Goal: Task Accomplishment & Management: Complete application form

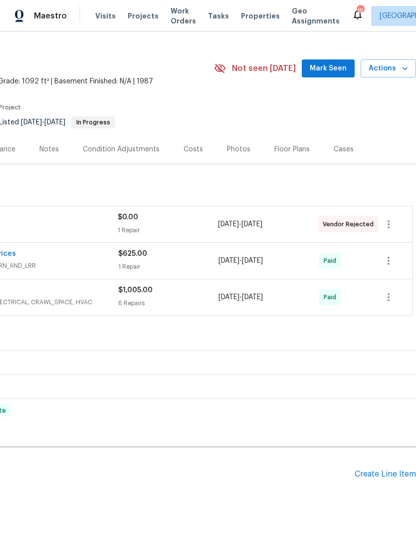
scroll to position [17, 148]
click at [388, 485] on div "Pending Line Items Create Line Item" at bounding box center [134, 474] width 564 height 46
click at [385, 478] on div "Create Line Item" at bounding box center [385, 473] width 61 height 9
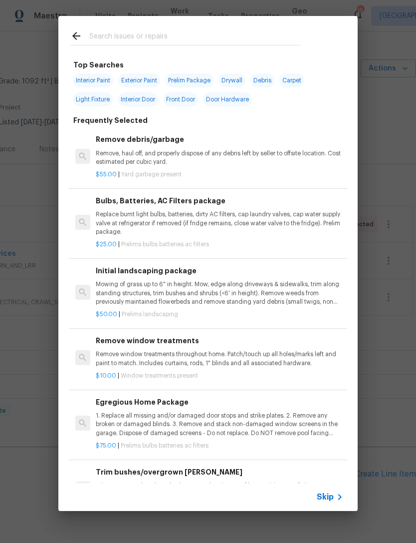
click at [207, 36] on input "text" at bounding box center [195, 37] width 212 height 15
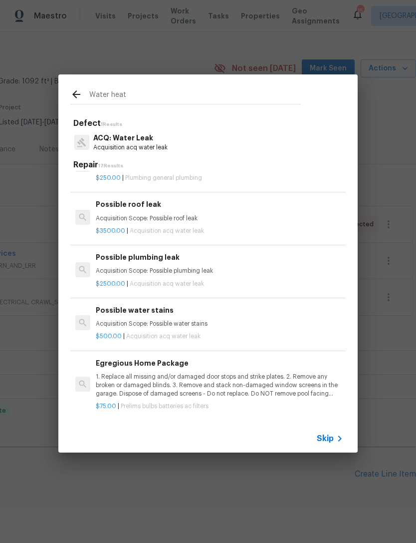
scroll to position [377, 0]
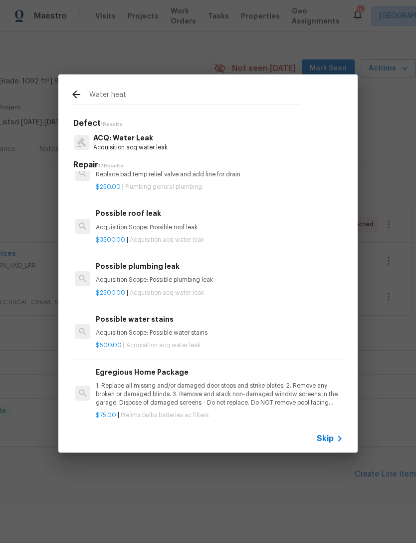
click at [92, 103] on input "Water heat" at bounding box center [195, 96] width 212 height 15
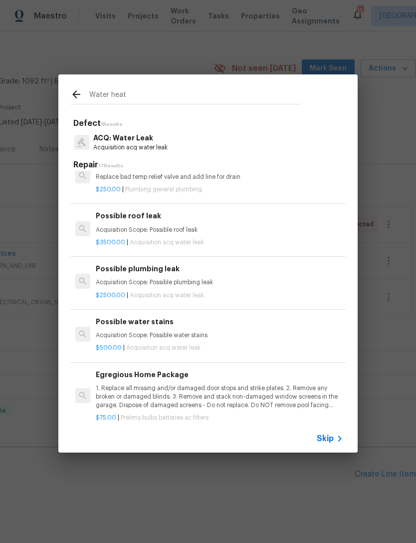
scroll to position [369, 0]
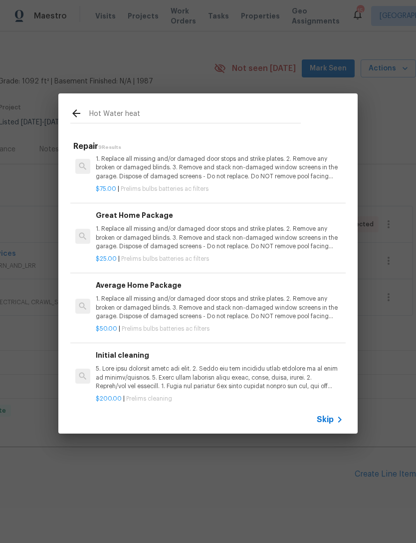
type input "Hot Water heat"
click at [202, 87] on div "Hot Water heat Repair 9 Results Water Heater New base Install a new aluminum/st…" at bounding box center [208, 263] width 416 height 527
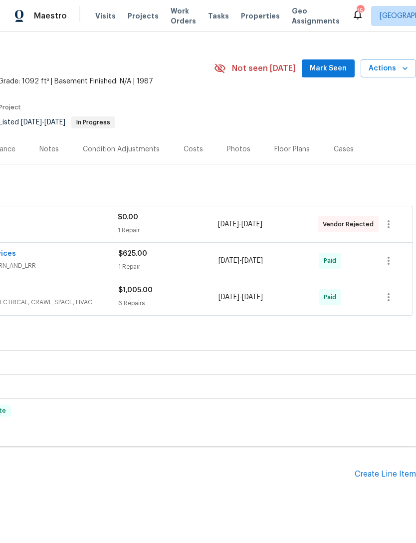
click at [375, 475] on div "Create Line Item" at bounding box center [385, 473] width 61 height 9
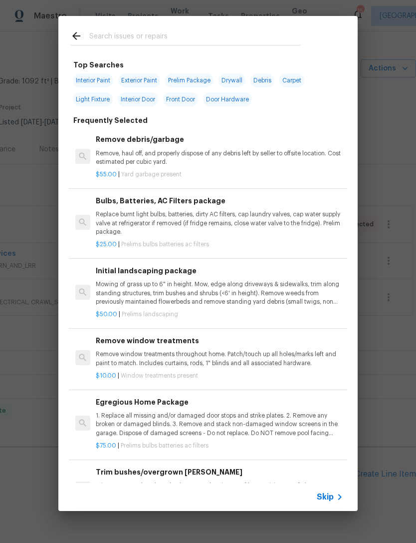
click at [223, 25] on div at bounding box center [185, 35] width 255 height 39
click at [163, 35] on input "text" at bounding box center [195, 37] width 212 height 15
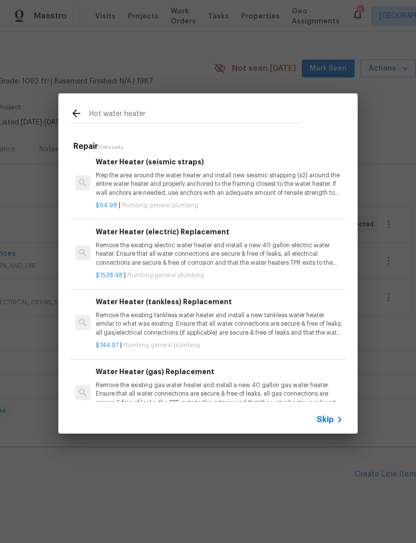
scroll to position [16, 0]
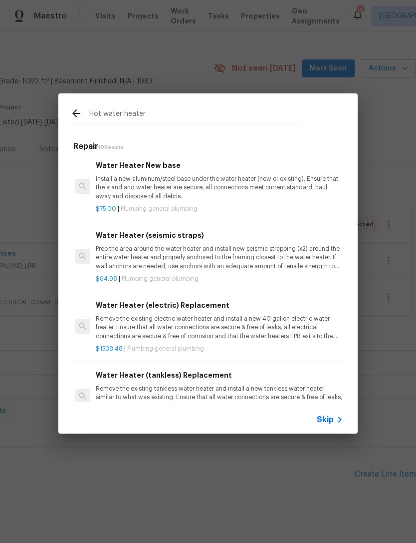
click at [190, 116] on input "Hot water heater" at bounding box center [195, 114] width 212 height 15
type input "H"
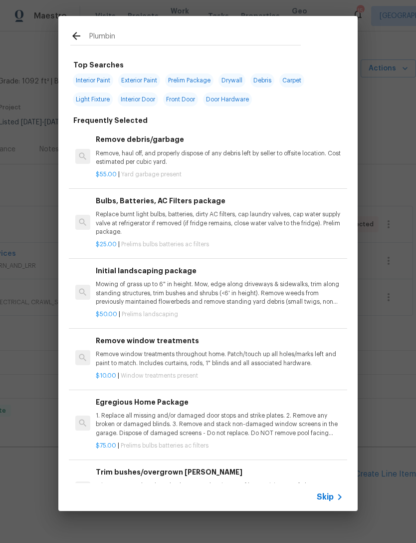
type input "Plumbing"
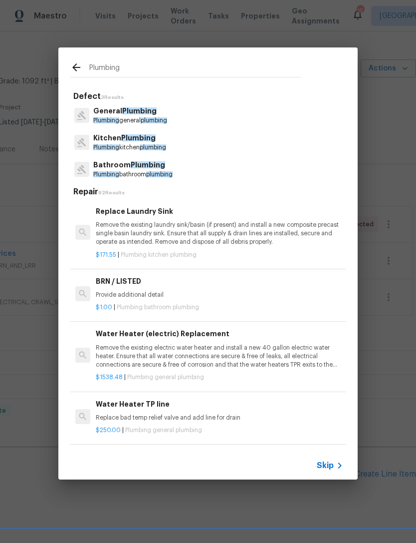
click at [139, 124] on p "Plumbing general plumbing" at bounding box center [130, 120] width 74 height 8
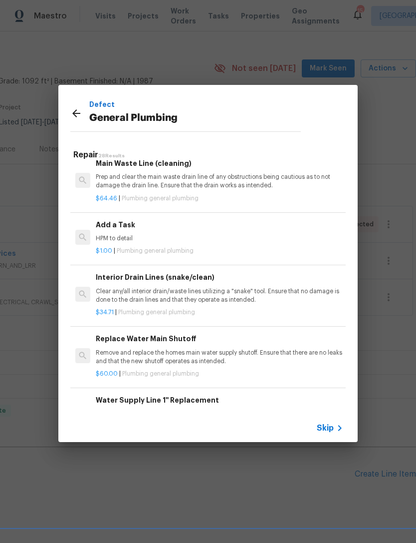
scroll to position [1099, 1]
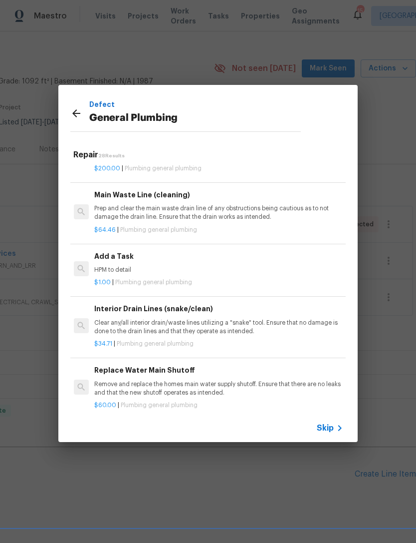
click at [205, 266] on p "HPM to detail" at bounding box center [218, 270] width 248 height 8
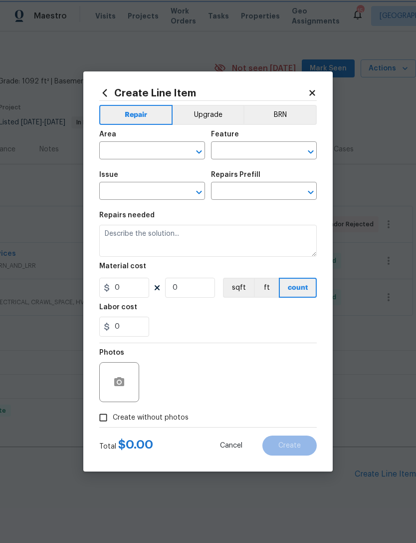
type input "Plumbing"
type input "General Plumbing"
type textarea "HPM to detail"
type input "1"
type input "Add a Task $1.00"
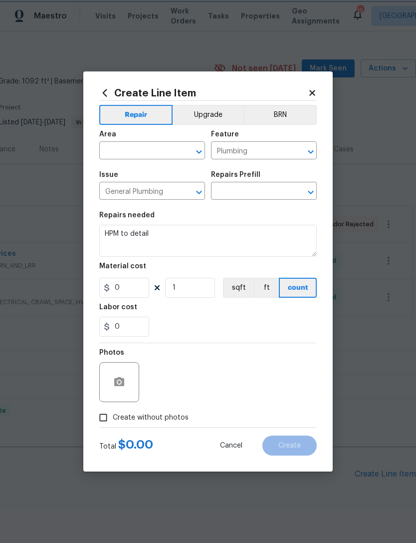
type input "1"
click at [148, 149] on input "text" at bounding box center [138, 151] width 78 height 15
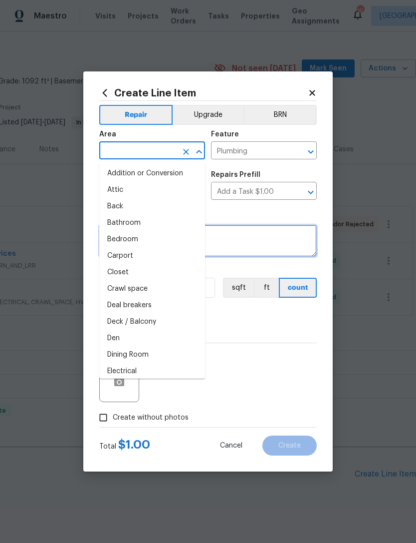
click at [291, 235] on textarea "HPM to detail" at bounding box center [208, 241] width 218 height 32
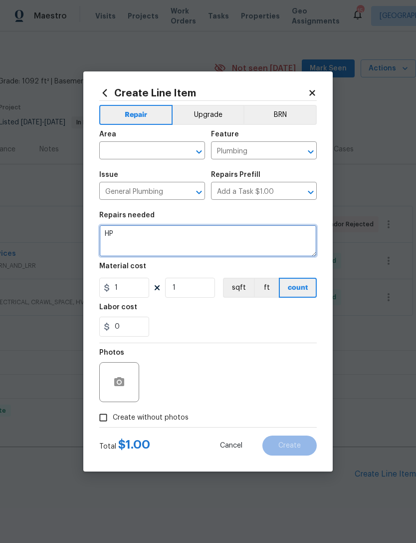
type textarea "H"
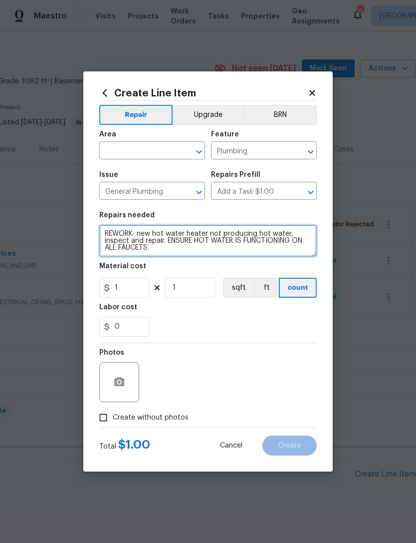
type textarea "REWORK- new hot water heater not producing hot water, inspect and repair. ENSUR…"
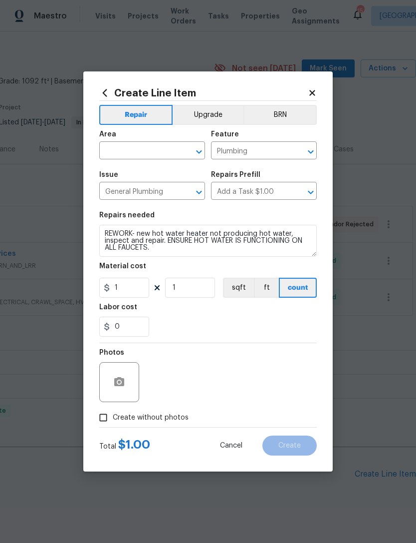
click at [147, 149] on input "text" at bounding box center [138, 151] width 78 height 15
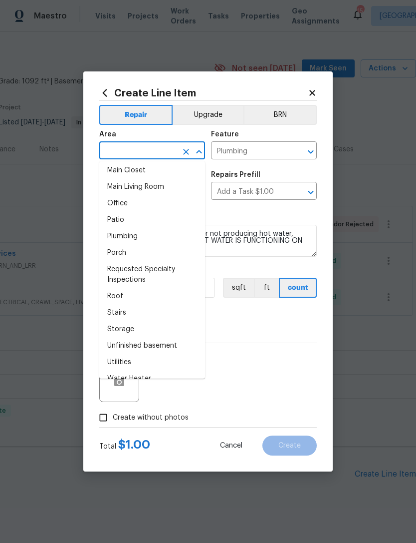
scroll to position [580, 0]
click at [151, 238] on li "Plumbing" at bounding box center [152, 236] width 106 height 16
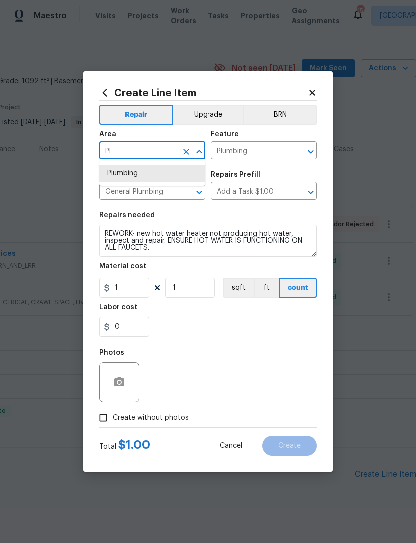
type input "P"
type input "k"
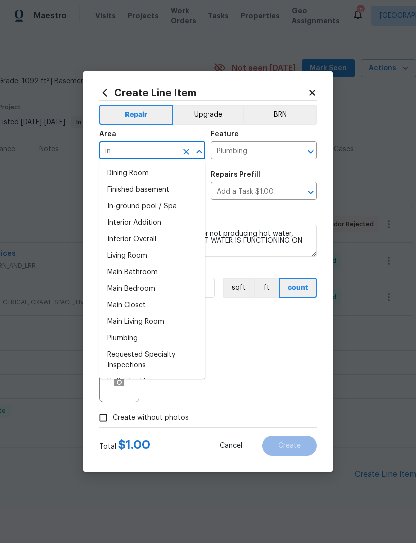
type input "i"
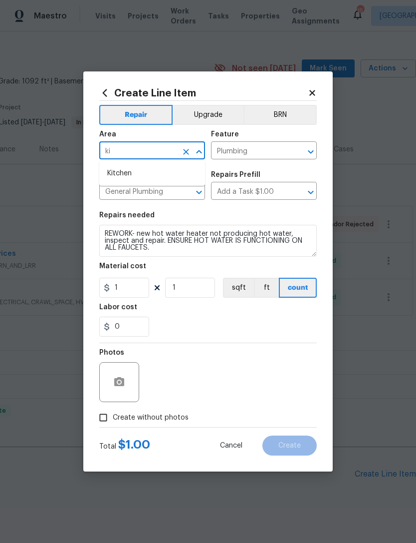
click at [155, 176] on li "Kitchen" at bounding box center [152, 173] width 106 height 16
type input "Kitchen"
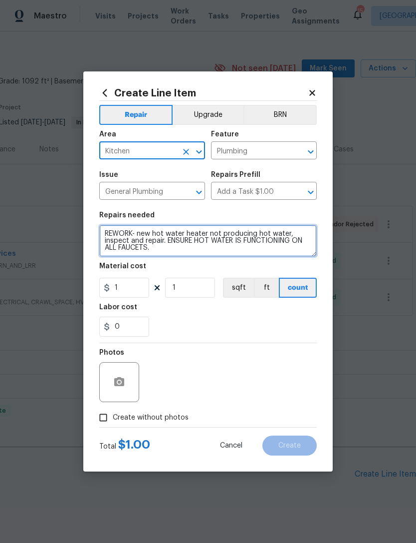
click at [161, 231] on textarea "REWORK- new hot water heater not producing hot water, inspect and repair. ENSUR…" at bounding box center [208, 241] width 218 height 32
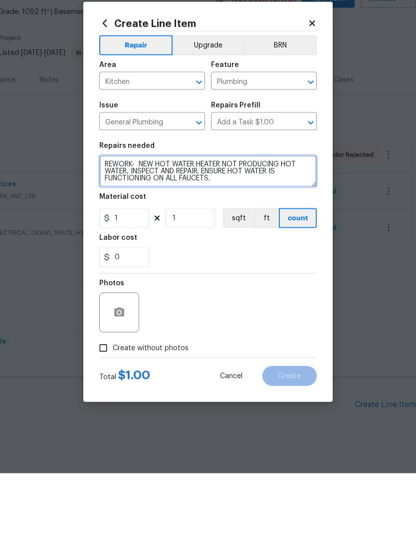
type textarea "REWORK- NEW HOT WATER HEATER NOT PRODUCING HOT WATER, INSPECT AND REPAIR. ENSUR…"
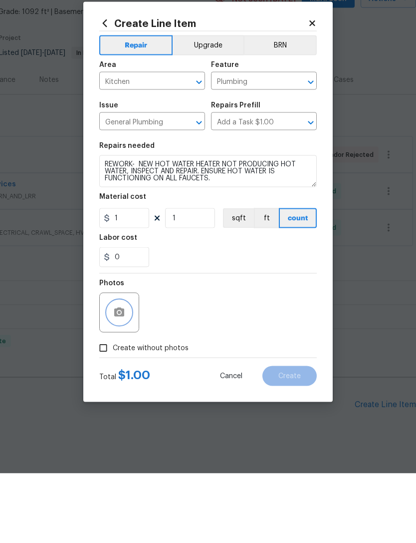
click at [119, 380] on circle "button" at bounding box center [119, 381] width 3 height 3
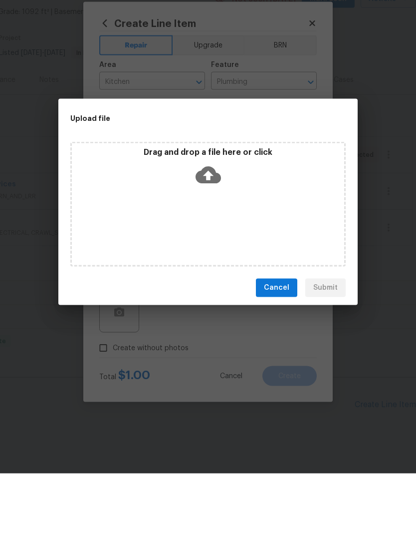
scroll to position [32, 0]
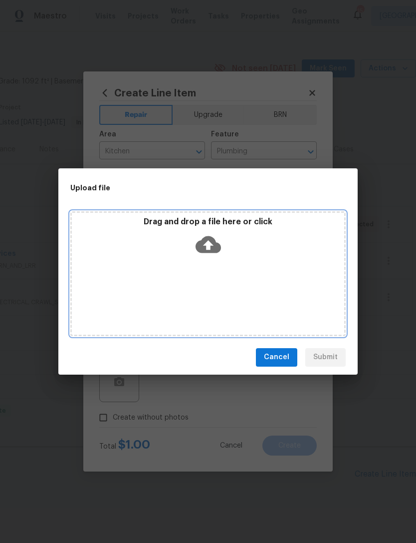
click at [228, 249] on div "Drag and drop a file here or click" at bounding box center [208, 238] width 273 height 43
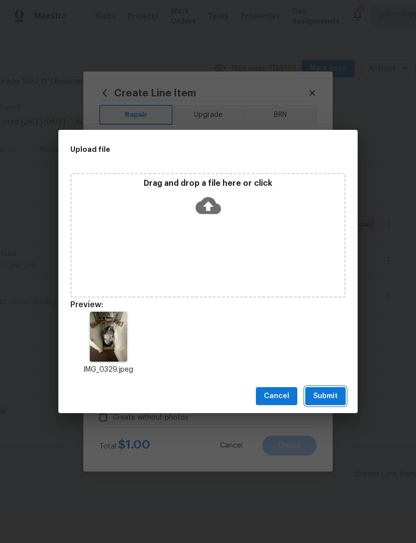
click at [330, 400] on span "Submit" at bounding box center [325, 396] width 24 height 12
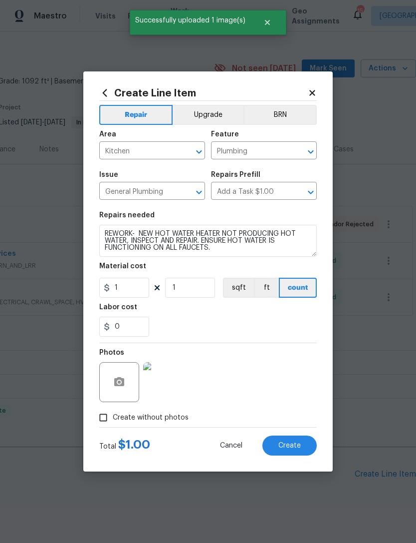
click at [291, 443] on span "Create" at bounding box center [290, 445] width 22 height 7
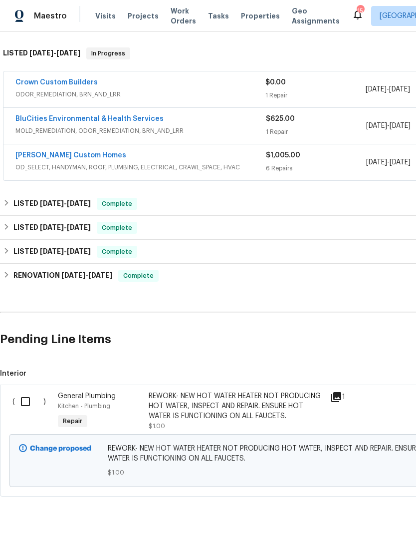
scroll to position [151, 0]
click at [24, 407] on input "checkbox" at bounding box center [29, 401] width 28 height 21
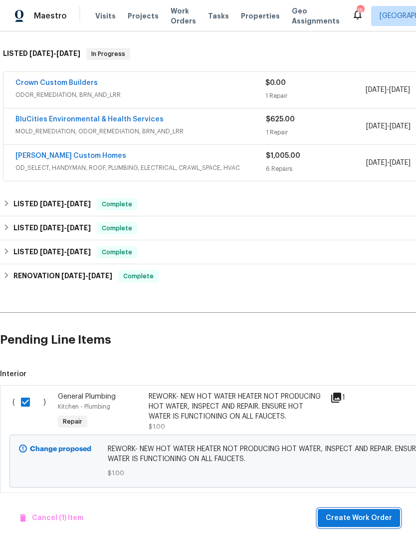
click at [369, 520] on span "Create Work Order" at bounding box center [359, 518] width 66 height 12
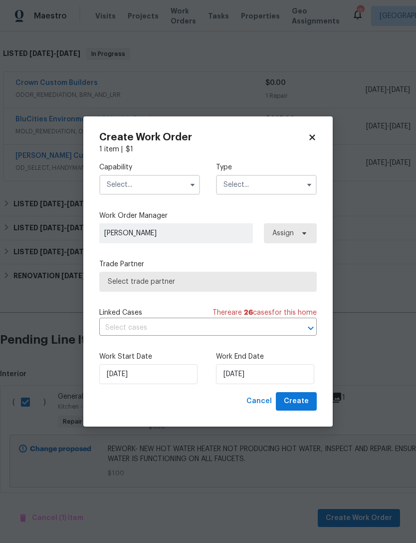
click at [159, 188] on input "text" at bounding box center [149, 185] width 101 height 20
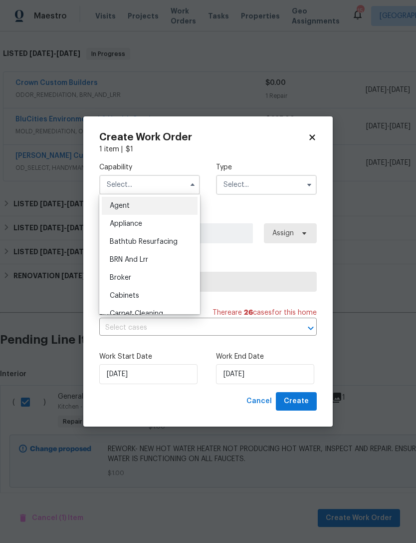
click at [312, 136] on icon at bounding box center [311, 137] width 5 height 5
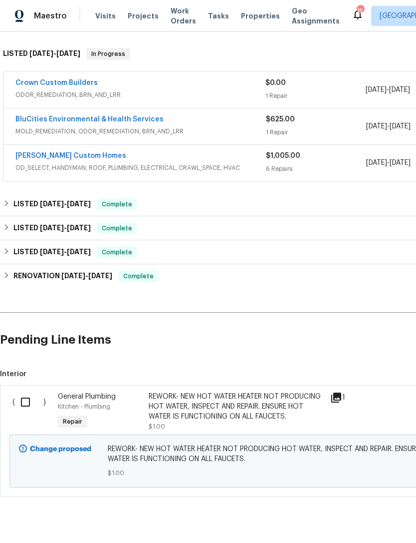
click at [23, 399] on input "checkbox" at bounding box center [29, 401] width 28 height 21
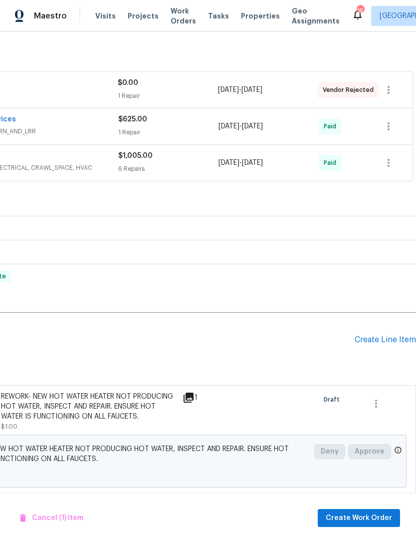
scroll to position [151, 148]
click at [376, 401] on icon "button" at bounding box center [376, 403] width 12 height 12
click at [272, 364] on div at bounding box center [208, 271] width 416 height 543
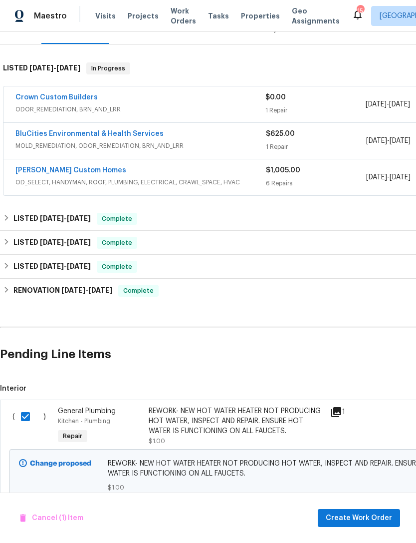
scroll to position [137, 0]
click at [24, 413] on input "checkbox" at bounding box center [29, 416] width 28 height 21
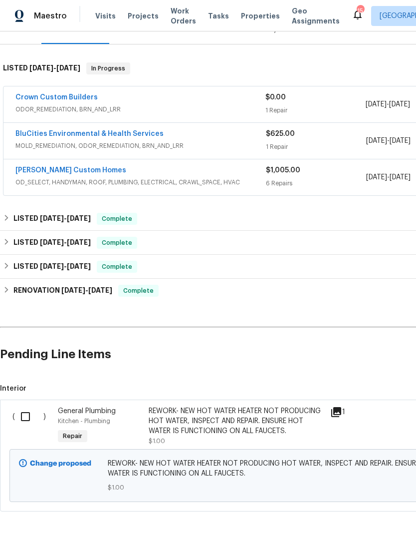
click at [28, 414] on input "checkbox" at bounding box center [29, 416] width 28 height 21
checkbox input "true"
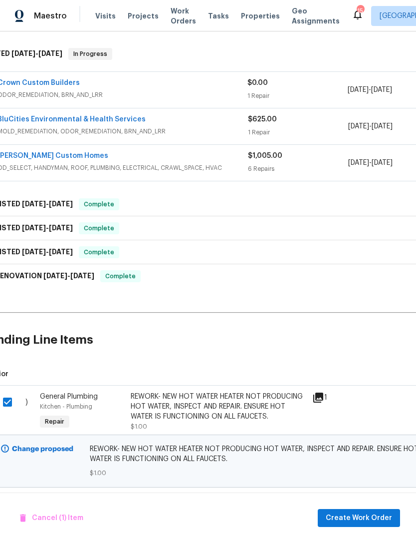
click at [366, 516] on span "Create Work Order" at bounding box center [359, 518] width 66 height 12
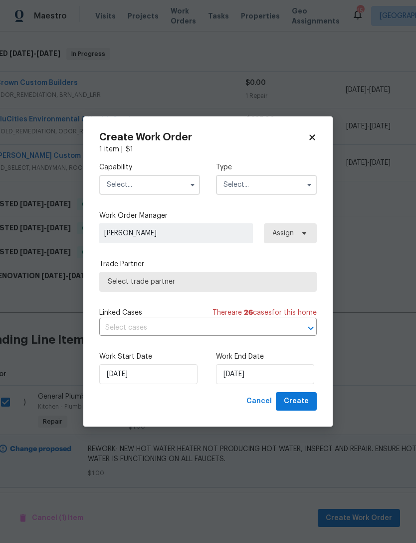
scroll to position [151, 20]
click at [214, 279] on span "Select trade partner" at bounding box center [208, 282] width 201 height 10
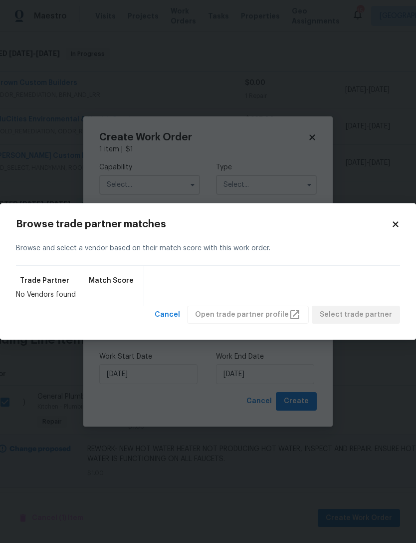
click at [399, 222] on icon at bounding box center [395, 224] width 9 height 9
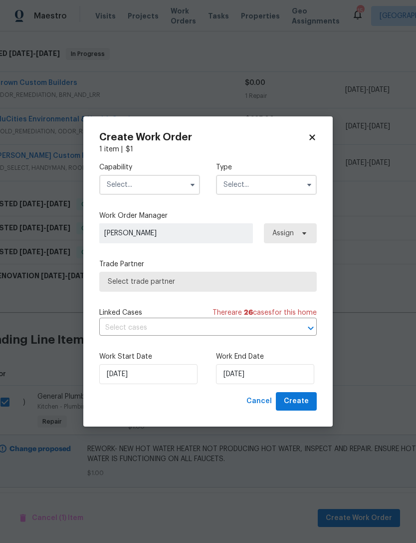
click at [155, 183] on input "text" at bounding box center [149, 185] width 101 height 20
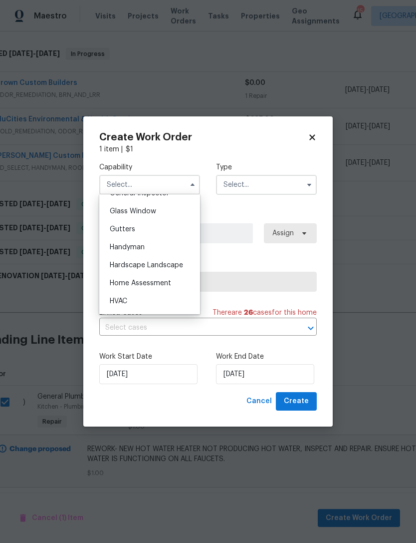
scroll to position [507, 0]
click at [166, 251] on div "Handyman" at bounding box center [150, 248] width 96 height 18
type input "Handyman"
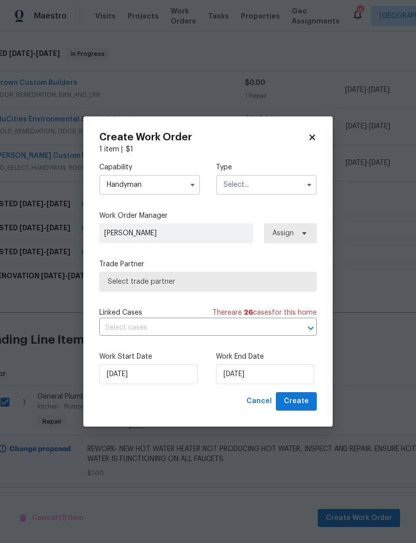
click at [283, 183] on input "text" at bounding box center [266, 185] width 101 height 20
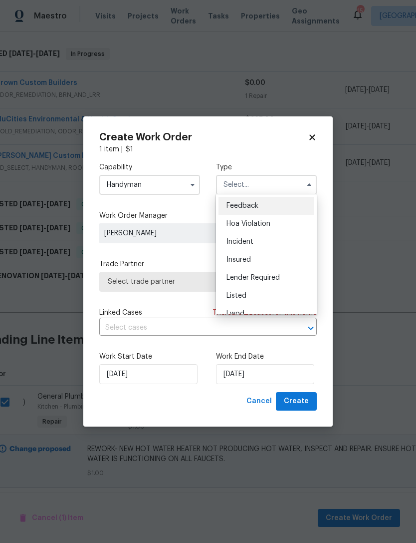
click at [279, 298] on div "Listed" at bounding box center [267, 296] width 96 height 18
type input "Listed"
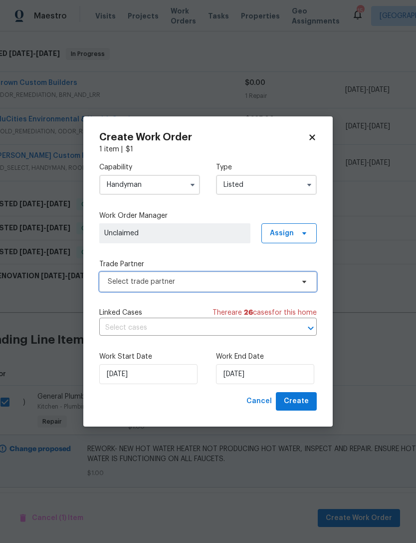
click at [213, 283] on span "Select trade partner" at bounding box center [201, 282] width 186 height 10
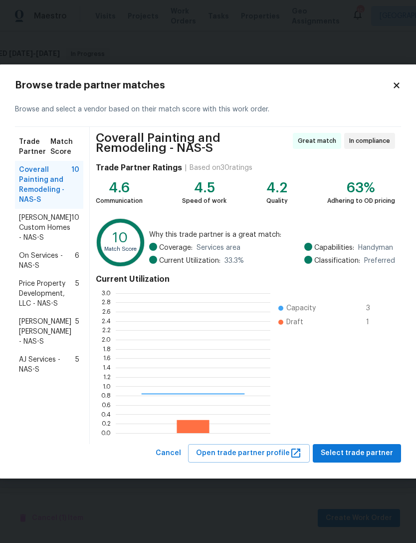
scroll to position [140, 155]
click at [41, 220] on span "[PERSON_NAME] Custom Homes - NAS-S" at bounding box center [45, 228] width 52 height 30
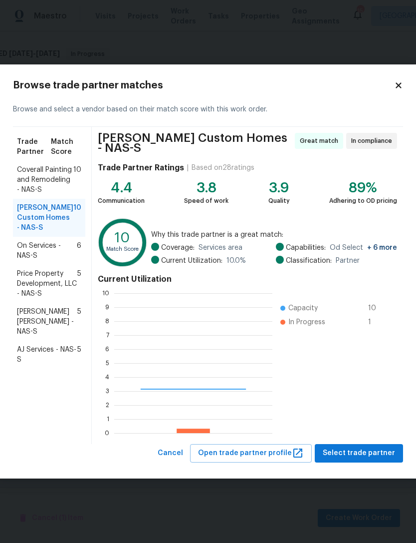
scroll to position [140, 158]
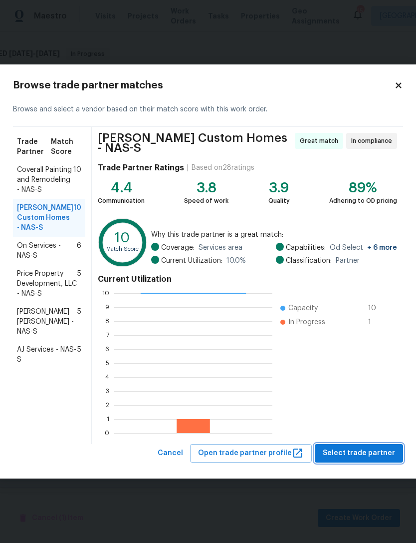
click at [365, 453] on span "Select trade partner" at bounding box center [359, 453] width 72 height 12
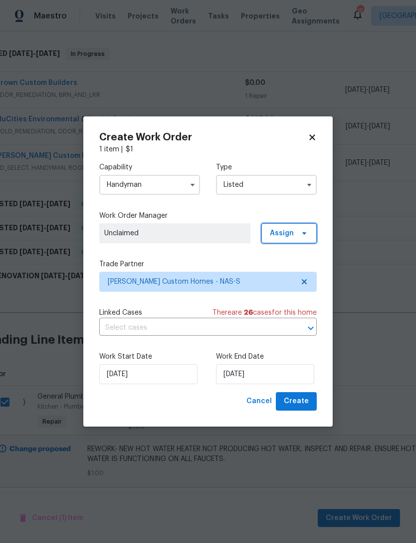
click at [301, 223] on span "Assign" at bounding box center [289, 233] width 55 height 20
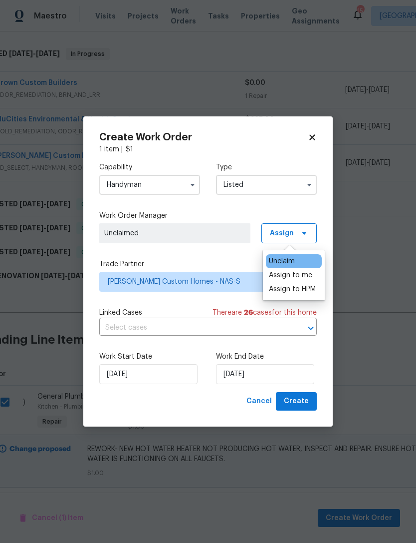
click at [304, 278] on div "Assign to me" at bounding box center [290, 275] width 43 height 10
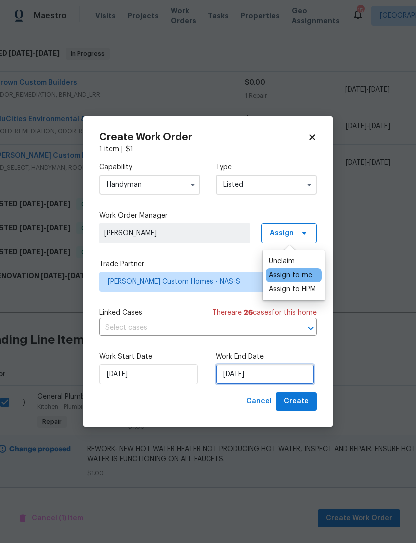
click at [277, 372] on input "[DATE]" at bounding box center [265, 374] width 98 height 20
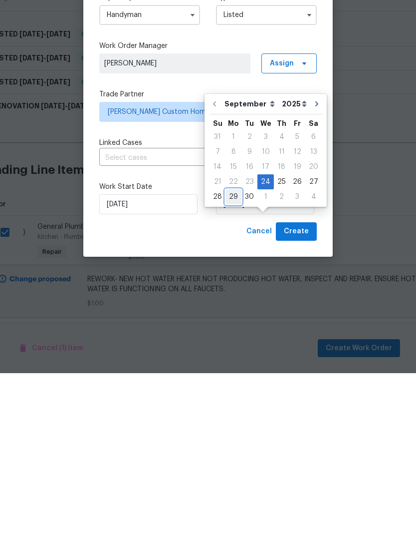
click at [231, 359] on div "29" at bounding box center [234, 366] width 16 height 14
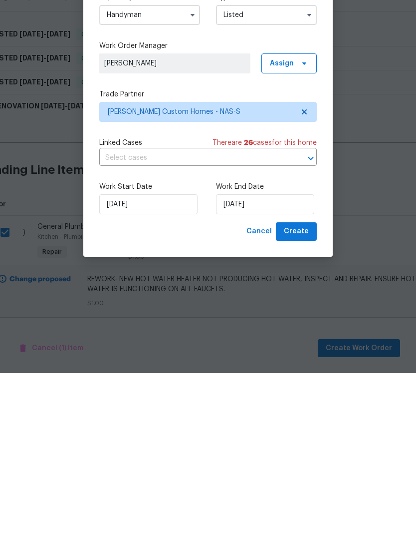
type input "[DATE]"
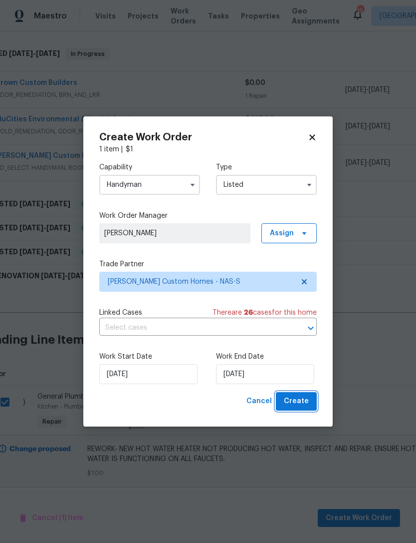
click at [304, 401] on span "Create" at bounding box center [296, 401] width 25 height 12
checkbox input "false"
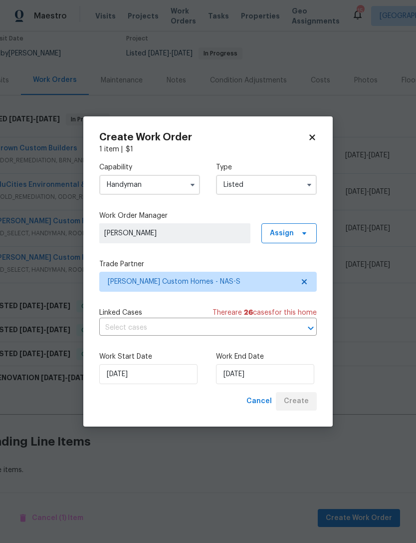
scroll to position [53, 20]
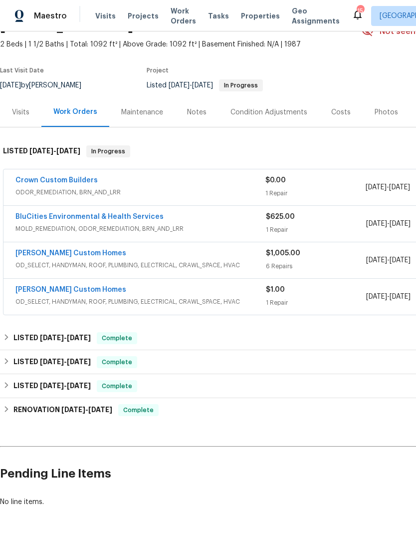
scroll to position [53, 0]
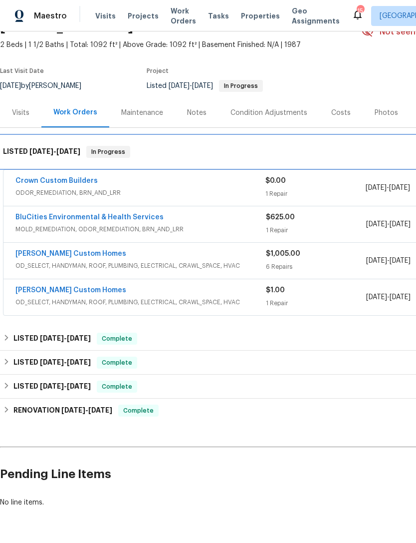
click at [70, 151] on span "[DATE]" at bounding box center [68, 151] width 24 height 7
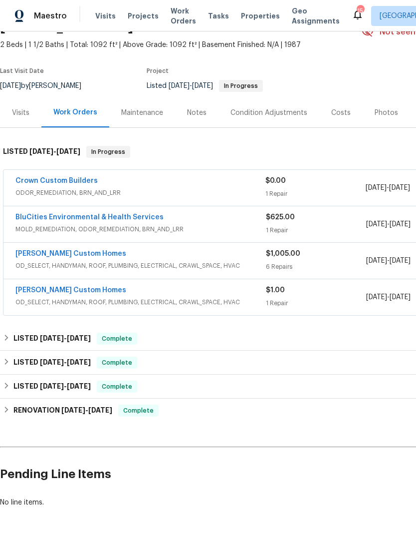
click at [192, 190] on span "ODOR_REMEDIATION, BRN_AND_LRR" at bounding box center [140, 193] width 250 height 10
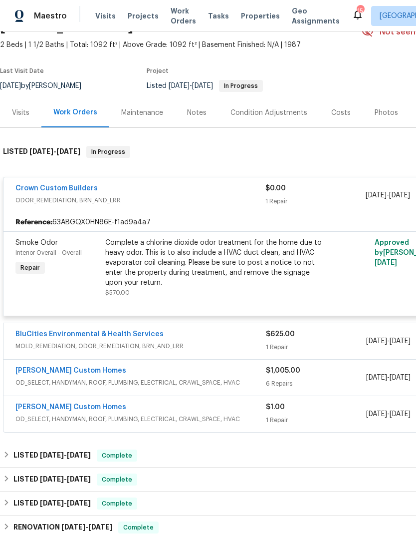
click at [221, 416] on span "OD_SELECT, HANDYMAN, ROOF, PLUMBING, ELECTRICAL, CRAWL_SPACE, HVAC" at bounding box center [140, 419] width 251 height 10
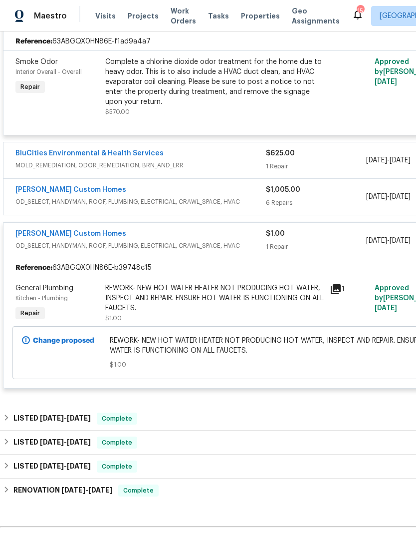
scroll to position [234, 0]
click at [70, 236] on link "[PERSON_NAME] Custom Homes" at bounding box center [70, 233] width 111 height 7
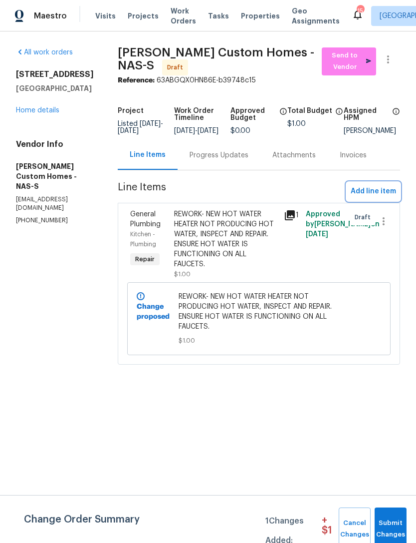
click at [386, 196] on span "Add line item" at bounding box center [373, 191] width 45 height 12
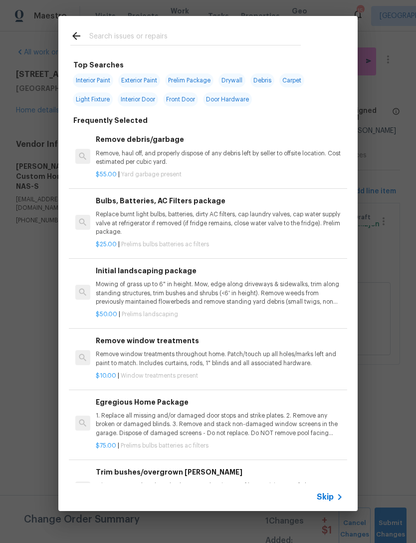
click at [227, 31] on input "text" at bounding box center [195, 37] width 212 height 15
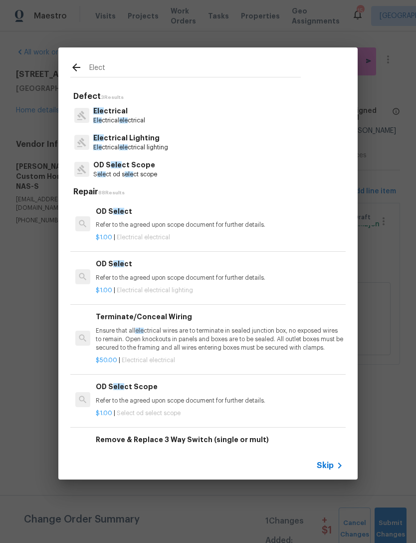
type input "Electr"
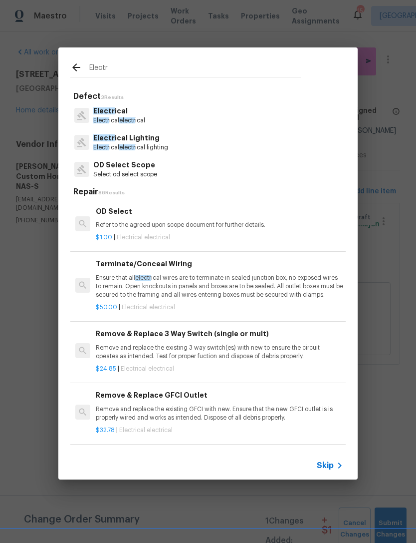
click at [131, 106] on p "Electr ical" at bounding box center [119, 111] width 52 height 10
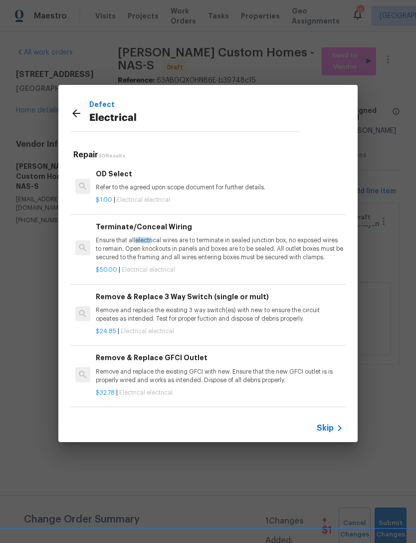
click at [81, 108] on icon at bounding box center [76, 113] width 12 height 12
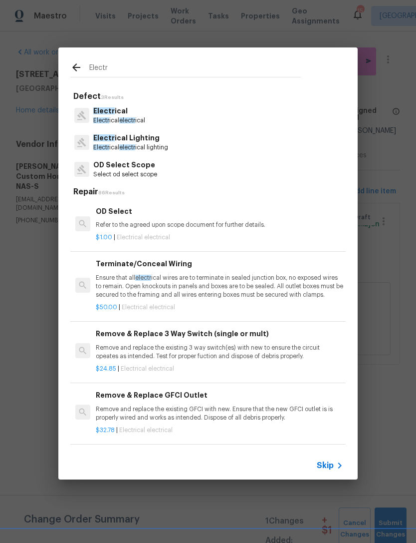
click at [197, 60] on div "Electr" at bounding box center [185, 66] width 255 height 39
click at [158, 65] on input "Electr" at bounding box center [195, 68] width 212 height 15
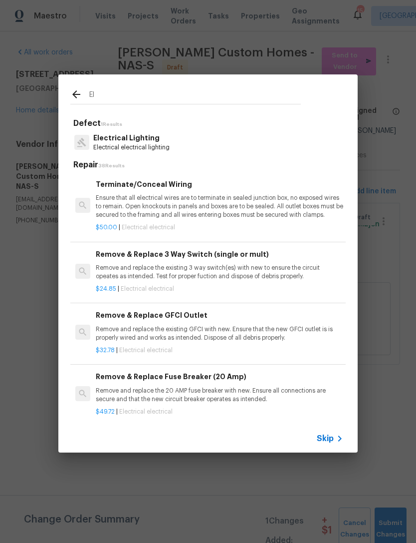
type input "E"
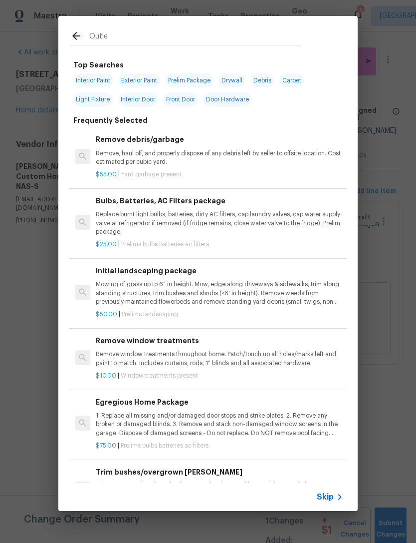
type input "Outlet"
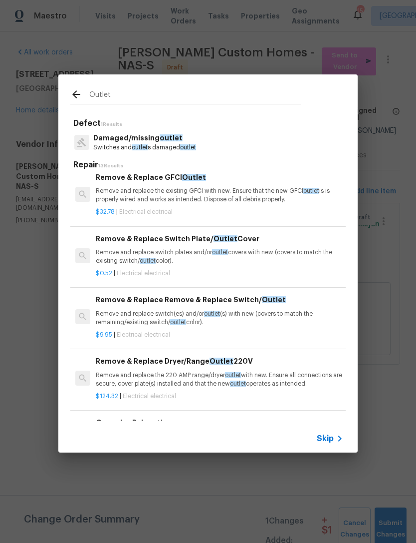
scroll to position [305, 0]
click at [233, 309] on p "Remove and replace switch(es) and/or outlet (s) with new (covers to match the r…" at bounding box center [220, 317] width 248 height 17
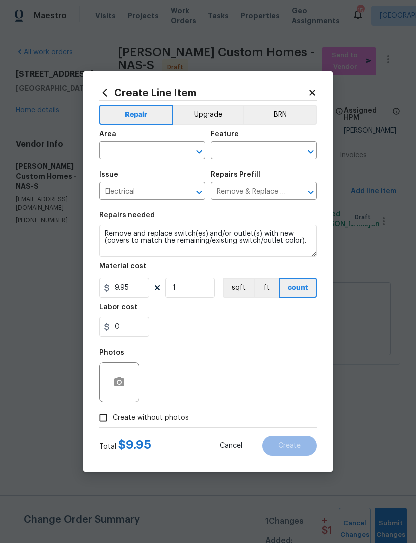
click at [162, 145] on input "text" at bounding box center [138, 151] width 78 height 15
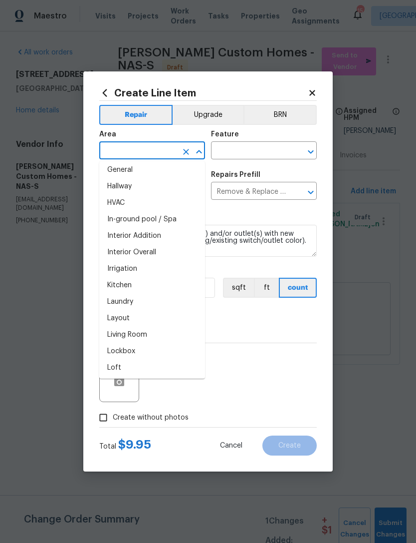
scroll to position [338, 0]
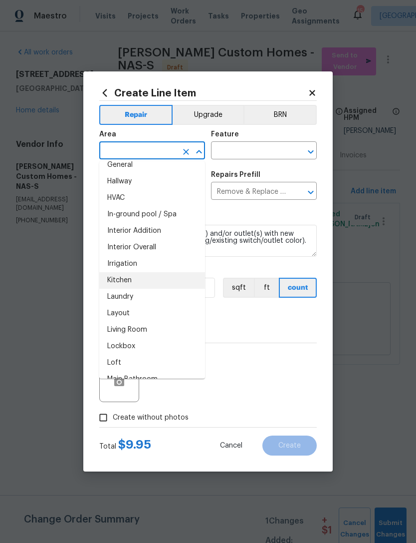
click at [158, 278] on li "Kitchen" at bounding box center [152, 280] width 106 height 16
type input "Kitchen"
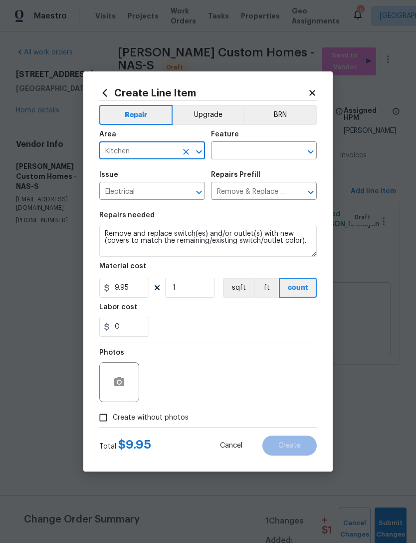
click at [259, 149] on input "text" at bounding box center [250, 151] width 78 height 15
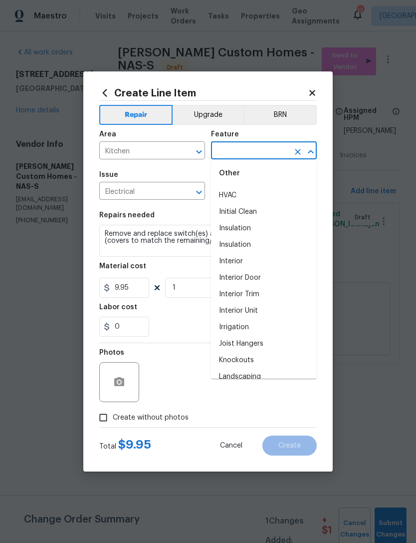
scroll to position [1194, 0]
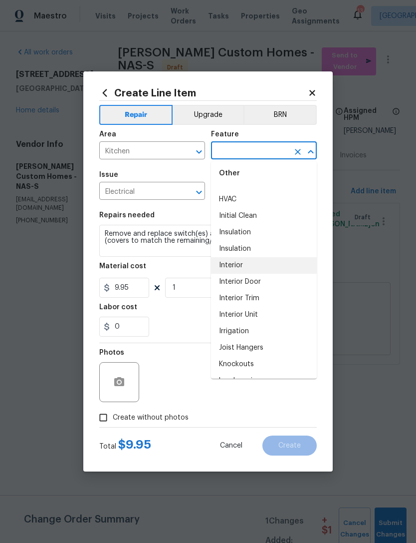
click at [283, 263] on li "Interior" at bounding box center [264, 265] width 106 height 16
type input "Interior"
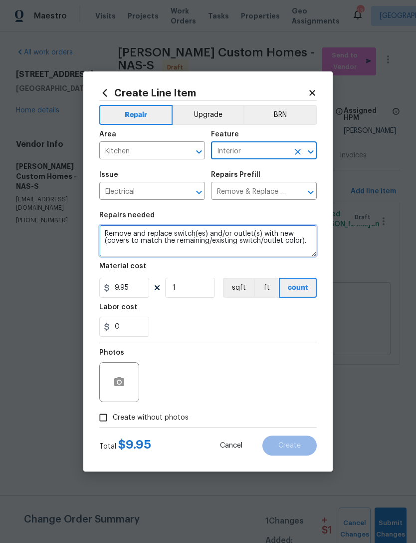
click at [108, 233] on textarea "Remove and replace switch(es) and/or outlet(s) with new (covers to match the re…" at bounding box center [208, 241] width 218 height 32
click at [114, 236] on textarea "Remove and replace switch(es) and/or outlet(s) with new (covers to match the re…" at bounding box center [208, 241] width 218 height 32
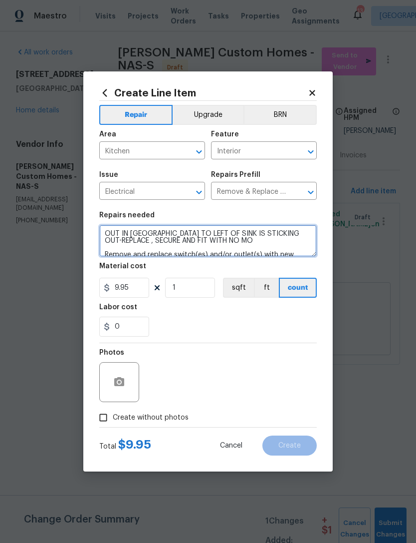
click at [231, 247] on textarea "OUT IN KOTCHEN TO LEFT OF SINK IS STICKING OUT-REPLACE , SECURE AND FIT WITH NO…" at bounding box center [208, 241] width 218 height 32
click at [233, 238] on textarea "OUT IN KOTCHEN TO LEFT OF SINK IS STICKING OUT-REPLACE , SECURE AND FIT WITH NO…" at bounding box center [208, 241] width 218 height 32
click at [144, 233] on textarea "OUT IN KOTCHEN TO LEFT OF SINK IS STICKING OUT-REPLACE , SECURE AND FIT WITH NO…" at bounding box center [208, 241] width 218 height 32
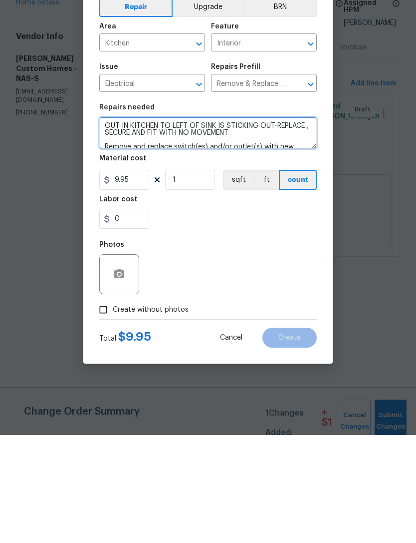
click at [270, 225] on textarea "OUT IN KITCHEN TO LEFT OF SINK IS STICKING OUT-REPLACE , SECURE AND FIT WITH NO…" at bounding box center [208, 241] width 218 height 32
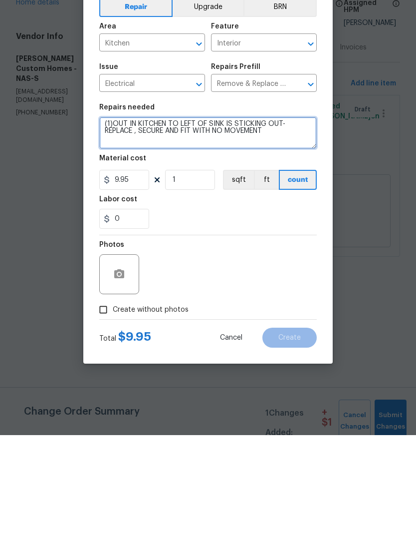
click at [284, 225] on textarea "(1)OUT IN KITCHEN TO LEFT OF SINK IS STICKING OUT-REPLACE , SECURE AND FIT WITH…" at bounding box center [208, 241] width 218 height 32
click at [256, 225] on textarea "(1)OUT IN KITCHEN TO LEFT OF SINK IS STICKING OUT-REPLACE , SECURE AND FIT WITH…" at bounding box center [208, 241] width 218 height 32
click at [303, 225] on textarea "(1)OUT IN KITCHEN TO LEFT OF SINK IS STICKING OUT-REPLACE , SECURE AND FIT WITH…" at bounding box center [208, 241] width 218 height 32
click at [308, 225] on textarea "(1)OUT IN KITCHEN TO LEFT OF SINK IS STICKING OUT-REPLACE , SECURE AND FIT WITH…" at bounding box center [208, 241] width 218 height 32
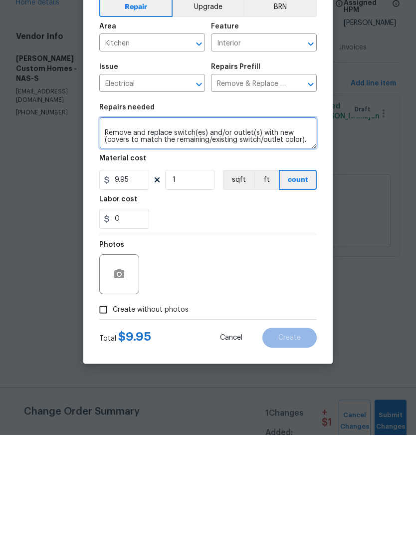
scroll to position [42, 0]
click at [306, 225] on textarea "(1)OUT IN KITCHEN TO LEFT OF SINK IS STICKING OUT-REPLACE , SECURE AND FIT WITH…" at bounding box center [208, 241] width 218 height 32
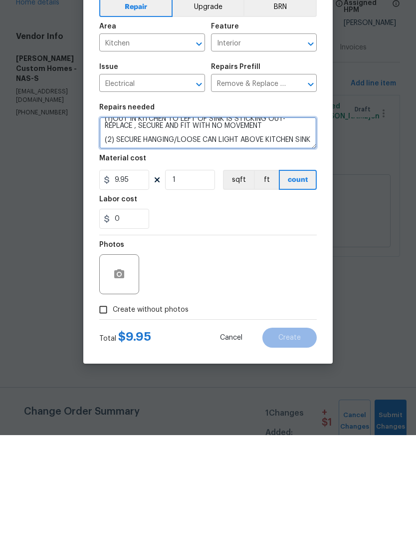
scroll to position [21, 0]
type textarea "(1)OUT IN KITCHEN TO LEFT OF SINK IS STICKING OUT-REPLACE , SECURE AND FIT WITH…"
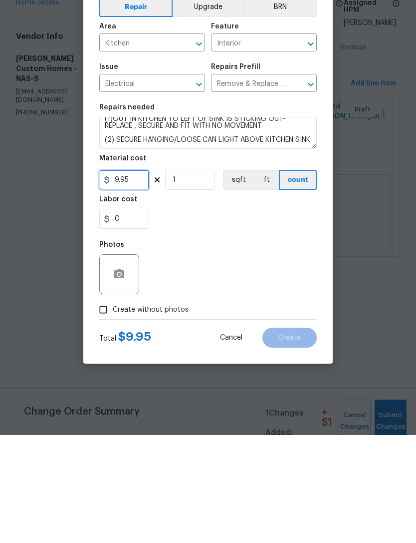
click at [131, 278] on input "9.95" at bounding box center [124, 288] width 50 height 20
type input "25"
click at [121, 370] on button "button" at bounding box center [119, 382] width 24 height 24
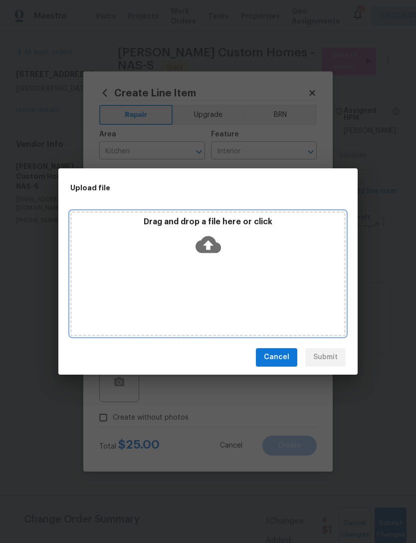
click at [215, 241] on icon at bounding box center [208, 244] width 25 height 17
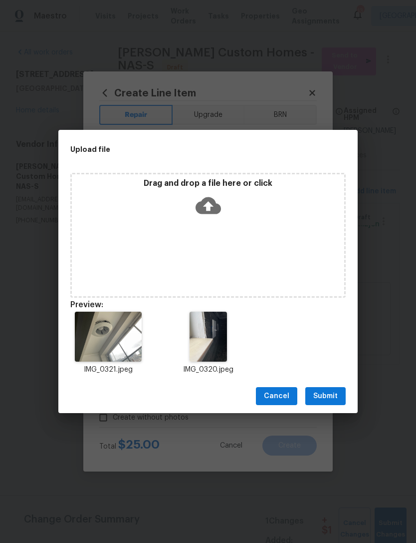
click at [331, 396] on span "Submit" at bounding box center [325, 396] width 24 height 12
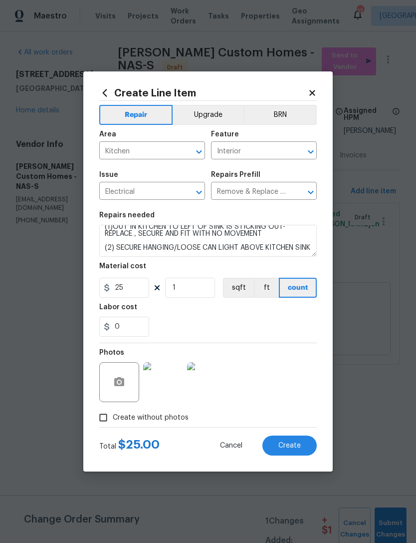
click at [298, 447] on span "Create" at bounding box center [290, 445] width 22 height 7
type input "0"
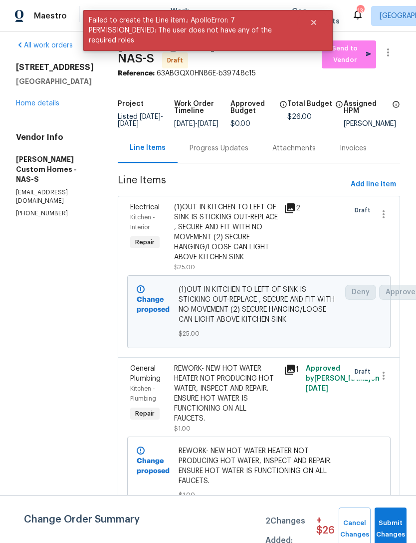
scroll to position [6, 0]
click at [375, 190] on span "Add line item" at bounding box center [373, 185] width 45 height 12
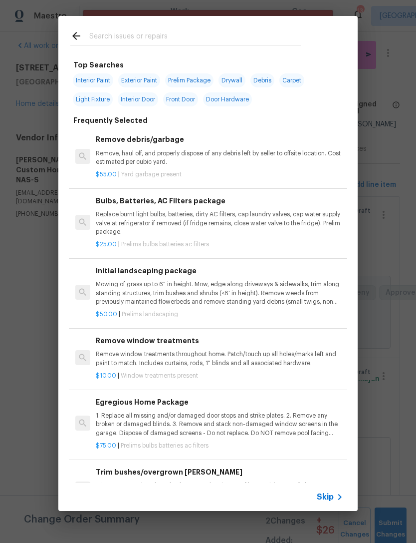
click at [138, 30] on input "text" at bounding box center [195, 37] width 212 height 15
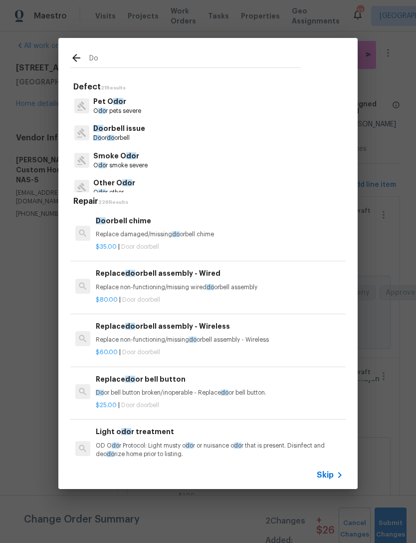
type input "D"
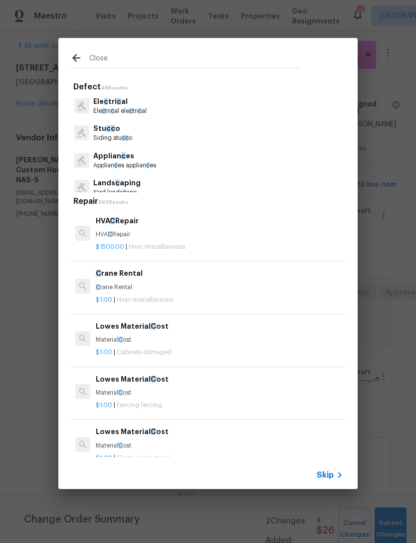
type input "Closet"
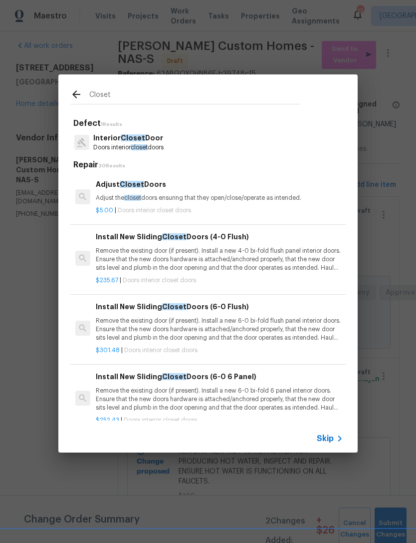
click at [164, 138] on p "Interior Closet Door" at bounding box center [128, 138] width 70 height 10
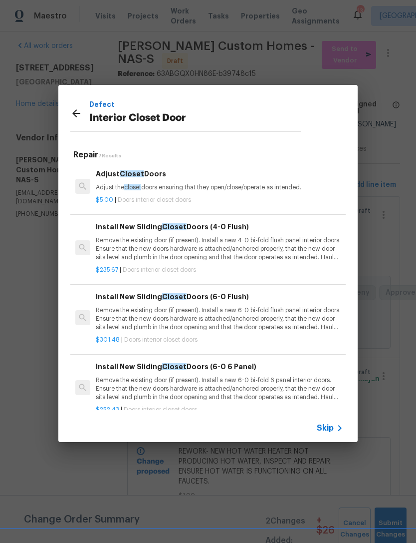
click at [184, 179] on h6 "Adjust Closet Doors" at bounding box center [220, 173] width 248 height 11
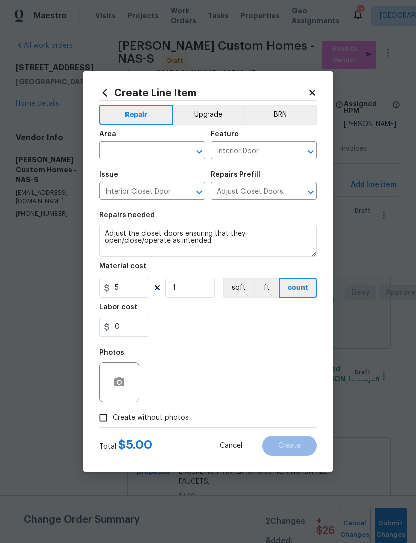
click at [152, 152] on input "text" at bounding box center [138, 151] width 78 height 15
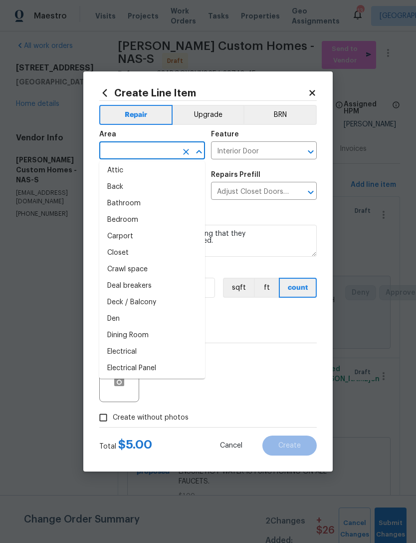
scroll to position [21, 0]
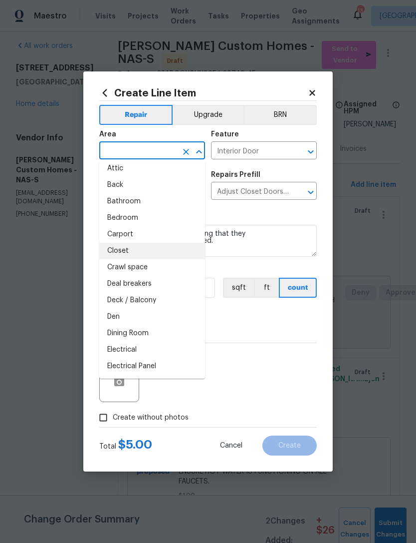
click at [145, 256] on li "Closet" at bounding box center [152, 251] width 106 height 16
type input "Closet"
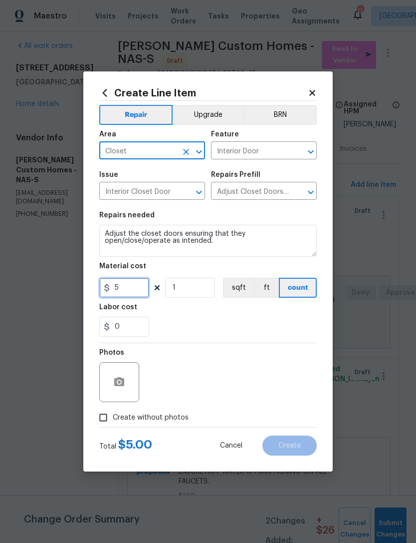
click at [135, 288] on input "5" at bounding box center [124, 288] width 50 height 20
type input "10"
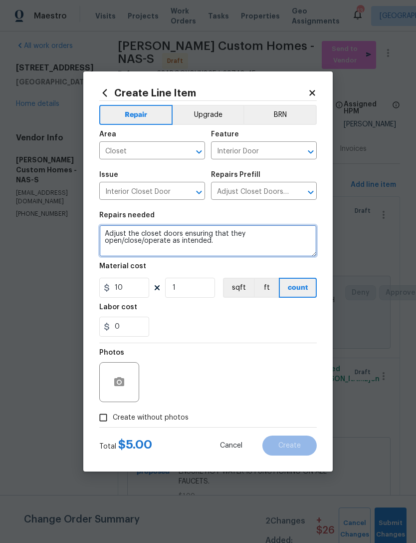
click at [108, 230] on textarea "Adjust the closet doors ensuring that they open/close/operate as intended." at bounding box center [208, 241] width 218 height 32
click at [120, 233] on textarea "Adjust the closet doors ensuring that they open/close/operate as intended." at bounding box center [208, 241] width 218 height 32
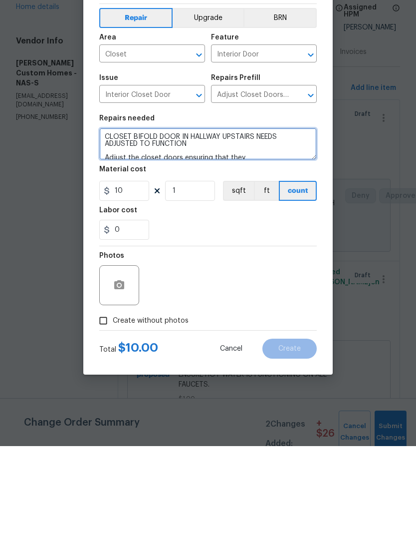
type textarea "CLOSET BIFOLD DOOR IN HALLWAY UPSTAIRS NEEDS ADJUSTED TO FUNCTION Adjust the cl…"
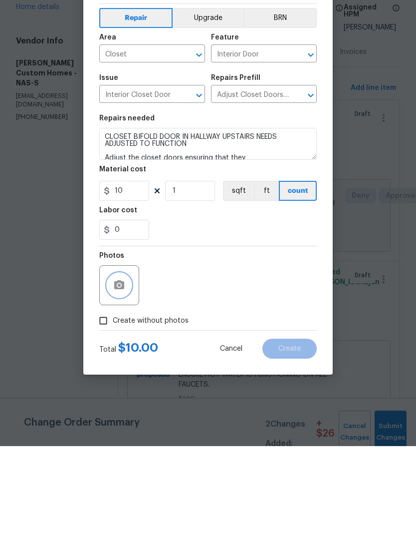
click at [118, 380] on circle "button" at bounding box center [119, 381] width 3 height 3
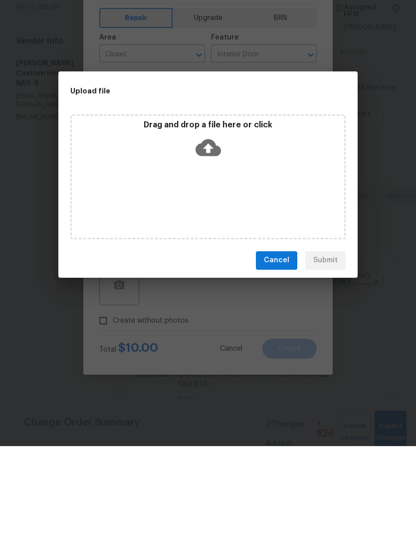
scroll to position [32, 0]
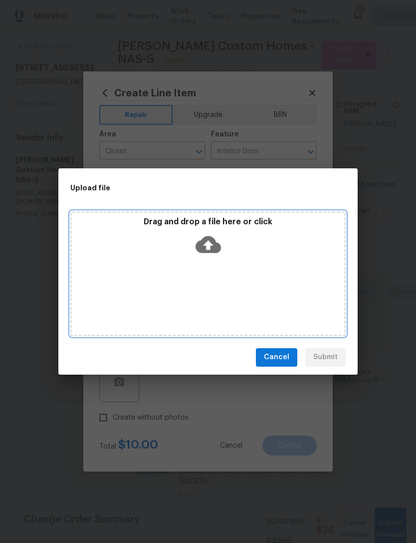
click at [204, 246] on icon at bounding box center [208, 244] width 25 height 17
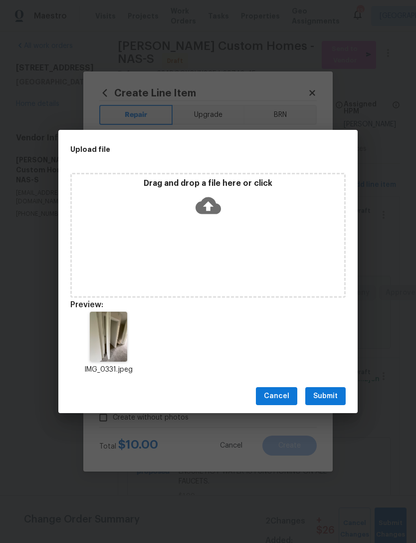
click at [329, 403] on button "Submit" at bounding box center [325, 396] width 40 height 18
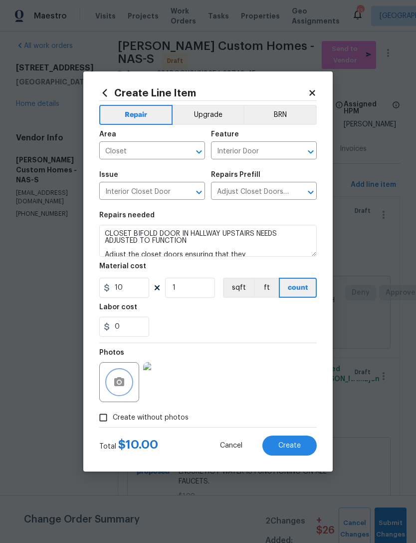
scroll to position [0, 0]
click at [294, 444] on span "Create" at bounding box center [290, 445] width 22 height 7
type input "0"
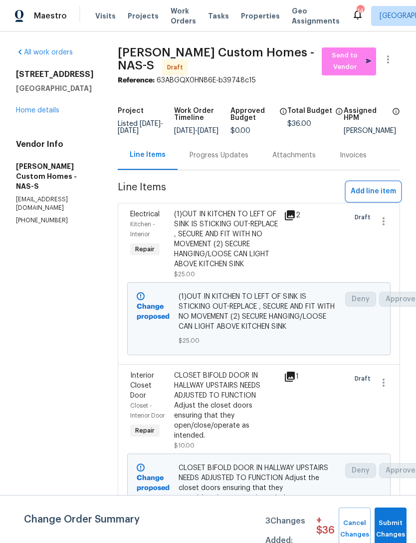
click at [379, 198] on span "Add line item" at bounding box center [373, 191] width 45 height 12
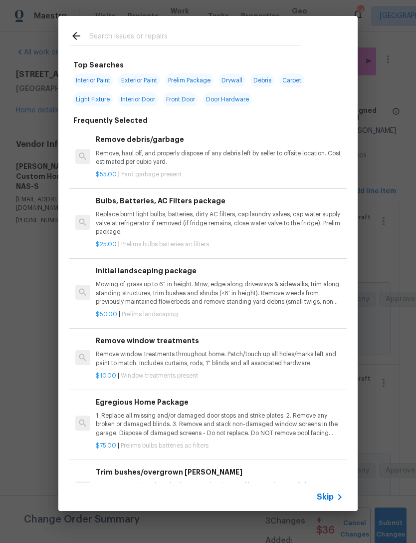
click at [208, 38] on input "text" at bounding box center [195, 37] width 212 height 15
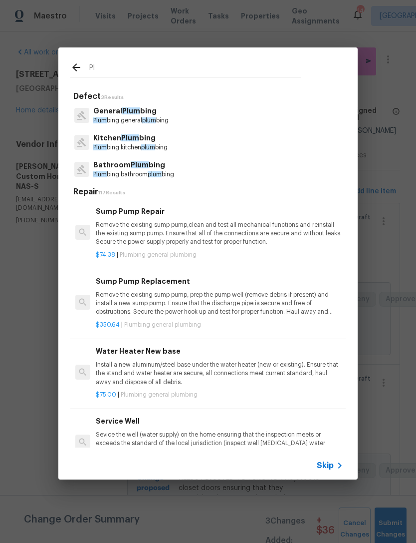
type input "P"
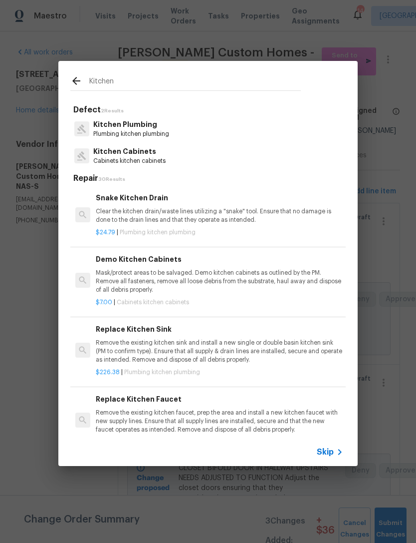
type input "Kitchen"
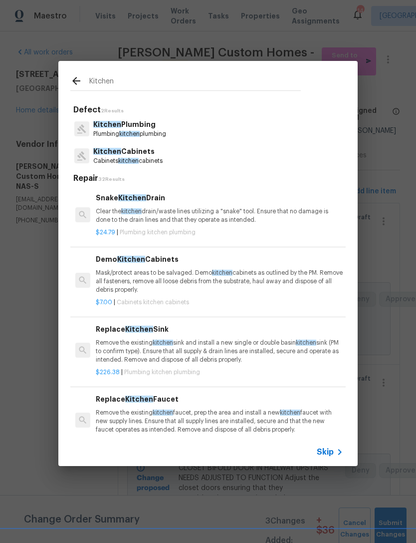
click at [157, 132] on p "Plumbing kitchen plumbing" at bounding box center [129, 134] width 73 height 8
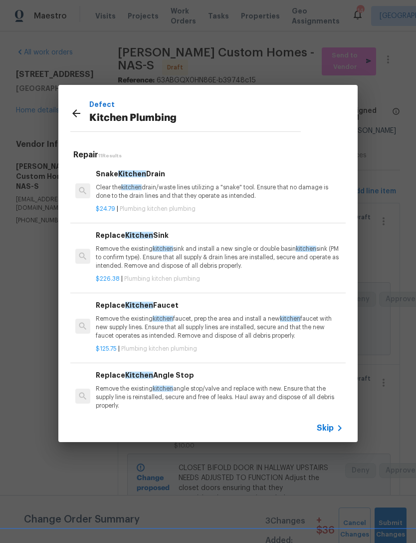
click at [74, 110] on icon at bounding box center [76, 113] width 12 height 12
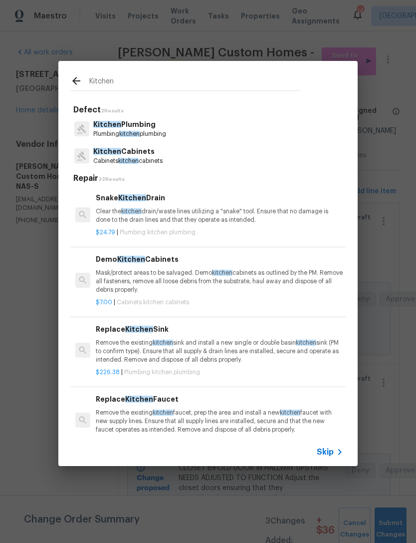
click at [177, 76] on input "Kitchen" at bounding box center [195, 82] width 212 height 15
click at [204, 69] on div "Kitchen" at bounding box center [185, 80] width 255 height 39
click at [139, 86] on input "Kitchen" at bounding box center [195, 82] width 212 height 15
type input "K"
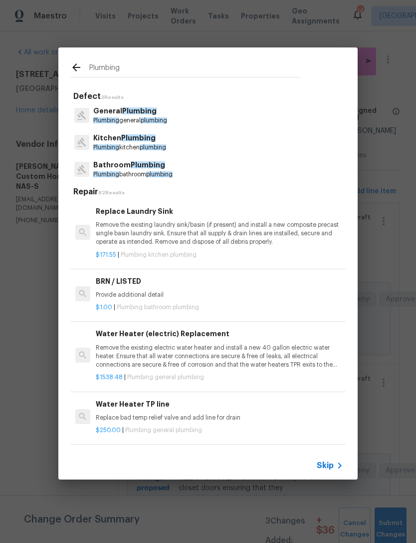
type input "Plumbing"
click at [176, 108] on div "General Plumbing Plumbing general plumbing" at bounding box center [208, 115] width 276 height 27
click at [162, 121] on span "plumbing" at bounding box center [154, 120] width 26 height 6
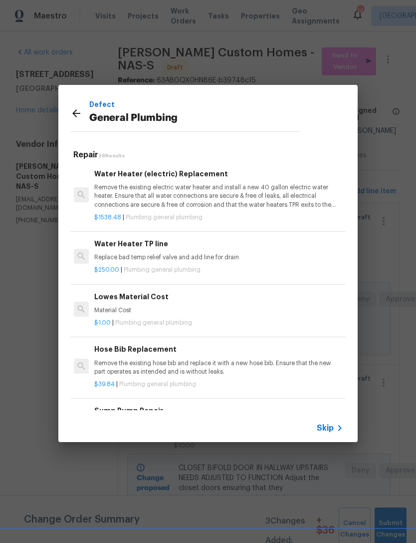
scroll to position [0, 1]
click at [78, 104] on div "Defect General Plumbing" at bounding box center [185, 115] width 231 height 32
click at [77, 113] on icon at bounding box center [76, 113] width 8 height 8
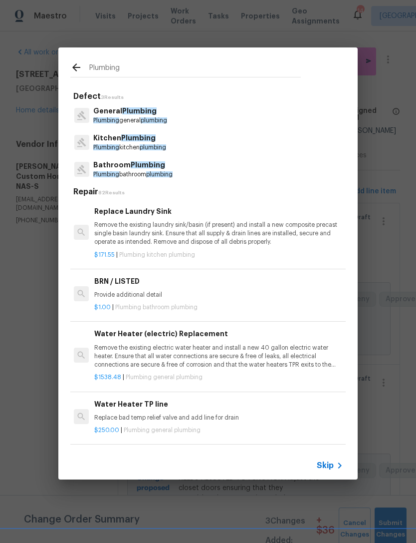
click at [142, 140] on span "Plumbing" at bounding box center [138, 137] width 34 height 7
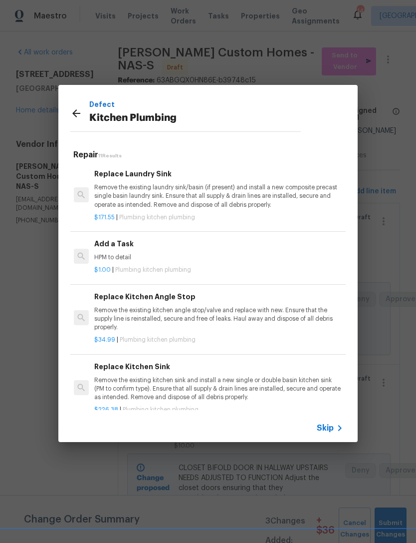
click at [245, 259] on p "HPM to detail" at bounding box center [218, 257] width 248 height 8
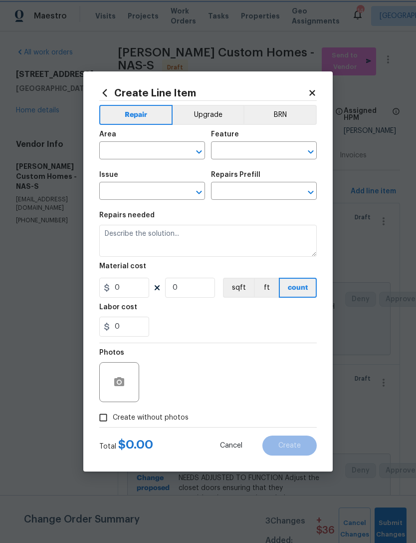
type input "Plumbing"
type input "Kitchen Plumbing"
type input "Add a Task $1.00"
type textarea "HPM to detail"
type input "1"
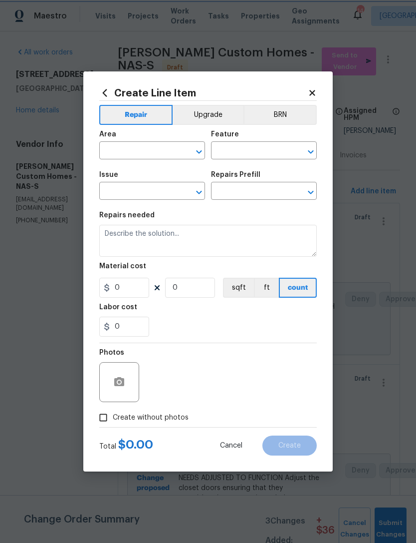
type input "1"
click at [144, 157] on input "text" at bounding box center [138, 151] width 78 height 15
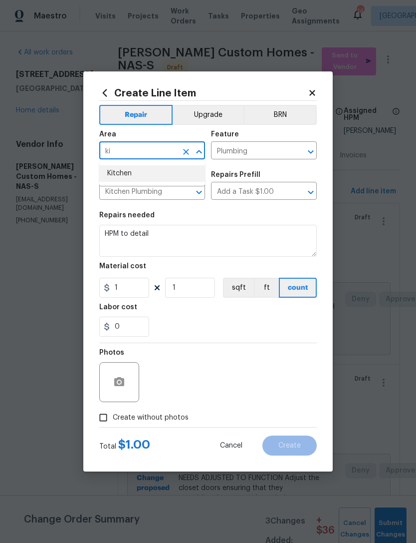
click at [166, 180] on li "Kitchen" at bounding box center [152, 173] width 106 height 16
type input "Kitchen"
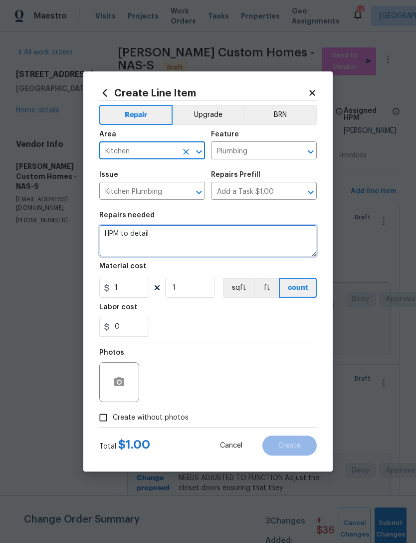
click at [174, 232] on textarea "HPM to detail" at bounding box center [208, 241] width 218 height 32
type textarea "H"
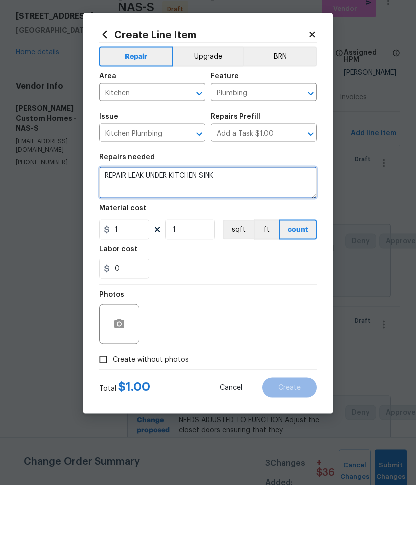
type textarea "REPAIR LEAK UNDER KITCHEN SINK"
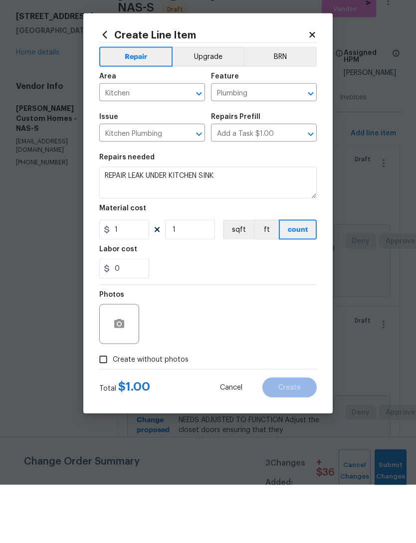
click at [133, 362] on div at bounding box center [119, 382] width 40 height 40
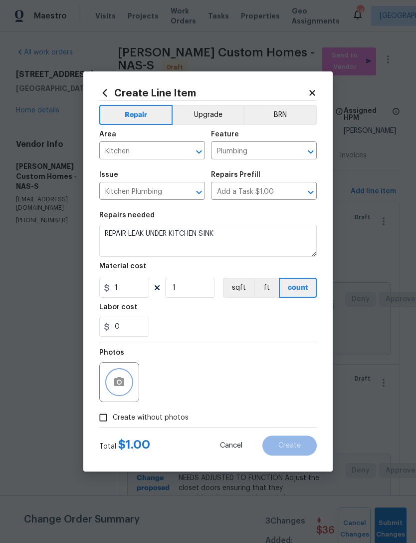
click at [127, 384] on button "button" at bounding box center [119, 382] width 24 height 24
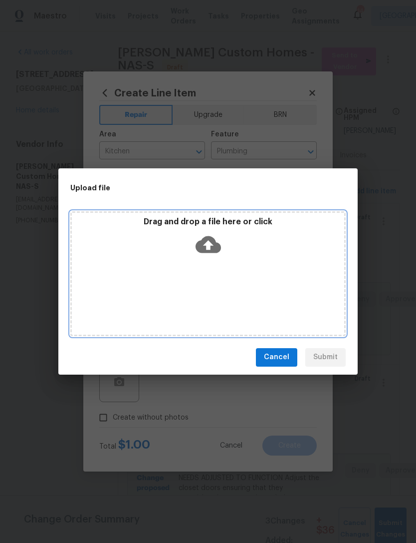
click at [216, 250] on icon at bounding box center [208, 244] width 25 height 17
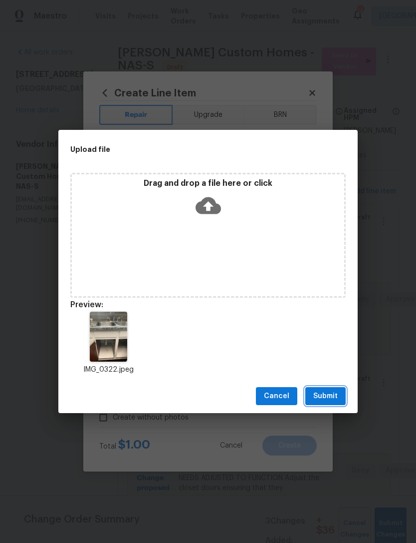
click at [327, 400] on span "Submit" at bounding box center [325, 396] width 24 height 12
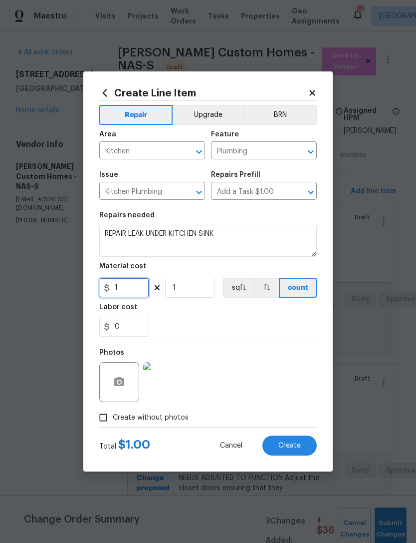
click at [128, 279] on input "1" at bounding box center [124, 288] width 50 height 20
type input "20"
click at [289, 449] on span "Create" at bounding box center [290, 445] width 22 height 7
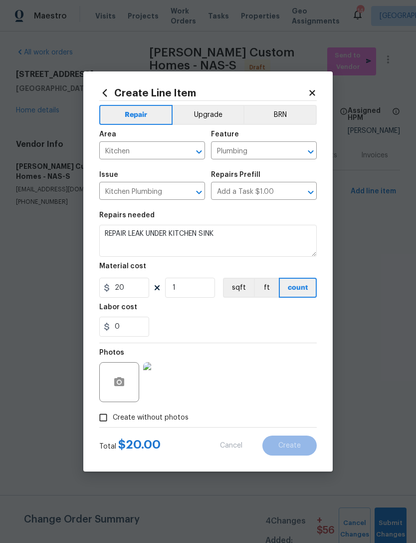
type input "0"
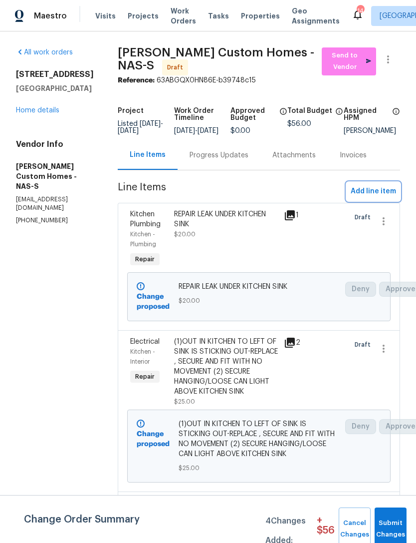
click at [376, 198] on span "Add line item" at bounding box center [373, 191] width 45 height 12
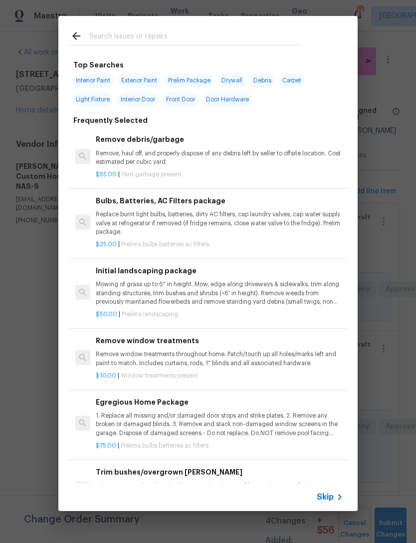
click at [176, 41] on input "text" at bounding box center [195, 37] width 212 height 15
type input "Bulb"
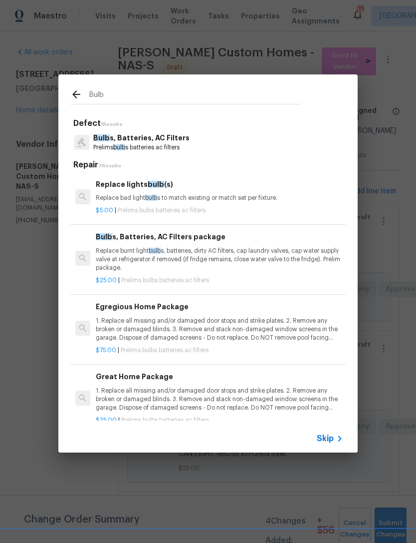
click at [121, 190] on div "Replace lights bulb (s) Replace bad light bulb s to match existing or match set…" at bounding box center [220, 191] width 248 height 24
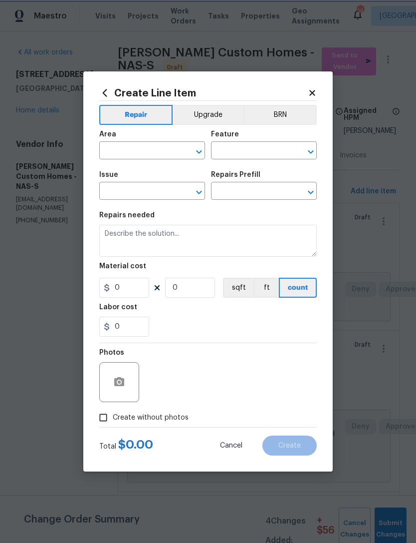
type input "Home Readiness Packages"
type input "Bulbs, Batteries, AC Filters"
type input "Replace lights bulb(s) $5.00"
type textarea "Replace bad light bulbs to match existing or match set per fixture."
type input "5"
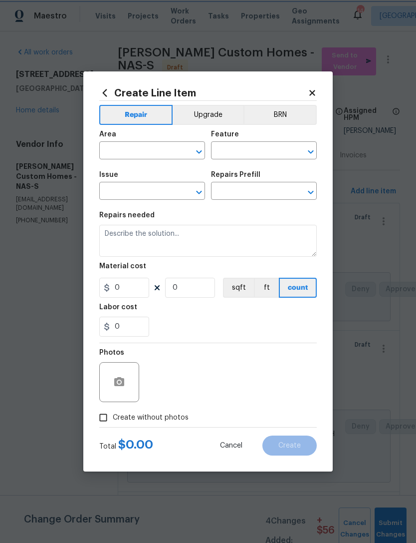
type input "1"
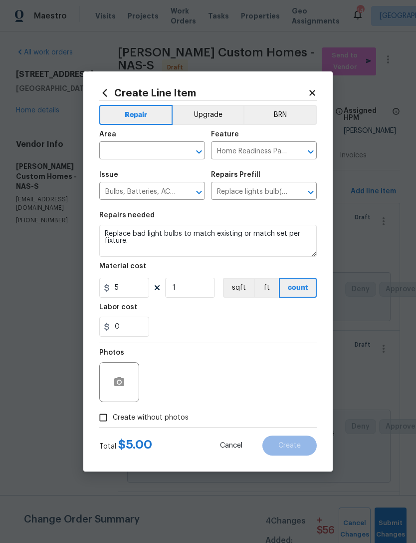
click at [150, 149] on input "text" at bounding box center [138, 151] width 78 height 15
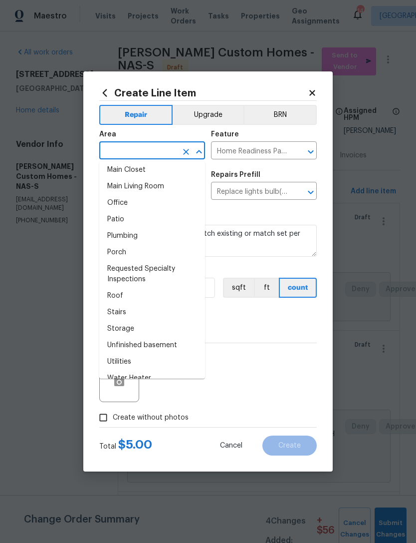
scroll to position [580, 0]
click at [159, 329] on li "Storage" at bounding box center [152, 329] width 106 height 16
type input "Storage"
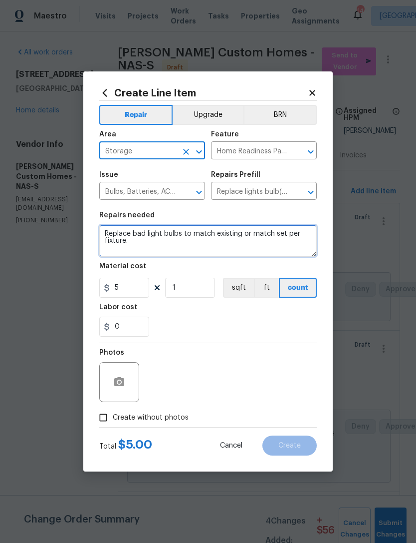
click at [108, 233] on textarea "Replace bad light bulbs to match existing or match set per fixture." at bounding box center [208, 241] width 218 height 32
type textarea "Replace bad light bulbs to match existing or match set per fixture."
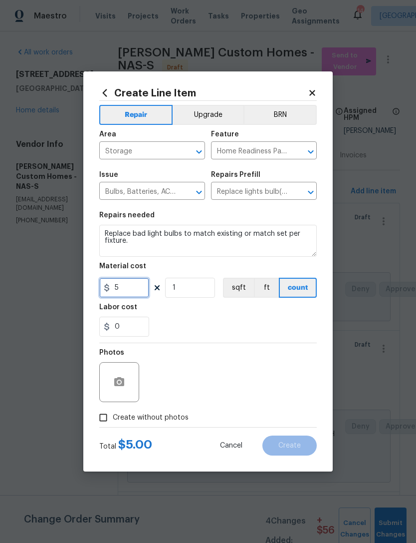
click at [127, 287] on input "5" at bounding box center [124, 288] width 50 height 20
type input "15"
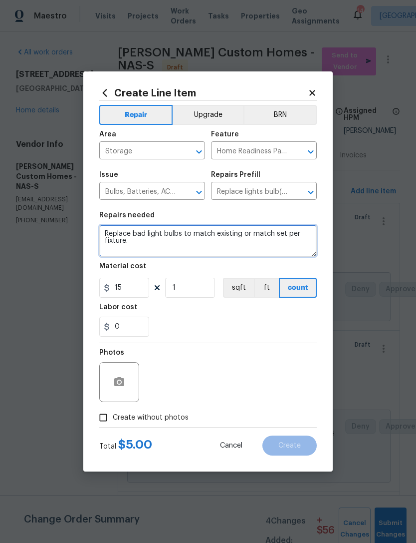
click at [118, 235] on textarea "Replace bad light bulbs to match existing or match set per fixture." at bounding box center [208, 241] width 218 height 32
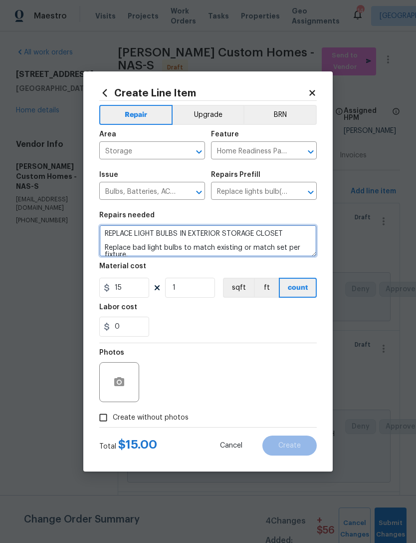
type textarea "REPLACE LIGHT BULBS IN EXTERIOR STORAGE CLOSET Replace bad light bulbs to match…"
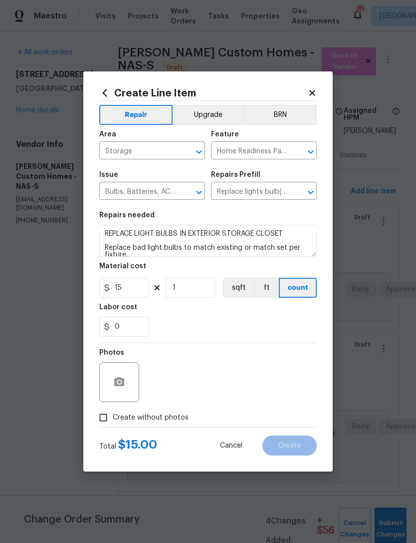
click at [153, 148] on input "Storage" at bounding box center [138, 151] width 78 height 15
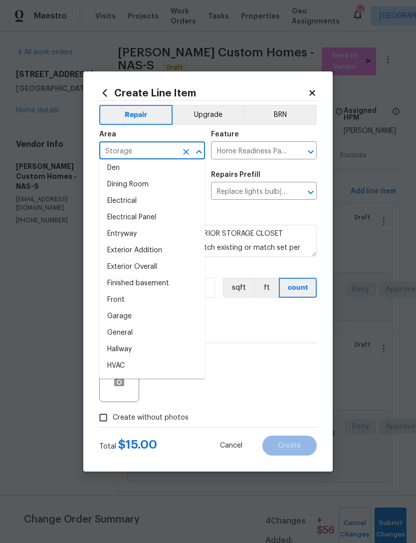
scroll to position [203, 0]
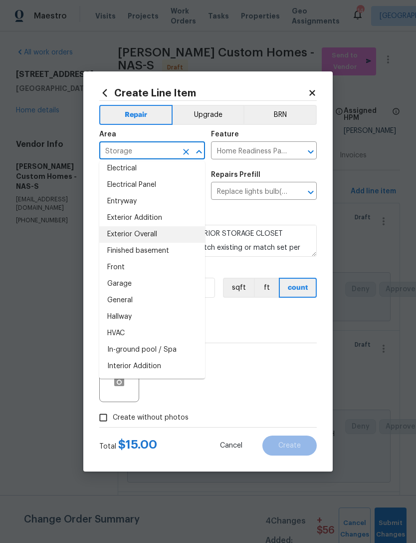
click at [169, 236] on li "Exterior Overall" at bounding box center [152, 234] width 106 height 16
type input "Exterior Overall"
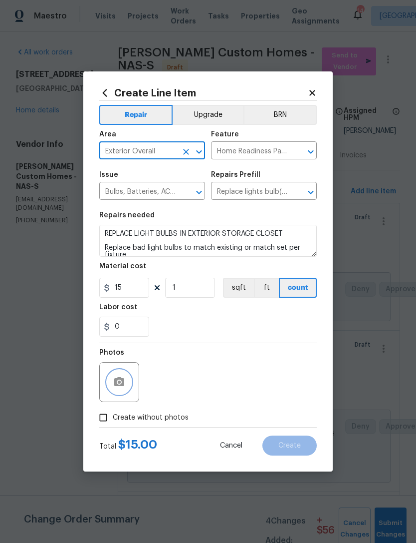
click at [125, 384] on button "button" at bounding box center [119, 382] width 24 height 24
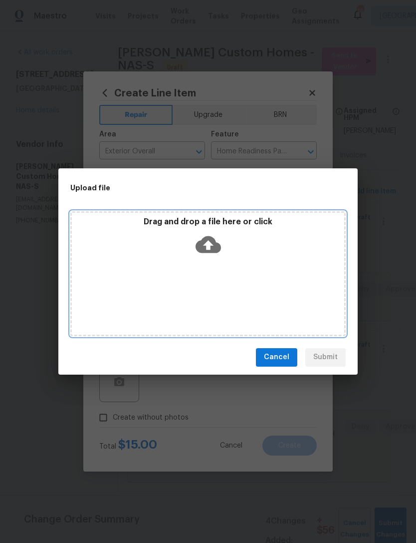
click at [242, 256] on div "Drag and drop a file here or click" at bounding box center [208, 238] width 273 height 43
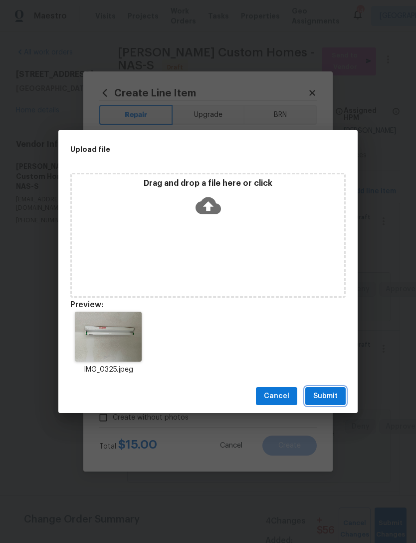
click at [324, 397] on span "Submit" at bounding box center [325, 396] width 24 height 12
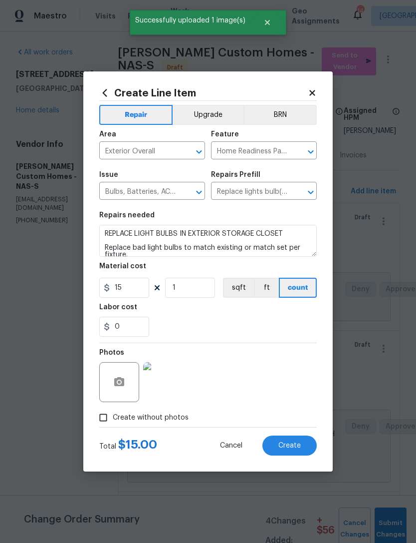
click at [294, 444] on span "Create" at bounding box center [290, 445] width 22 height 7
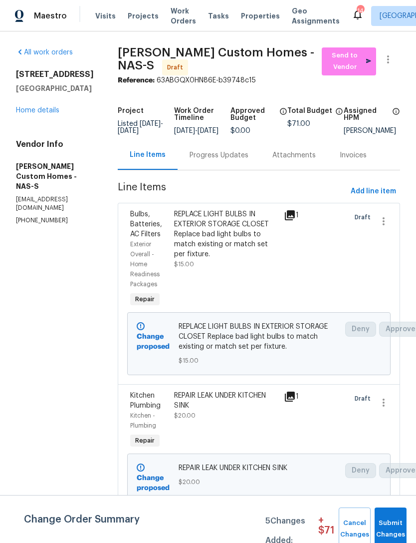
click at [296, 221] on icon at bounding box center [290, 215] width 12 height 12
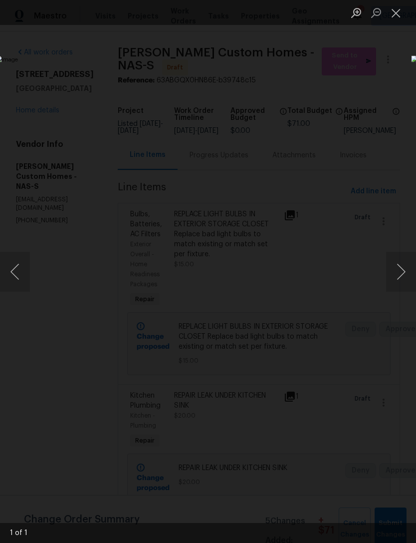
click at [404, 269] on button "Next image" at bounding box center [401, 272] width 30 height 40
click at [395, 12] on button "Close lightbox" at bounding box center [396, 12] width 20 height 17
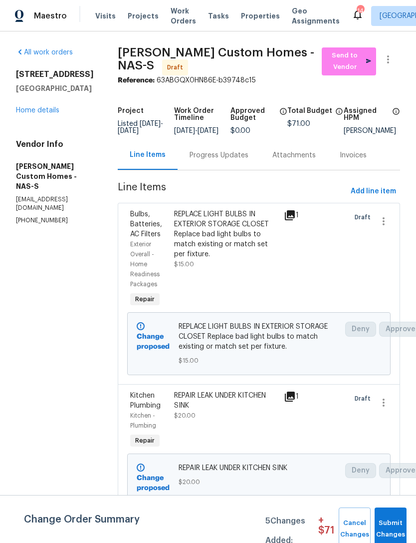
click at [295, 401] on icon at bounding box center [290, 396] width 10 height 10
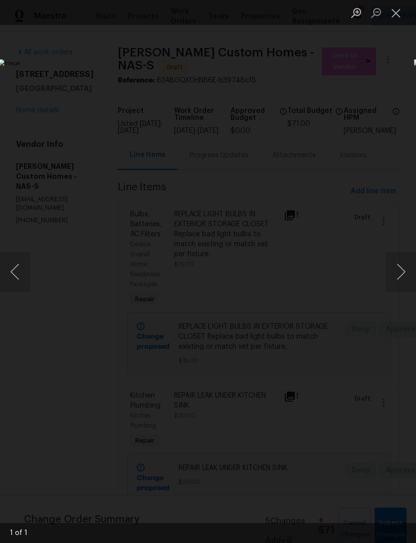
click at [399, 13] on button "Close lightbox" at bounding box center [396, 12] width 20 height 17
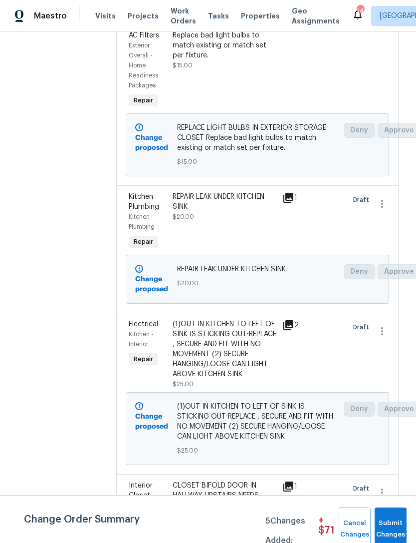
scroll to position [203, 2]
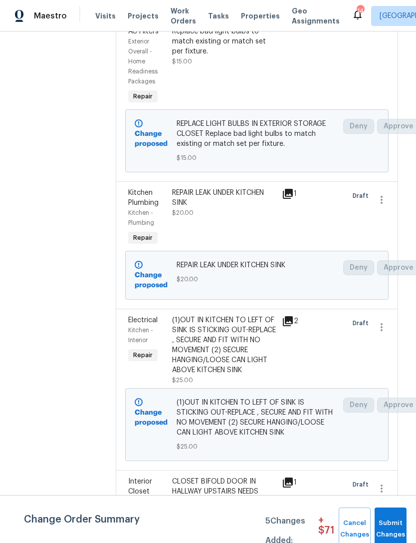
click at [293, 326] on icon at bounding box center [288, 321] width 10 height 10
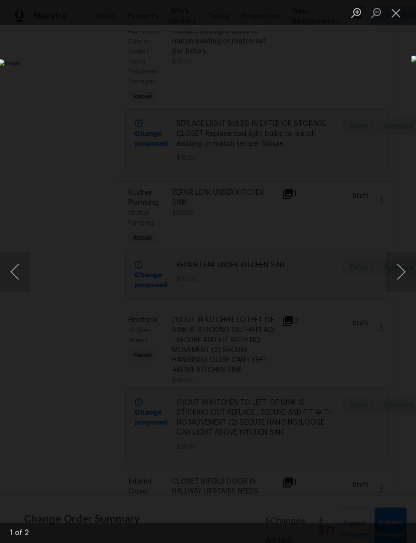
click at [408, 279] on button "Next image" at bounding box center [401, 272] width 30 height 40
click at [405, 17] on button "Close lightbox" at bounding box center [396, 12] width 20 height 17
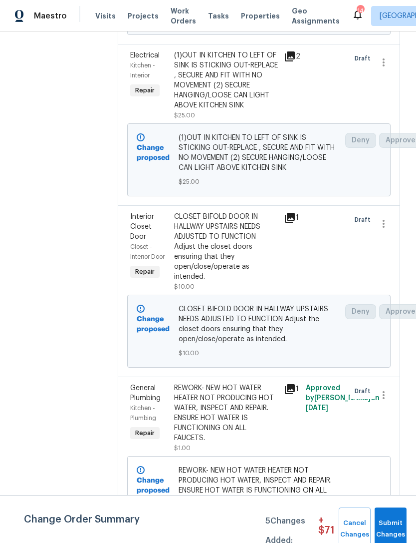
scroll to position [467, 0]
click at [295, 223] on icon at bounding box center [290, 218] width 10 height 10
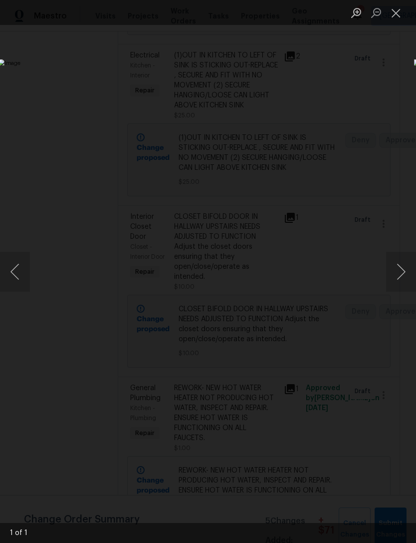
click at [405, 18] on button "Close lightbox" at bounding box center [396, 12] width 20 height 17
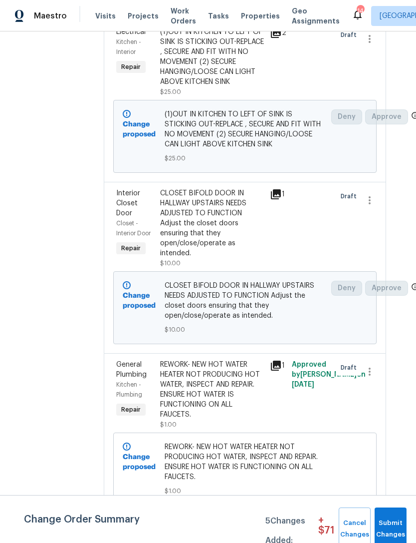
scroll to position [492, 14]
click at [281, 370] on icon at bounding box center [276, 365] width 10 height 10
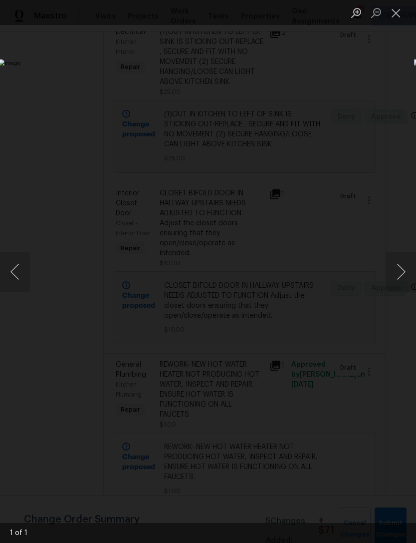
click at [399, 11] on button "Close lightbox" at bounding box center [396, 12] width 20 height 17
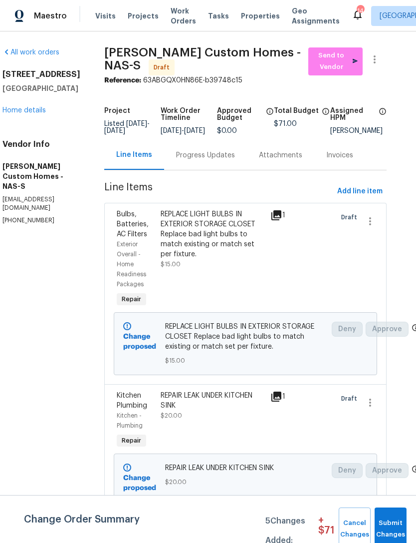
scroll to position [0, 15]
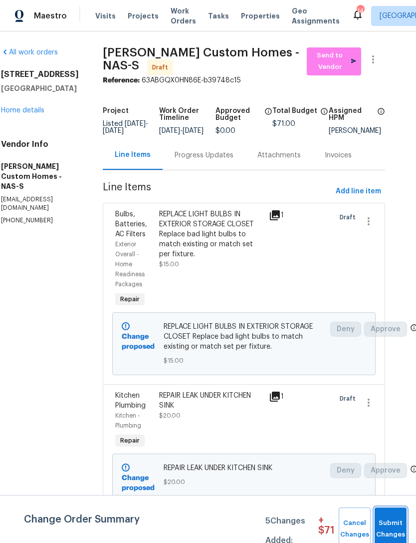
click at [394, 528] on span "Submit Changes" at bounding box center [391, 528] width 22 height 23
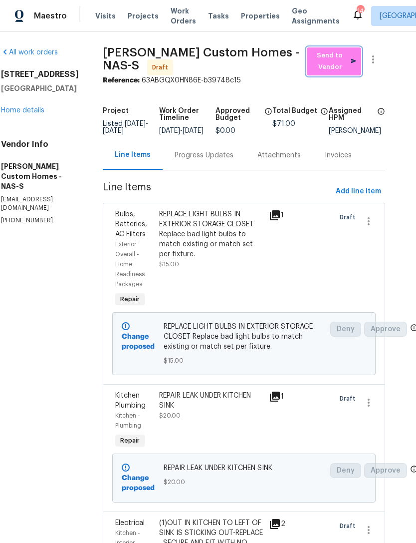
click at [341, 60] on span "Send to Vendor" at bounding box center [334, 61] width 44 height 23
click at [232, 160] on div "Progress Updates" at bounding box center [204, 155] width 59 height 10
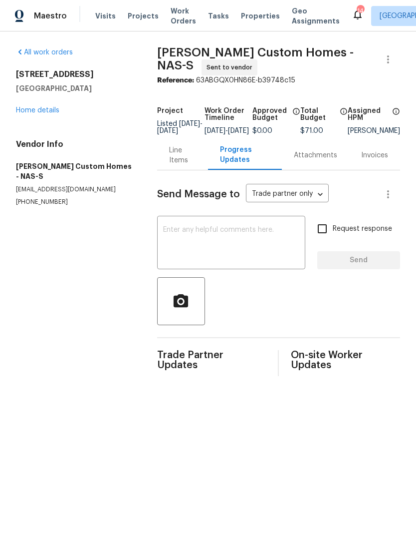
click at [189, 242] on textarea at bounding box center [231, 243] width 136 height 35
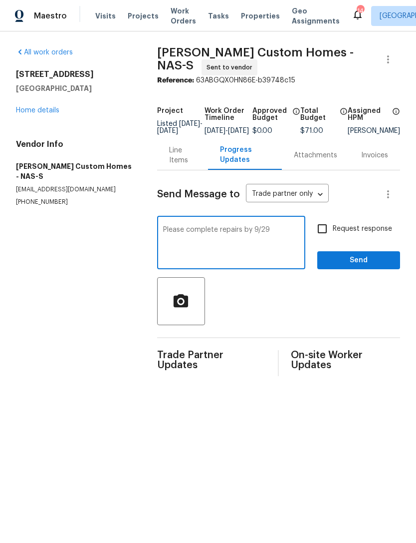
click at [292, 234] on textarea "Please complete repairs by 9/29" at bounding box center [231, 243] width 136 height 35
type textarea "Please complete repairs by 9/29 ty"
click at [356, 265] on span "Send" at bounding box center [358, 260] width 67 height 12
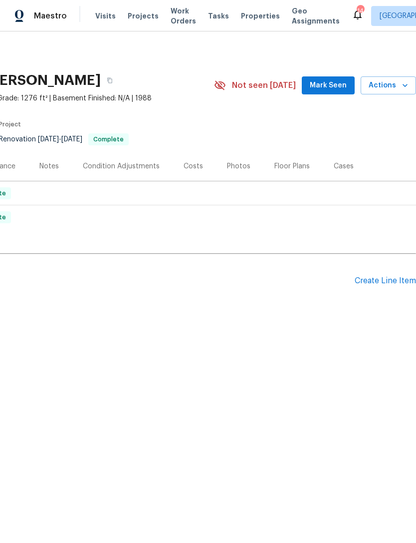
scroll to position [0, 148]
click at [384, 282] on div "Create Line Item" at bounding box center [385, 280] width 61 height 9
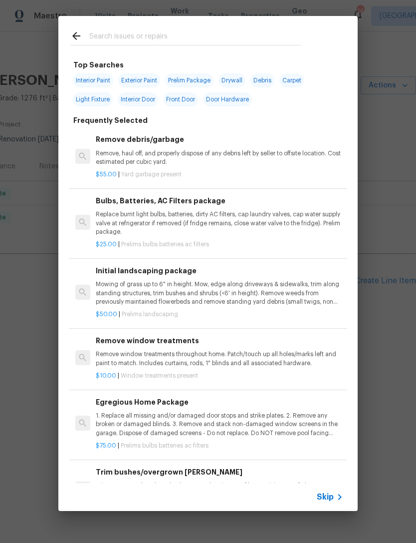
click at [242, 28] on div at bounding box center [185, 35] width 255 height 39
click at [185, 27] on div at bounding box center [185, 35] width 255 height 39
click at [138, 30] on input "text" at bounding box center [195, 37] width 212 height 15
type input "Gfci"
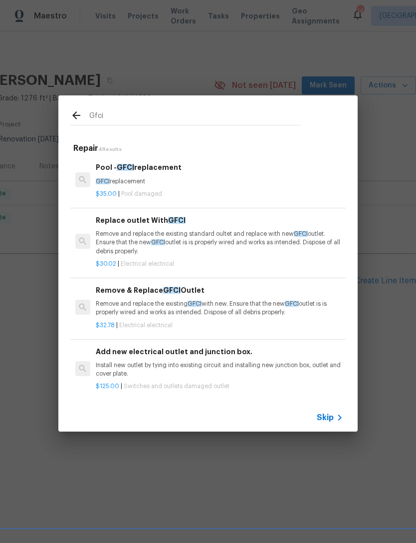
click at [225, 306] on p "Remove and replace the existing GFCI with new. Ensure that the new GFCI outlet …" at bounding box center [220, 307] width 248 height 17
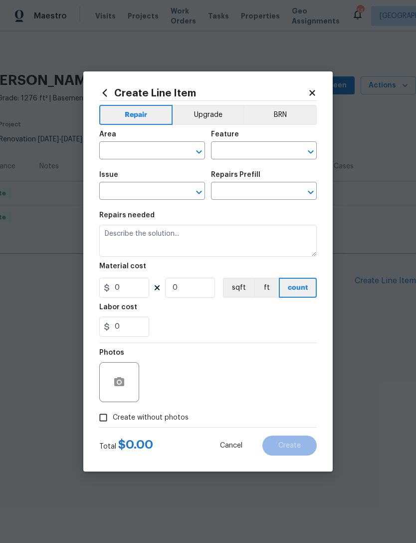
type input "Electrical"
type textarea "Remove and replace the existing GFCI with new. Ensure that the new GFCI outlet …"
type input "1"
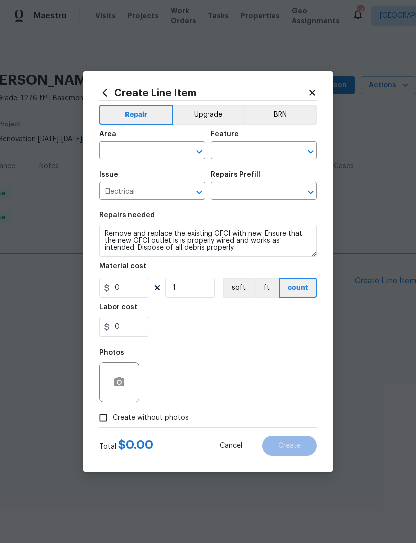
type input "Remove & Replace GFCI Outlet $32.78"
type input "32.78"
click at [148, 150] on input "text" at bounding box center [138, 151] width 78 height 15
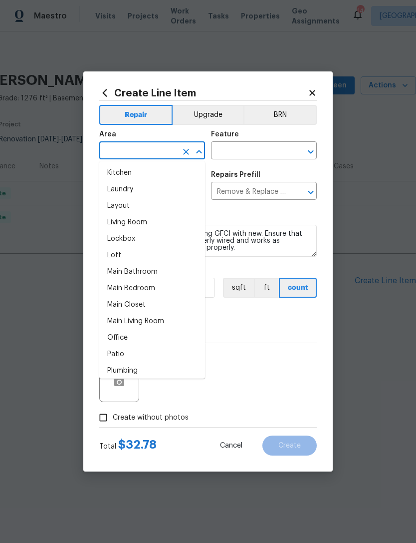
scroll to position [415, 0]
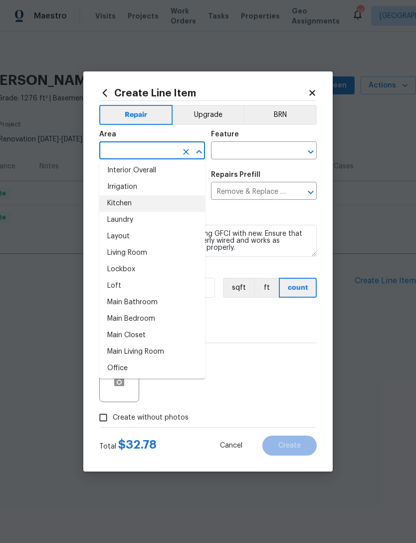
click at [163, 208] on li "Kitchen" at bounding box center [152, 203] width 106 height 16
type input "Kitchen"
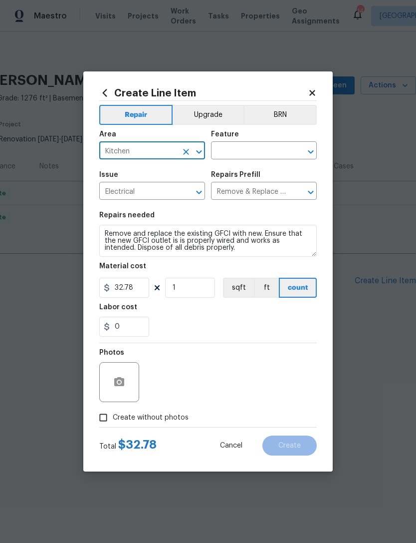
click at [250, 152] on input "text" at bounding box center [250, 151] width 78 height 15
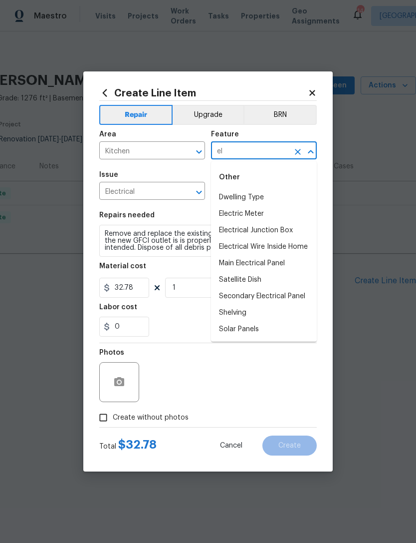
type input "e"
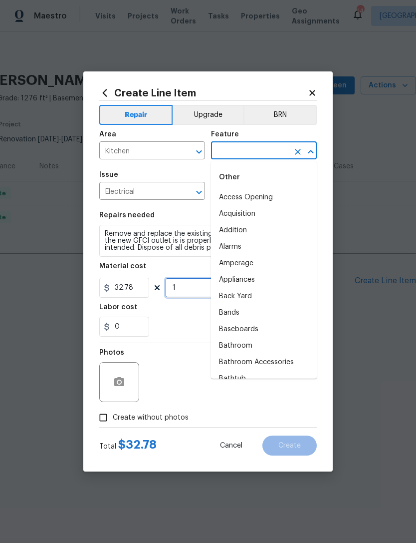
click at [194, 287] on input "1" at bounding box center [190, 288] width 50 height 20
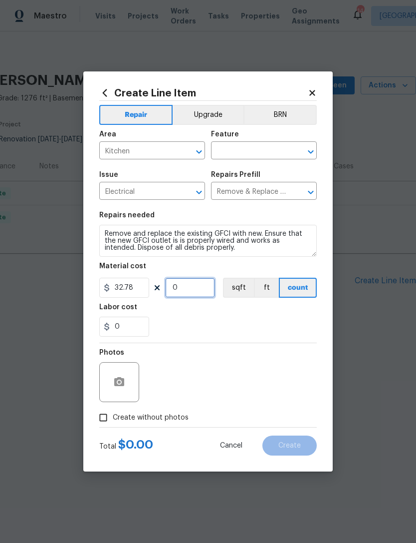
type input "4"
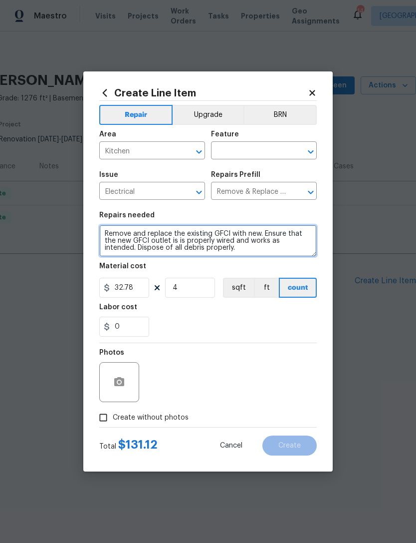
click at [104, 232] on textarea "Remove and replace the existing GFCI with new. Ensure that the new GFCI outlet …" at bounding box center [208, 241] width 218 height 32
click at [116, 227] on textarea "Remove and replace the existing GFCI with new. Ensure that the new GFCI outlet …" at bounding box center [208, 241] width 218 height 32
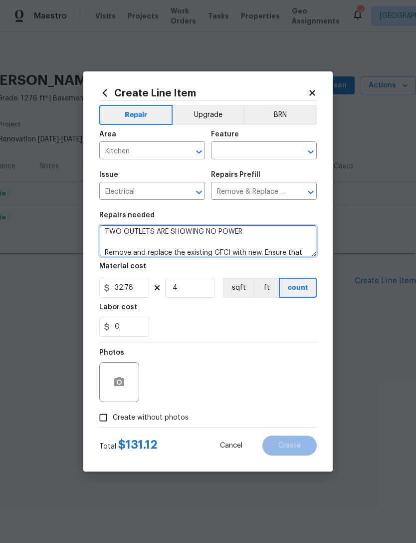
click at [263, 237] on textarea "TWO OUTLETS ARE SHOWING NO POWER Remove and replace the existing GFCI with new.…" at bounding box center [208, 241] width 218 height 32
click at [256, 234] on textarea "TWO OUTLETS ARE SHOWING NO POWER Remove and replace the existing GFCI with new.…" at bounding box center [208, 241] width 218 height 32
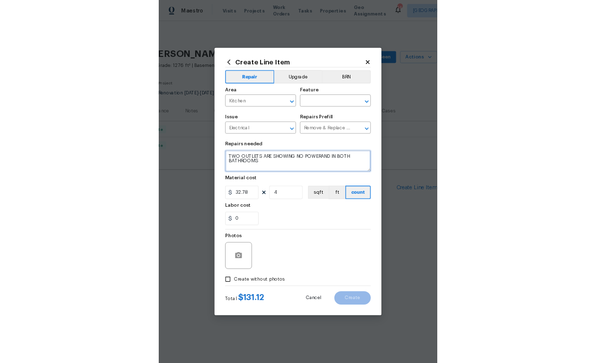
scroll to position [0, 0]
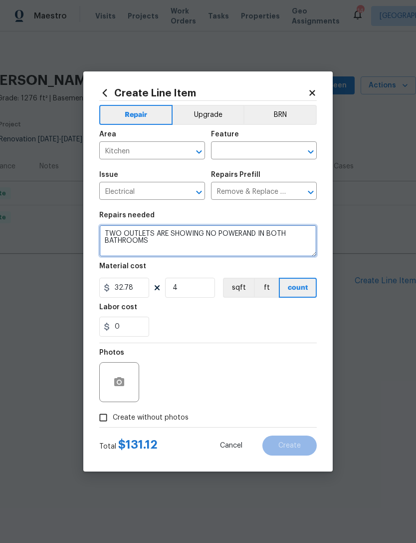
click at [246, 237] on textarea "TWO OUTLETS ARE SHOWING NO POWERAND IN BOTH BATHROOMS Remove and replace the ex…" at bounding box center [208, 241] width 218 height 32
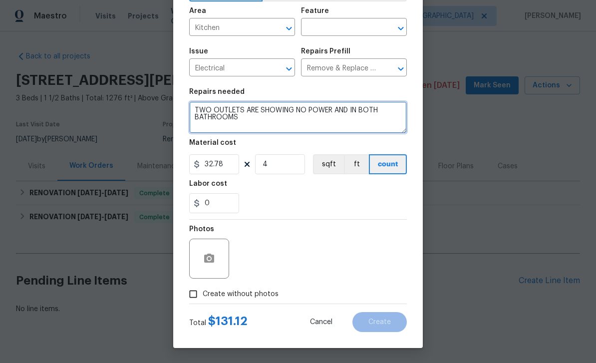
scroll to position [69, 0]
type textarea "OUTLETS ARE SHOWING NO POWER KITCHEN TO RIGHT AND LEFT OF SINK AND IN BOTH BATH…"
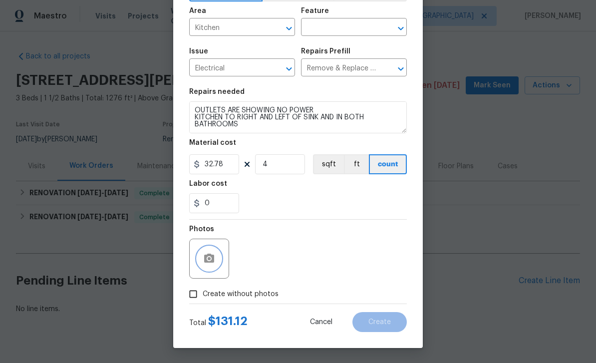
click at [214, 258] on icon "button" at bounding box center [209, 258] width 10 height 9
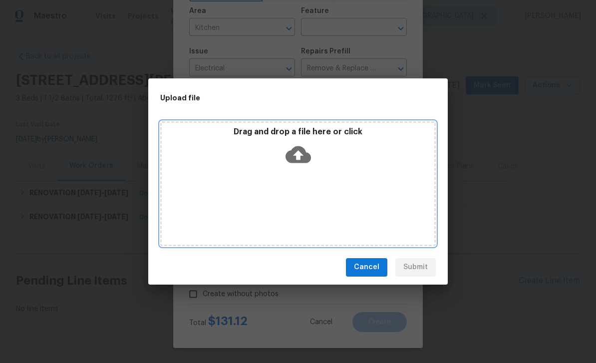
click at [301, 162] on icon at bounding box center [298, 154] width 25 height 17
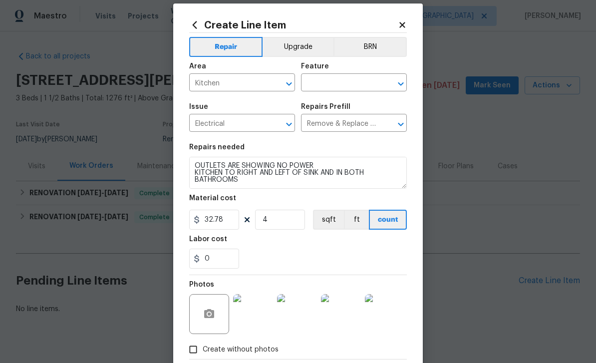
scroll to position [5, 0]
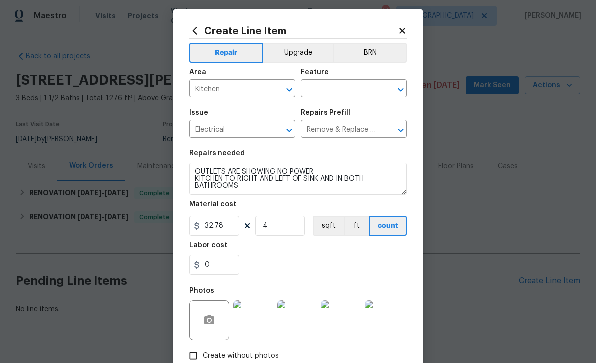
click at [343, 87] on input "text" at bounding box center [340, 89] width 78 height 15
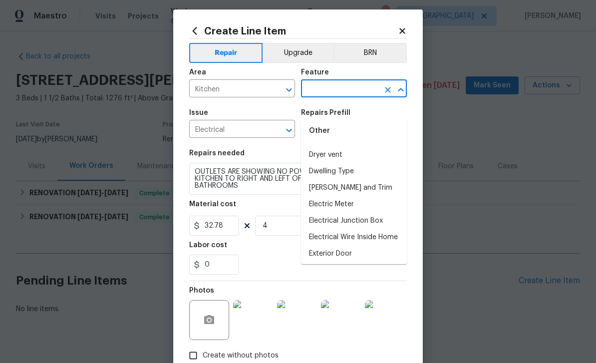
scroll to position [577, 0]
click at [345, 94] on input "text" at bounding box center [340, 89] width 78 height 15
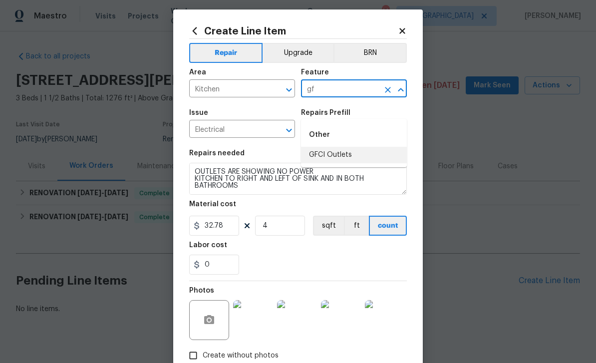
click at [367, 147] on li "GFCI Outlets" at bounding box center [354, 155] width 106 height 16
type input "GFCI Outlets"
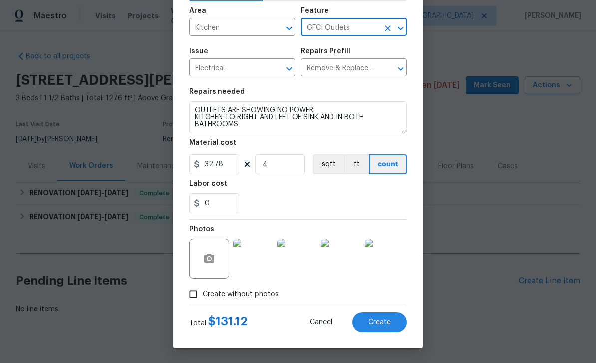
scroll to position [69, 0]
click at [380, 322] on span "Create" at bounding box center [379, 321] width 22 height 7
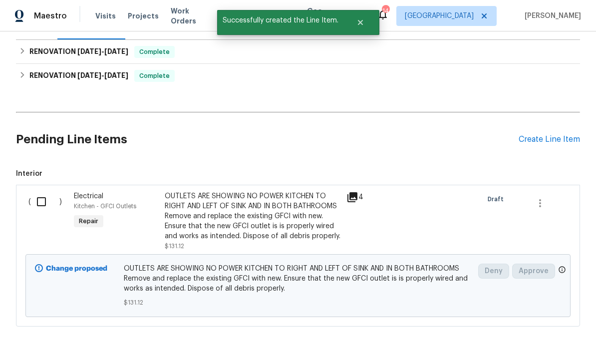
scroll to position [141, 0]
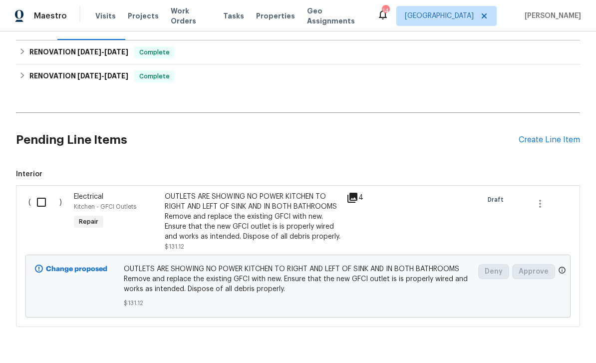
click at [41, 192] on input "checkbox" at bounding box center [45, 202] width 28 height 21
checkbox input "true"
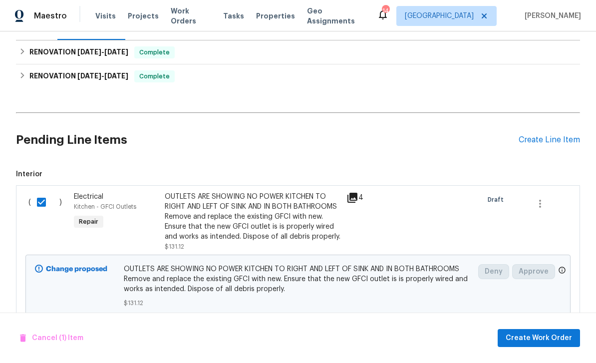
click at [539, 327] on div "Cancel (1) Item Create Work Order" at bounding box center [298, 337] width 596 height 51
click at [536, 342] on span "Create Work Order" at bounding box center [539, 338] width 66 height 12
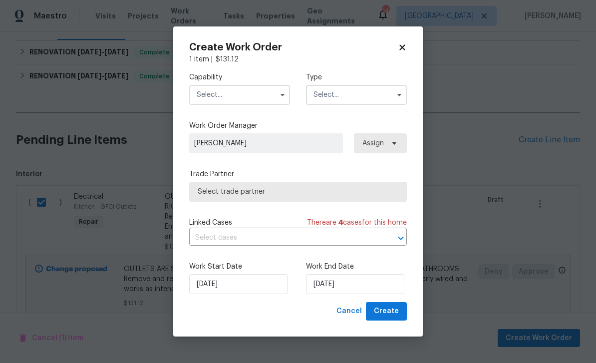
click at [260, 88] on input "text" at bounding box center [239, 95] width 101 height 20
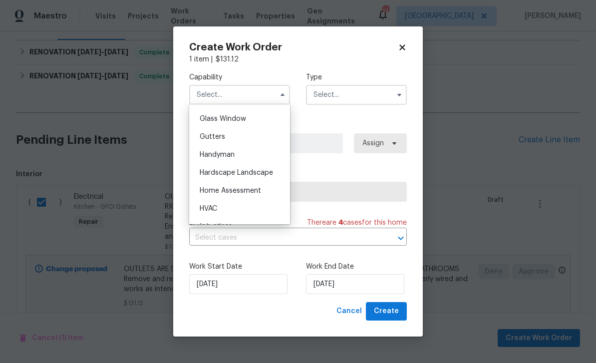
scroll to position [511, 0]
click at [256, 149] on div "Handyman" at bounding box center [240, 154] width 96 height 18
type input "Handyman"
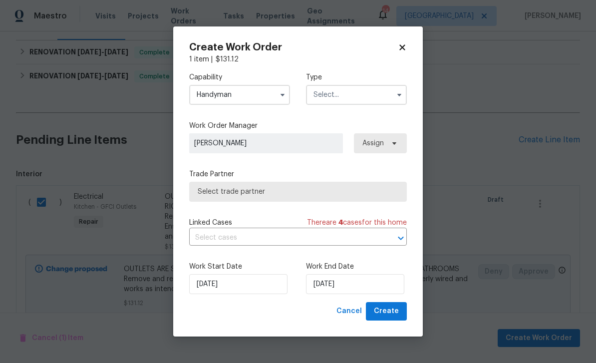
click at [358, 92] on input "text" at bounding box center [356, 95] width 101 height 20
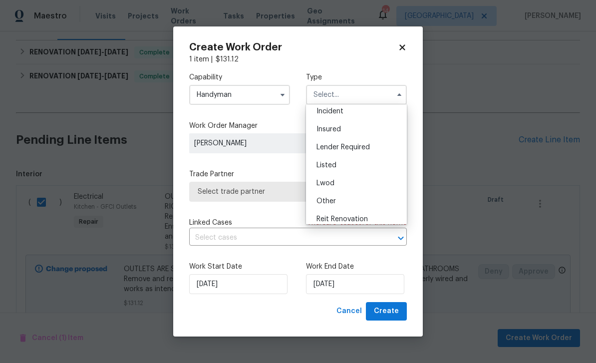
scroll to position [40, 0]
click at [368, 167] on div "Listed" at bounding box center [356, 166] width 96 height 18
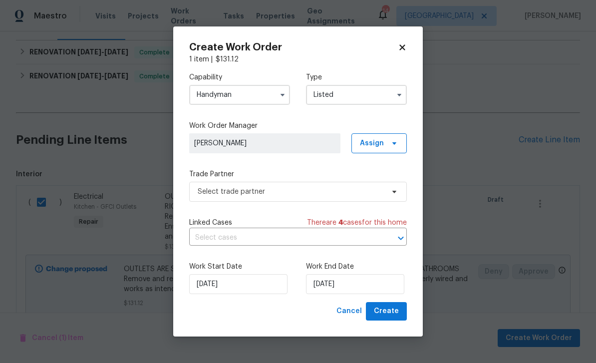
type input "Listed"
click at [383, 142] on span "Assign" at bounding box center [372, 143] width 24 height 10
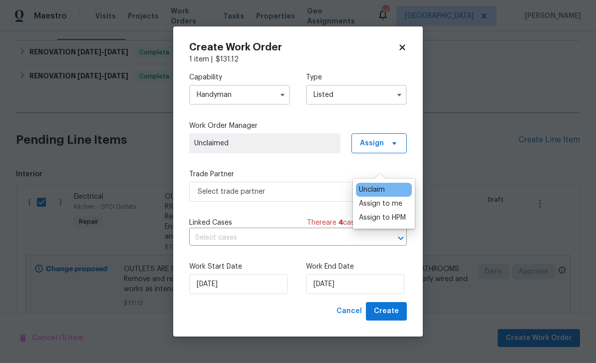
click at [390, 199] on div "Assign to me" at bounding box center [380, 204] width 43 height 10
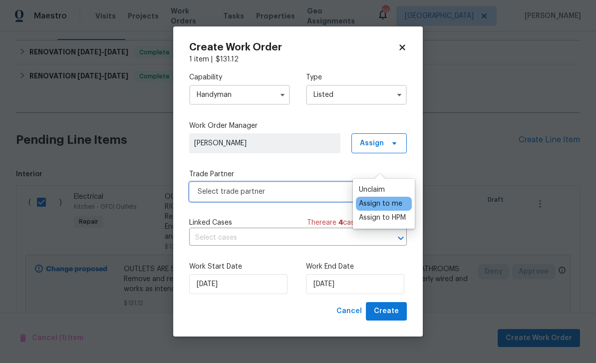
click at [294, 195] on span "Select trade partner" at bounding box center [291, 192] width 186 height 10
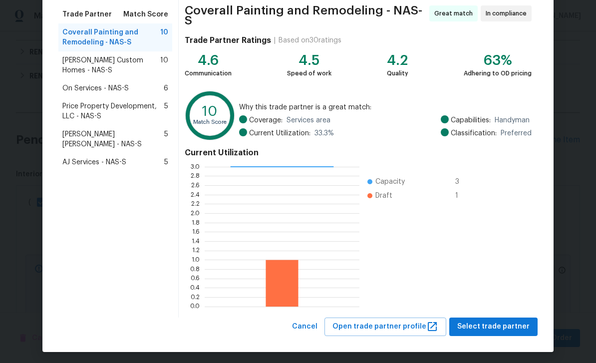
scroll to position [77, 0]
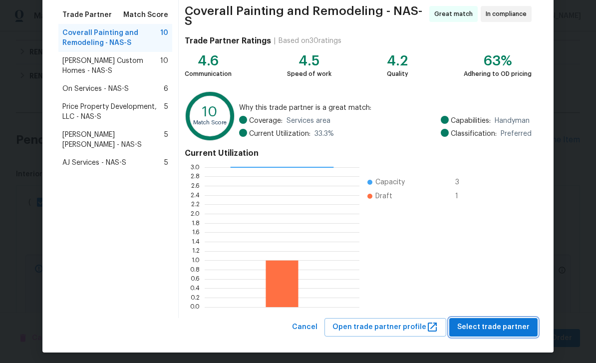
click at [502, 327] on span "Select trade partner" at bounding box center [493, 327] width 72 height 12
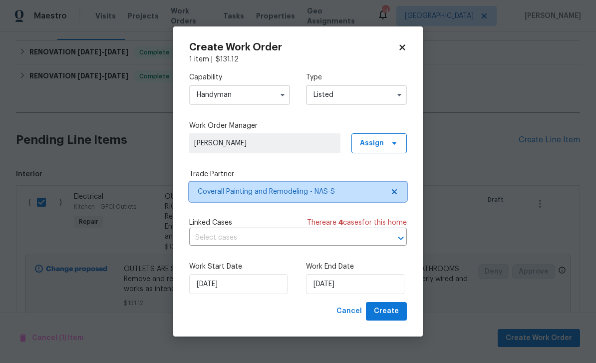
scroll to position [0, 0]
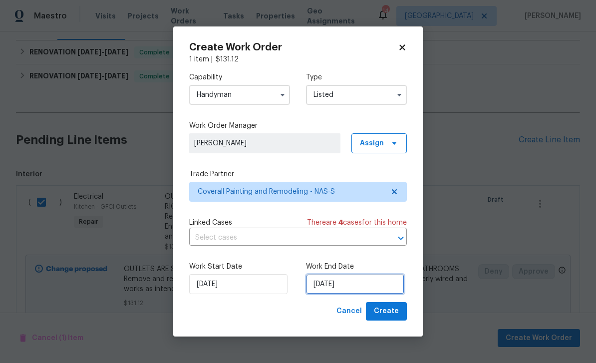
click at [355, 284] on input "[DATE]" at bounding box center [355, 284] width 98 height 20
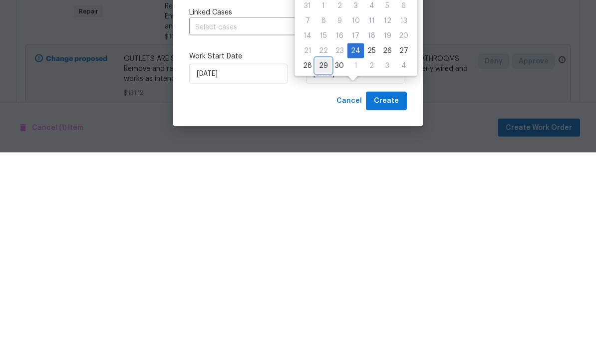
click at [324, 269] on div "29" at bounding box center [323, 276] width 16 height 14
type input "[DATE]"
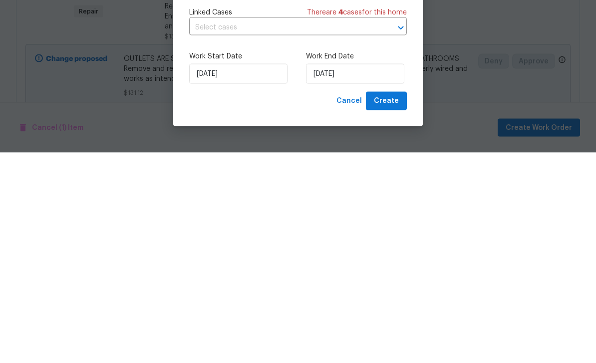
scroll to position [32, 0]
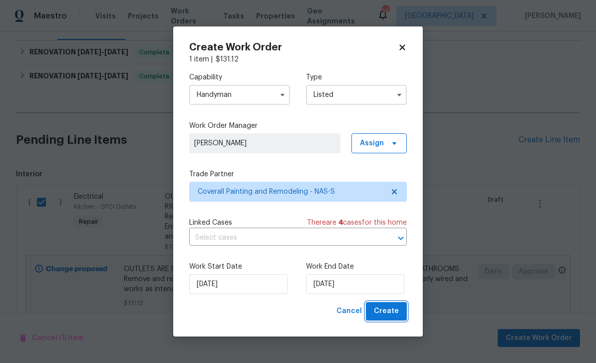
click at [395, 312] on span "Create" at bounding box center [386, 311] width 25 height 12
checkbox input "false"
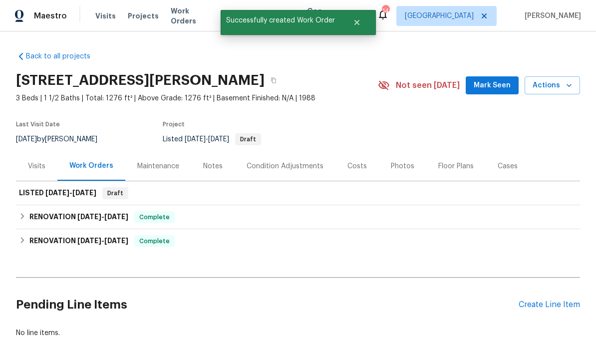
scroll to position [0, 0]
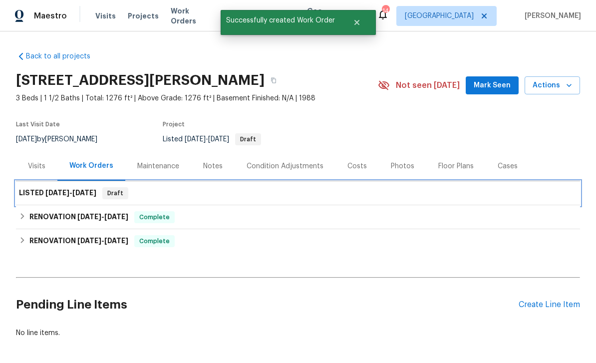
click at [230, 187] on div "LISTED 9/24/25 - 9/29/25 Draft" at bounding box center [298, 193] width 558 height 12
click at [67, 187] on h6 "LISTED 9/24/25 - 9/29/25" at bounding box center [57, 193] width 77 height 12
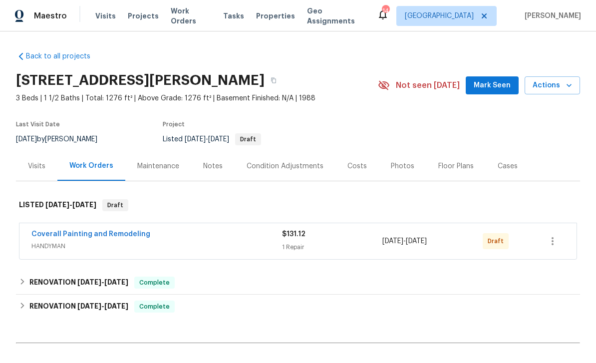
click at [133, 232] on link "Coverall Painting and Remodeling" at bounding box center [90, 234] width 119 height 7
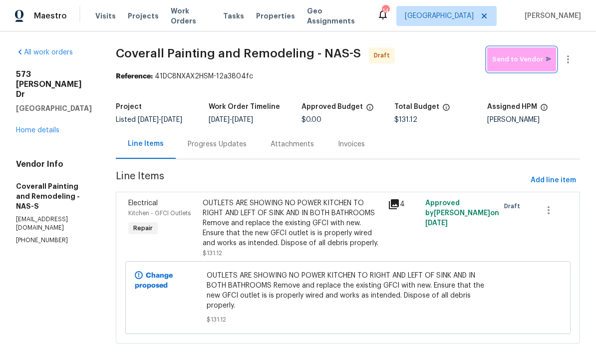
click at [525, 56] on span "Send to Vendor" at bounding box center [521, 59] width 59 height 11
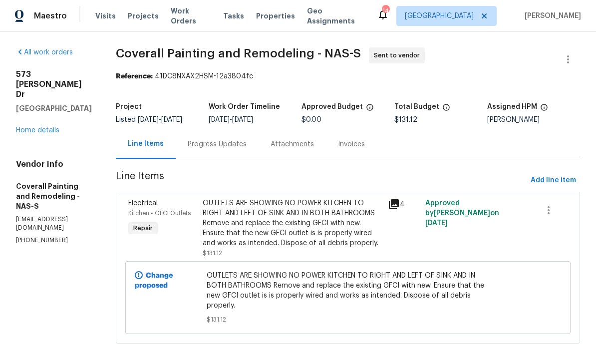
click at [247, 149] on div "Progress Updates" at bounding box center [217, 144] width 59 height 10
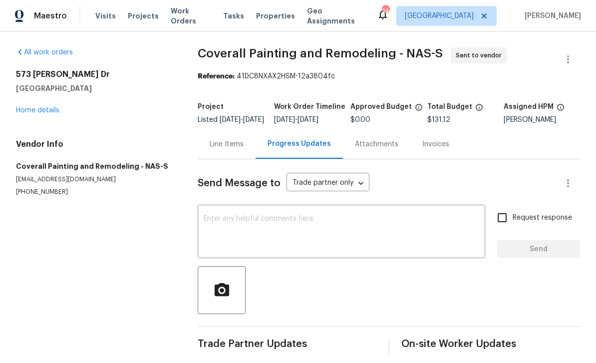
click at [294, 235] on textarea at bounding box center [342, 232] width 276 height 35
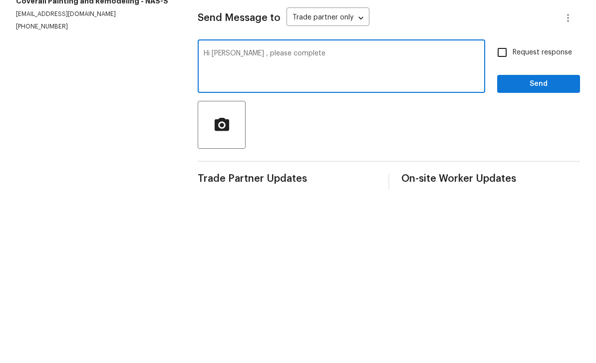
click at [322, 215] on textarea "Hi [PERSON_NAME] , please complete" at bounding box center [342, 232] width 276 height 35
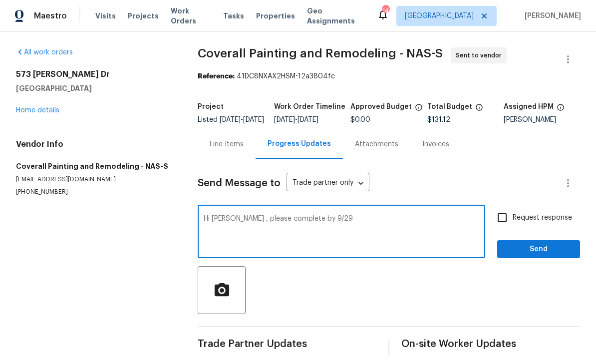
type textarea "Hi [PERSON_NAME] , please complete by 9/29"
click at [550, 243] on span "Send" at bounding box center [538, 249] width 67 height 12
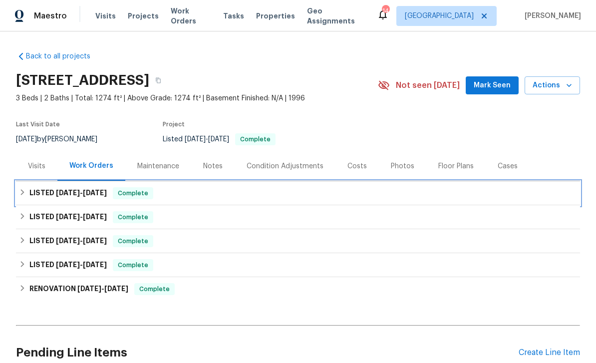
click at [57, 196] on span "[DATE]" at bounding box center [68, 192] width 24 height 7
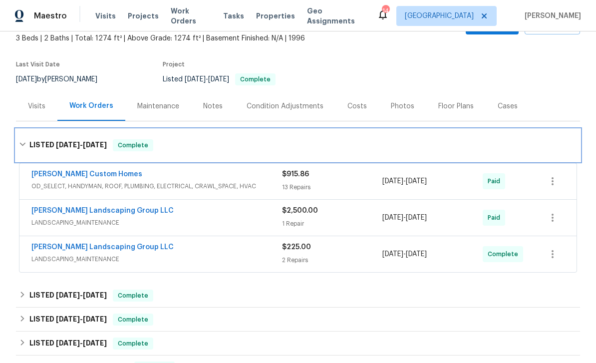
scroll to position [60, 0]
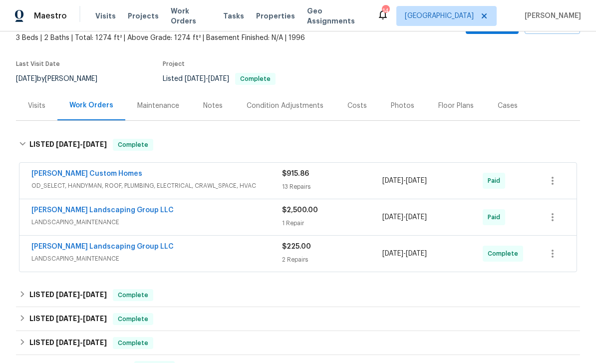
click at [229, 176] on div "[PERSON_NAME] Custom Homes" at bounding box center [156, 175] width 251 height 12
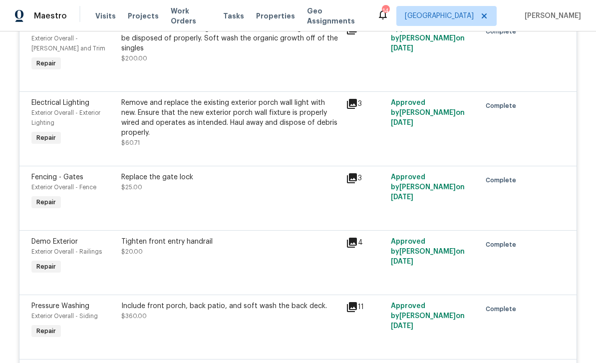
scroll to position [557, 0]
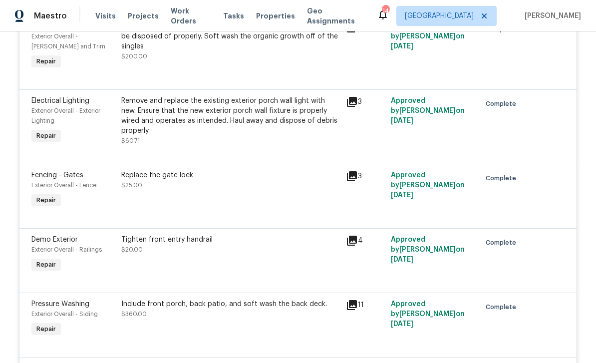
click at [356, 105] on icon at bounding box center [352, 102] width 10 height 10
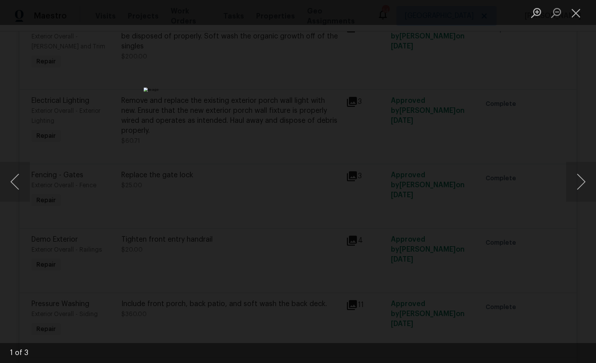
click at [581, 186] on button "Next image" at bounding box center [581, 182] width 30 height 40
click at [584, 184] on button "Next image" at bounding box center [581, 182] width 30 height 40
click at [581, 190] on button "Next image" at bounding box center [581, 182] width 30 height 40
click at [585, 183] on button "Next image" at bounding box center [581, 182] width 30 height 40
click at [581, 14] on button "Close lightbox" at bounding box center [576, 12] width 20 height 17
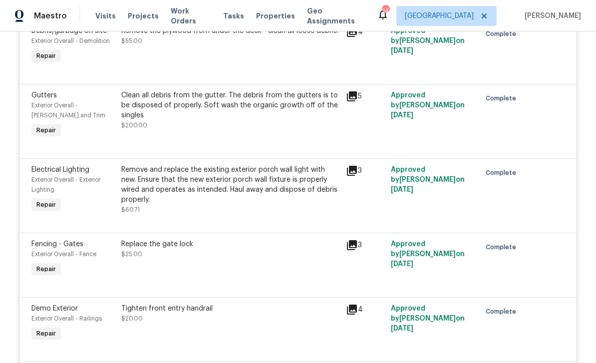
scroll to position [489, 0]
click at [293, 209] on div "Remove and replace the existing exterior porch wall light with new. Ensure that…" at bounding box center [230, 189] width 219 height 50
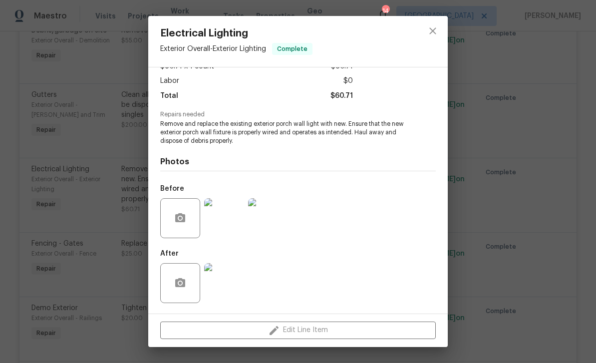
scroll to position [65, 0]
click at [431, 36] on icon "close" at bounding box center [433, 31] width 12 height 12
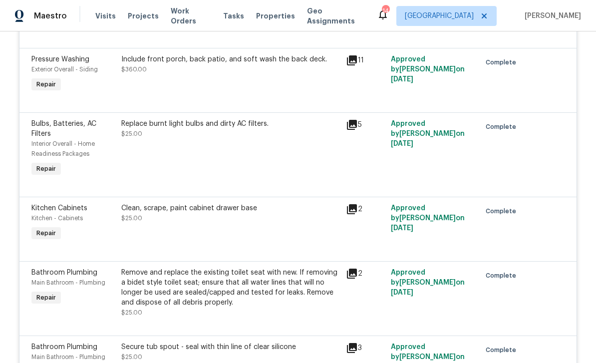
scroll to position [808, 0]
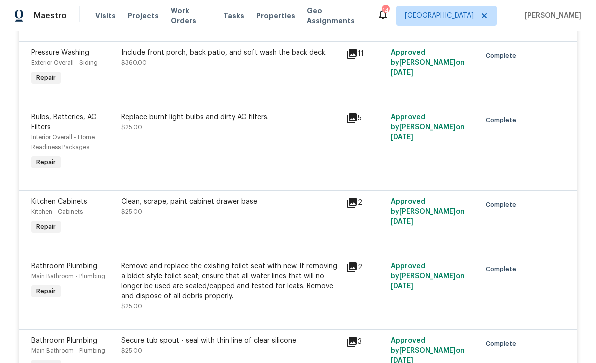
click at [362, 123] on div "5" at bounding box center [365, 118] width 39 height 12
click at [357, 121] on icon at bounding box center [352, 118] width 12 height 12
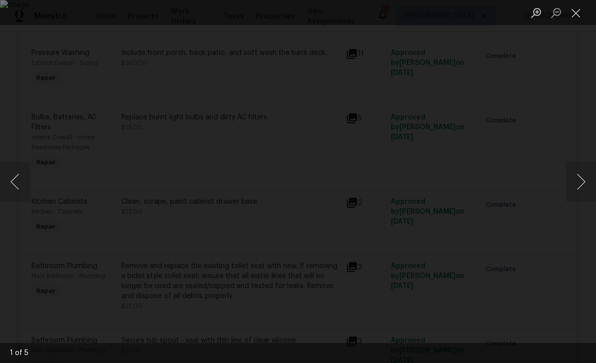
click at [581, 190] on button "Next image" at bounding box center [581, 182] width 30 height 40
click at [583, 182] on button "Next image" at bounding box center [581, 182] width 30 height 40
click at [585, 180] on button "Next image" at bounding box center [581, 182] width 30 height 40
click at [583, 180] on button "Next image" at bounding box center [581, 182] width 30 height 40
click at [586, 181] on button "Next image" at bounding box center [581, 182] width 30 height 40
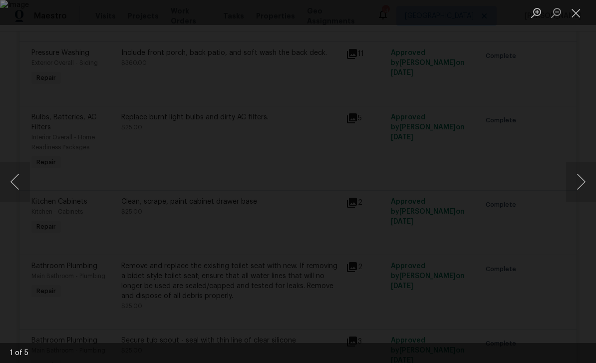
click at [585, 183] on button "Next image" at bounding box center [581, 182] width 30 height 40
click at [22, 187] on button "Previous image" at bounding box center [15, 182] width 30 height 40
click at [22, 186] on button "Previous image" at bounding box center [15, 182] width 30 height 40
click at [12, 193] on button "Previous image" at bounding box center [15, 182] width 30 height 40
click at [576, 14] on button "Close lightbox" at bounding box center [576, 12] width 20 height 17
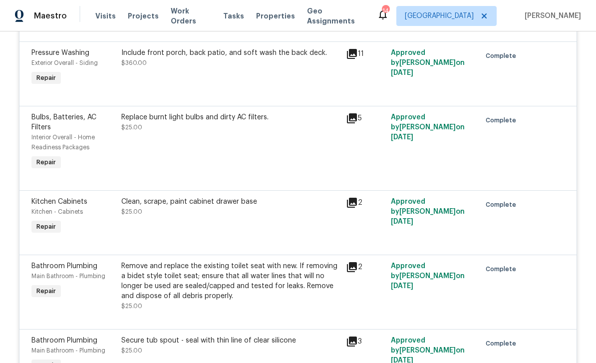
click at [244, 132] on div "Replace burnt light bulbs and dirty AC filters. $25.00" at bounding box center [230, 122] width 219 height 20
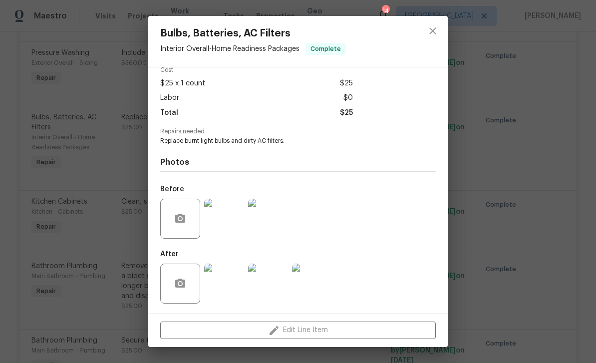
scroll to position [49, 0]
click at [434, 30] on icon "close" at bounding box center [432, 30] width 6 height 6
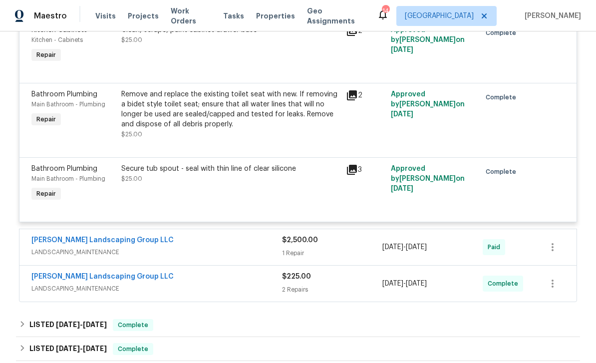
scroll to position [1026, 0]
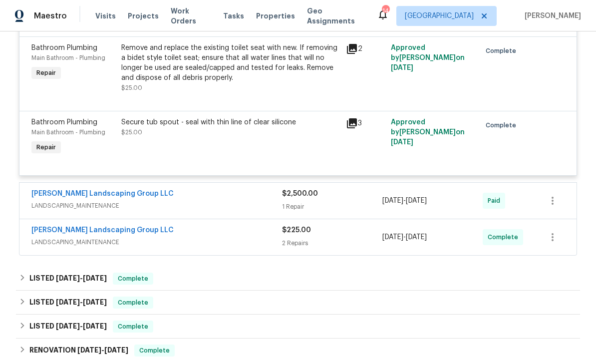
click at [243, 213] on div "Sandoval Landscaping Group LLC LANDSCAPING_MAINTENANCE" at bounding box center [156, 201] width 251 height 24
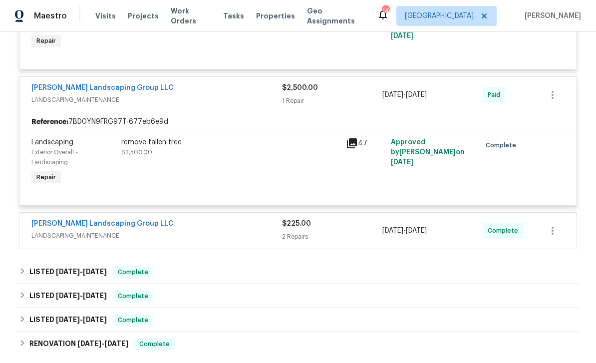
scroll to position [1133, 0]
click at [234, 230] on div "[PERSON_NAME] Landscaping Group LLC" at bounding box center [156, 224] width 251 height 12
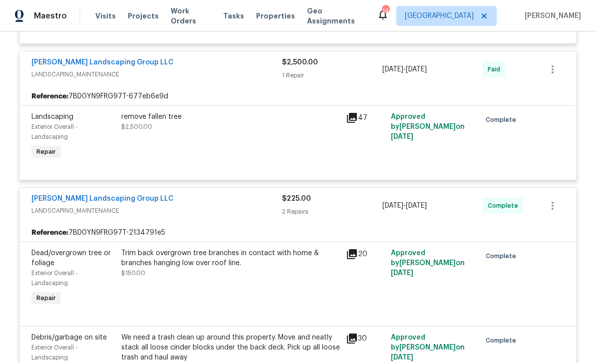
scroll to position [1158, 0]
click at [236, 206] on div "[PERSON_NAME] Landscaping Group LLC" at bounding box center [156, 200] width 251 height 12
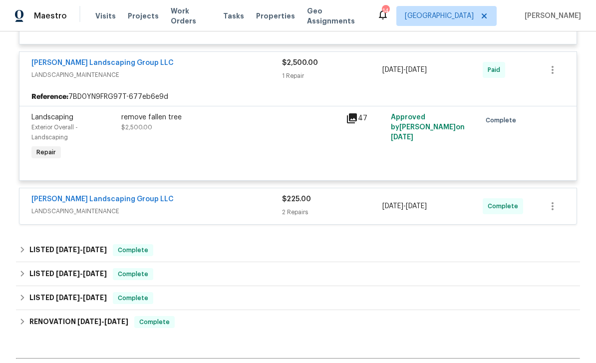
click at [209, 98] on div "Reference: 7BD0YN9FRG97T-677eb6e9d" at bounding box center [297, 97] width 557 height 18
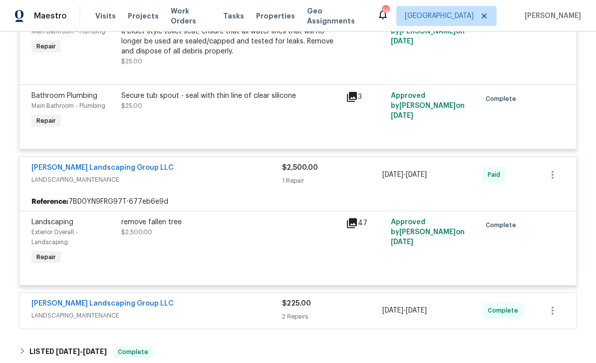
click at [235, 185] on span "LANDSCAPING_MAINTENANCE" at bounding box center [156, 180] width 251 height 10
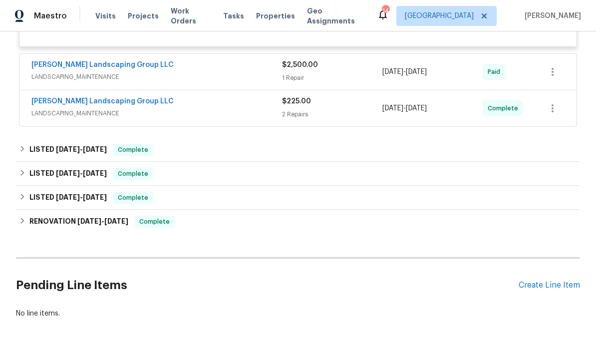
scroll to position [1153, 0]
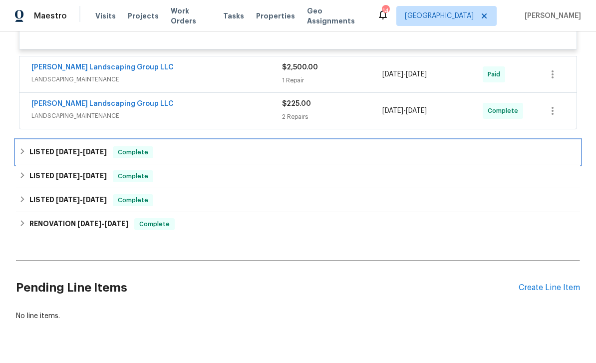
click at [314, 150] on div "LISTED 7/25/25 - 7/28/25 Complete" at bounding box center [298, 152] width 564 height 24
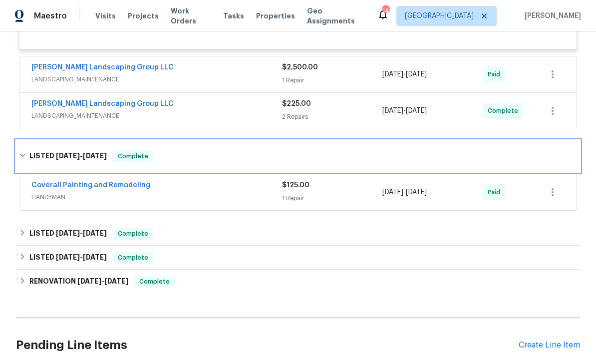
click at [244, 162] on div "LISTED 7/25/25 - 7/28/25 Complete" at bounding box center [298, 156] width 558 height 12
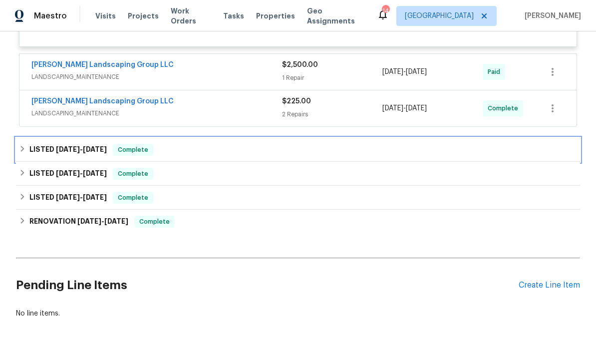
scroll to position [1155, 0]
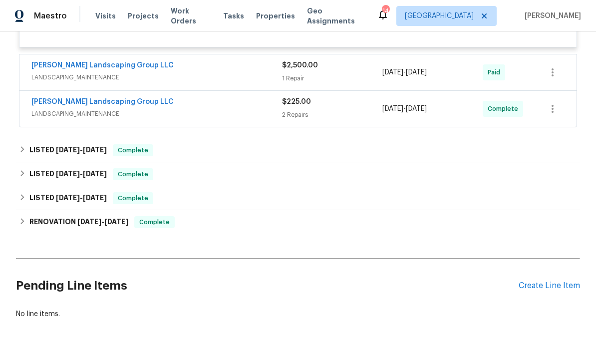
click at [556, 291] on div "Create Line Item" at bounding box center [549, 285] width 61 height 9
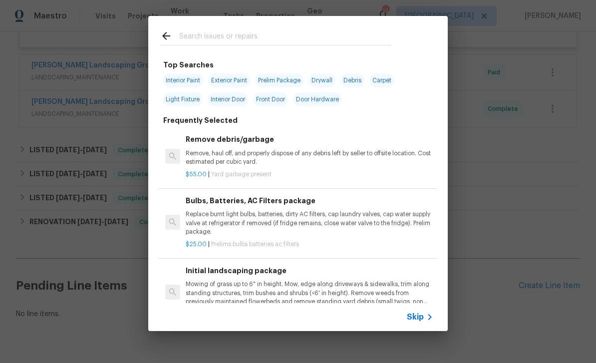
click at [254, 43] on input "text" at bounding box center [285, 37] width 212 height 15
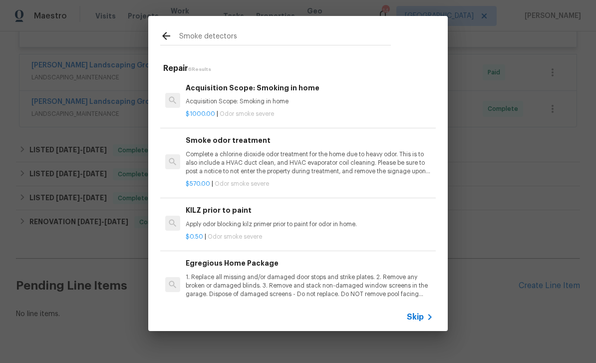
type input "Smoke detectors"
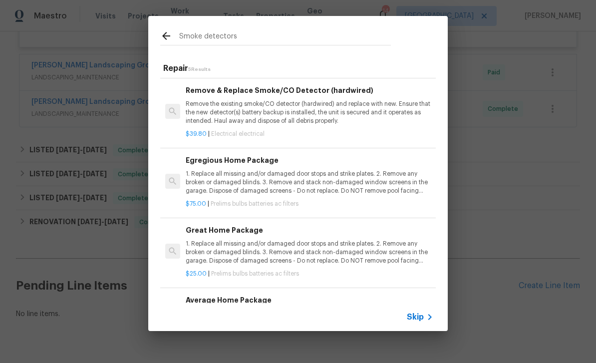
scroll to position [68, 0]
click at [350, 105] on p "Remove the existing smoke/CO detector (hardwired) and replace with new. Ensure …" at bounding box center [310, 111] width 248 height 25
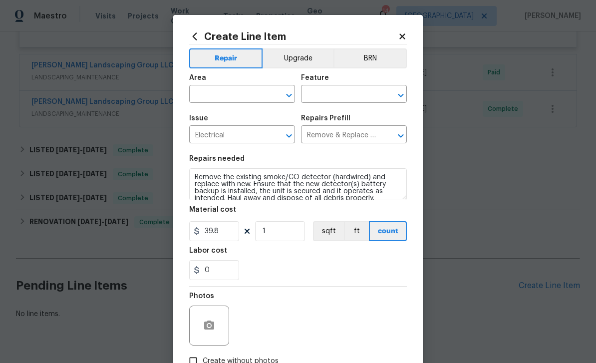
click at [231, 94] on input "text" at bounding box center [228, 94] width 78 height 15
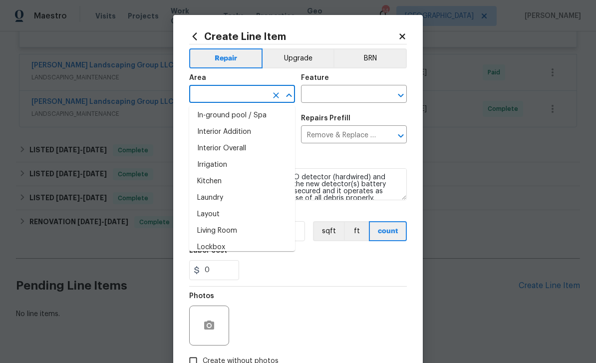
scroll to position [382, 0]
click at [257, 151] on li "Interior Overall" at bounding box center [242, 148] width 106 height 16
type input "Interior Overall"
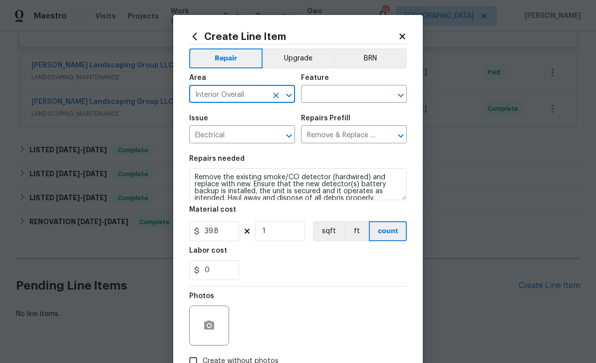
click at [345, 92] on input "text" at bounding box center [340, 94] width 78 height 15
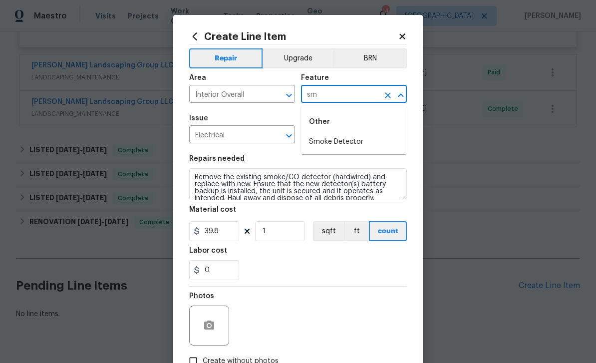
click at [374, 142] on li "Smoke Detector" at bounding box center [354, 142] width 106 height 16
type input "Smoke Detector"
click at [280, 234] on input "1" at bounding box center [280, 231] width 50 height 20
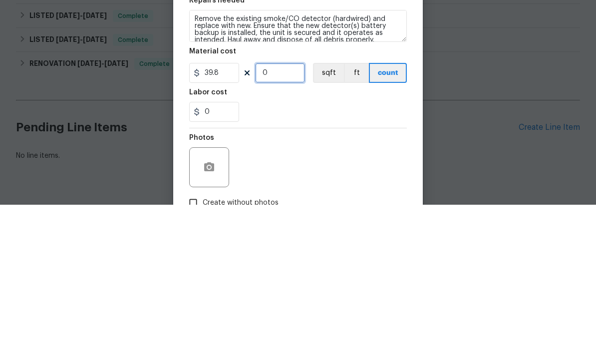
type input "2"
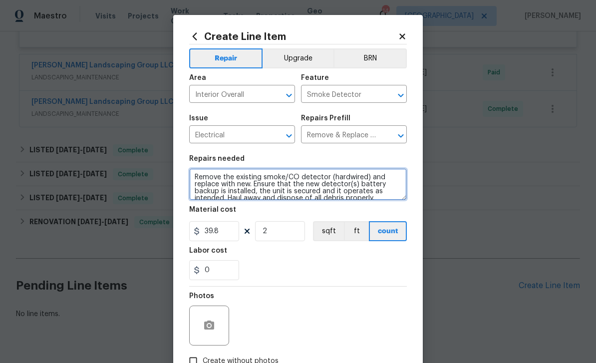
click at [201, 179] on textarea "Remove the existing smoke/CO detector (hardwired) and replace with new. Ensure …" at bounding box center [298, 184] width 218 height 32
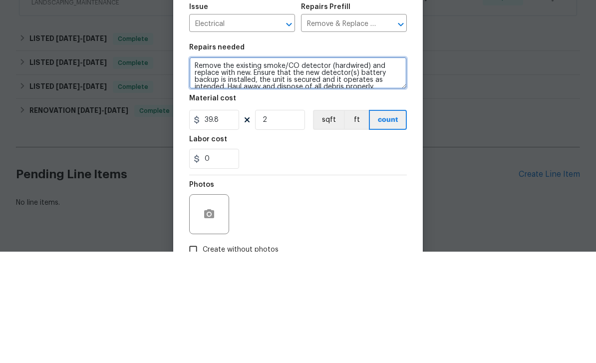
click at [203, 168] on textarea "Remove the existing smoke/CO detector (hardwired) and replace with new. Ensure …" at bounding box center [298, 184] width 218 height 32
click at [339, 168] on textarea "REPLACE SMOKE Remove the existing smoke/CO detector (hardwired) and replace wit…" at bounding box center [298, 184] width 218 height 32
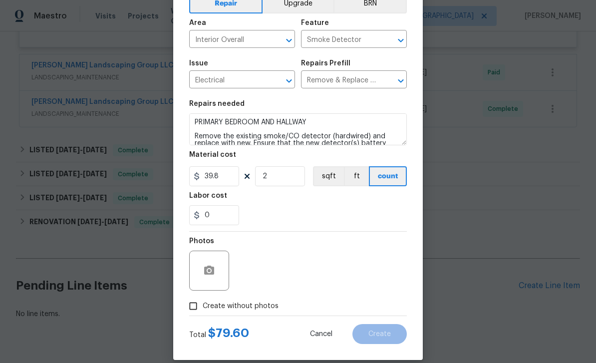
scroll to position [59, 0]
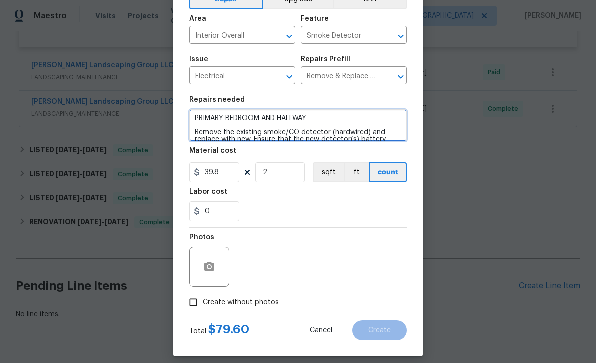
type textarea "PRIMARY BEDROOM AND HALLWAY Remove the existing smoke/CO detector (hardwired) a…"
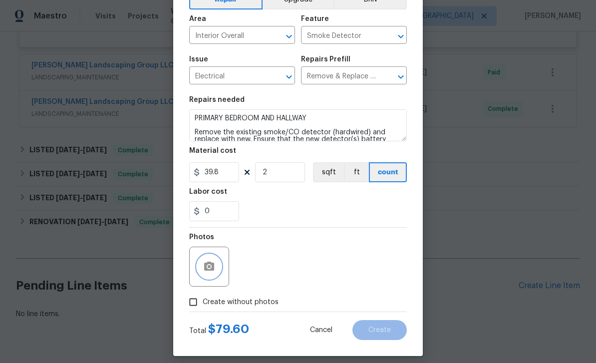
click at [207, 273] on icon "button" at bounding box center [209, 267] width 12 height 12
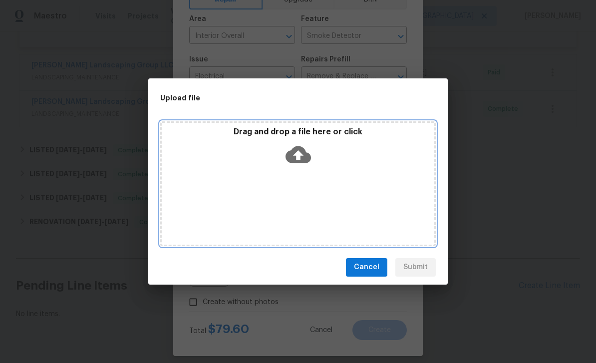
click at [308, 156] on icon at bounding box center [298, 154] width 25 height 17
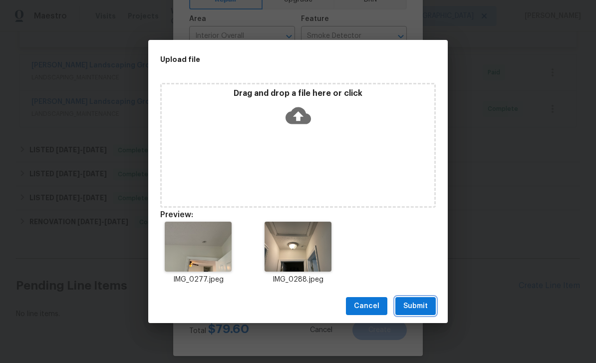
click at [421, 304] on span "Submit" at bounding box center [415, 306] width 24 height 12
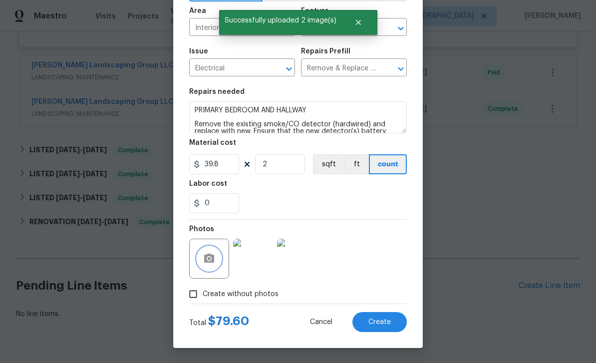
scroll to position [69, 0]
click at [384, 321] on span "Create" at bounding box center [379, 321] width 22 height 7
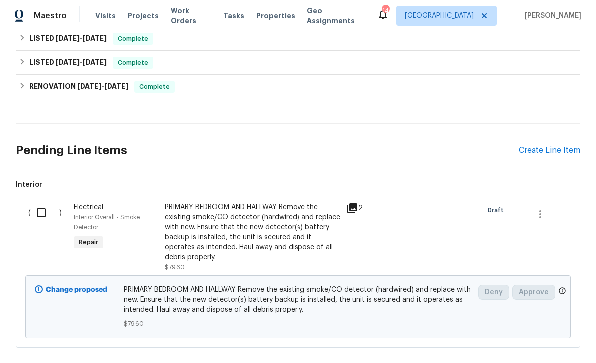
scroll to position [1303, 0]
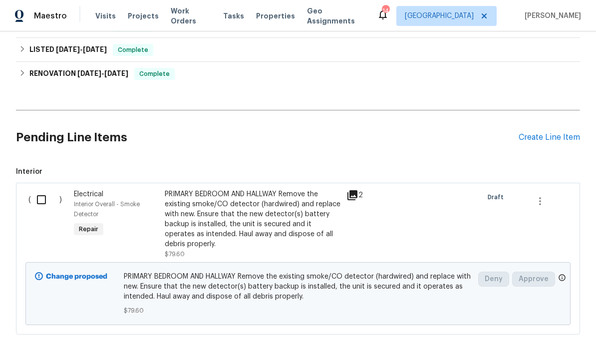
click at [38, 189] on input "checkbox" at bounding box center [45, 199] width 28 height 21
checkbox input "true"
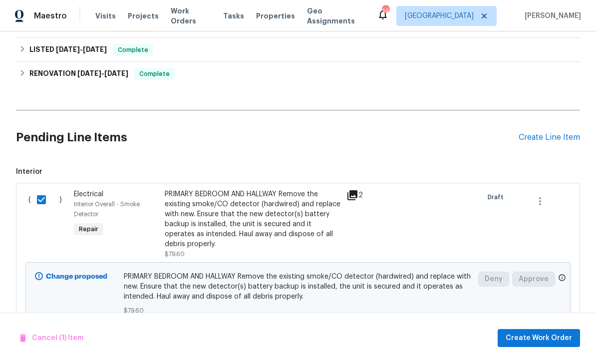
click at [546, 326] on div "Cancel (1) Item Create Work Order" at bounding box center [298, 337] width 596 height 51
click at [542, 338] on span "Create Work Order" at bounding box center [539, 338] width 66 height 12
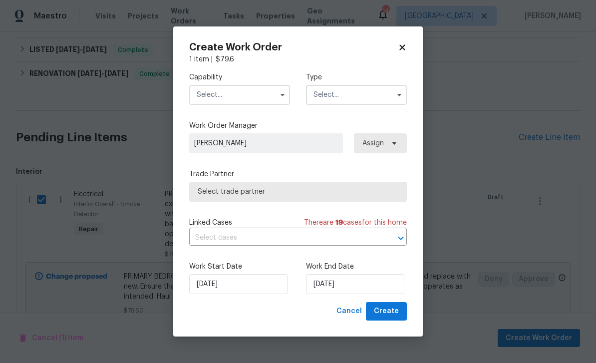
click at [245, 91] on input "text" at bounding box center [239, 95] width 101 height 20
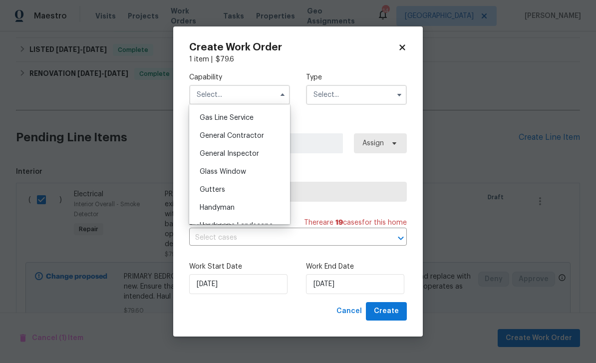
scroll to position [464, 0]
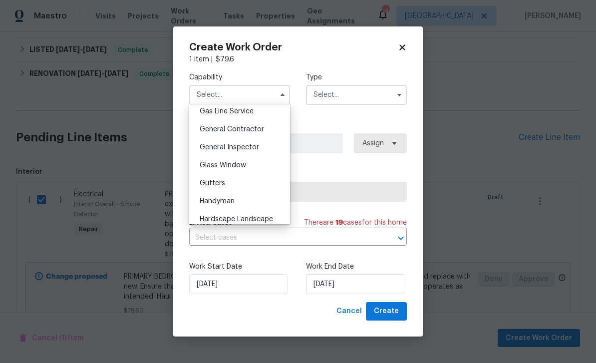
click at [244, 197] on div "Handyman" at bounding box center [240, 201] width 96 height 18
type input "Handyman"
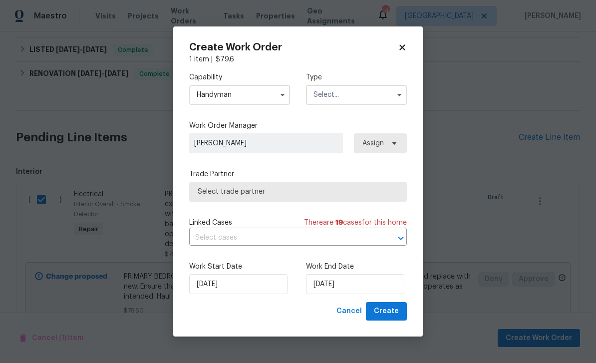
click at [360, 95] on input "text" at bounding box center [356, 95] width 101 height 20
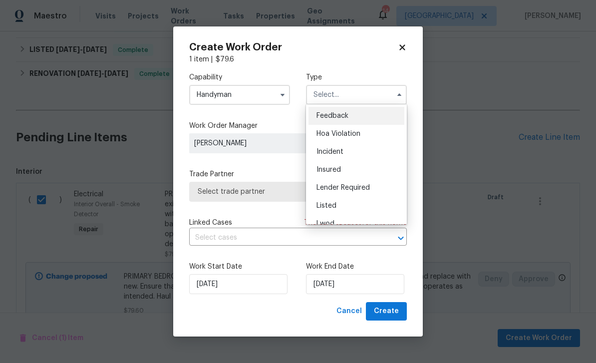
click at [363, 206] on div "Listed" at bounding box center [356, 206] width 96 height 18
type input "Listed"
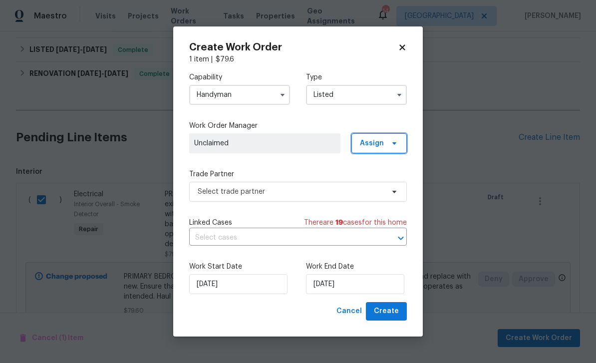
click at [385, 143] on span "Assign" at bounding box center [378, 143] width 55 height 20
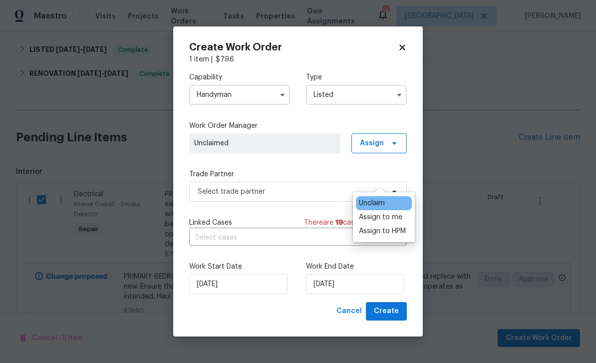
click at [383, 212] on div "Assign to me" at bounding box center [380, 217] width 43 height 10
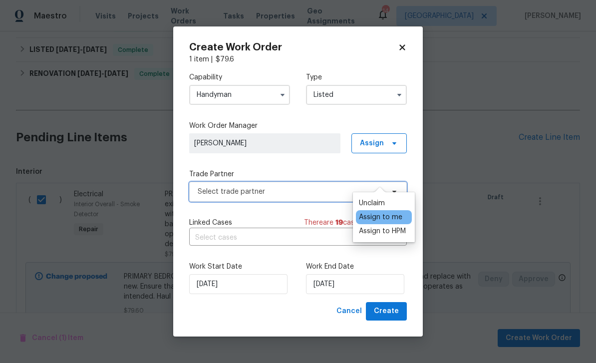
click at [290, 188] on span "Select trade partner" at bounding box center [291, 192] width 186 height 10
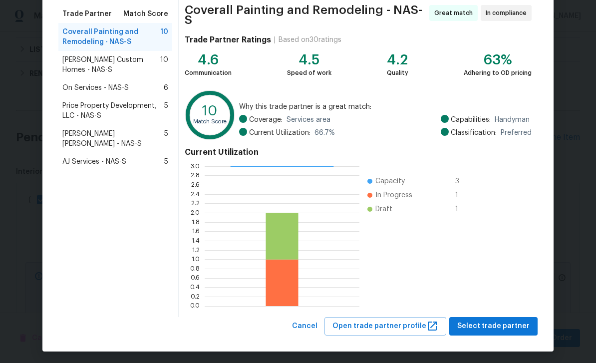
scroll to position [77, 0]
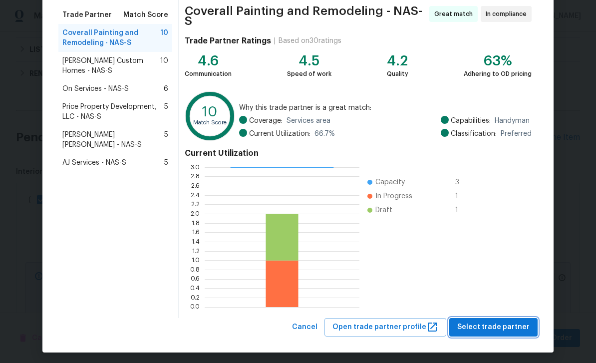
click at [505, 322] on span "Select trade partner" at bounding box center [493, 327] width 72 height 12
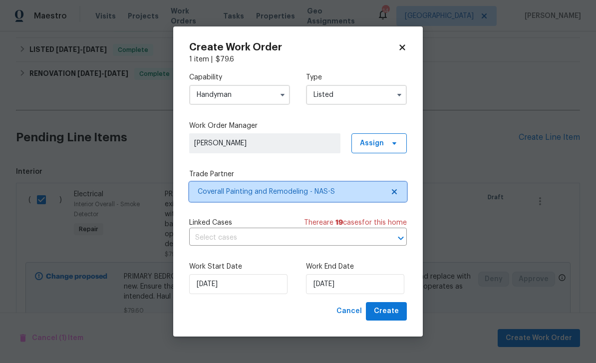
scroll to position [0, 0]
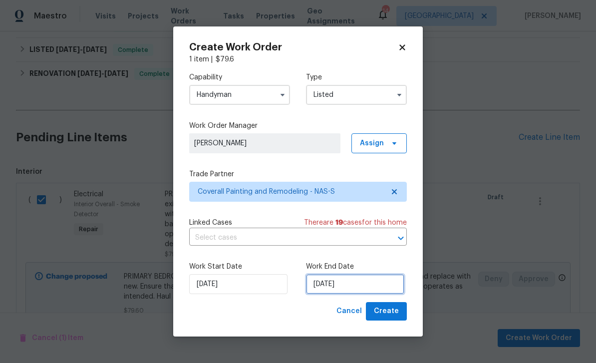
click at [360, 288] on input "[DATE]" at bounding box center [355, 284] width 98 height 20
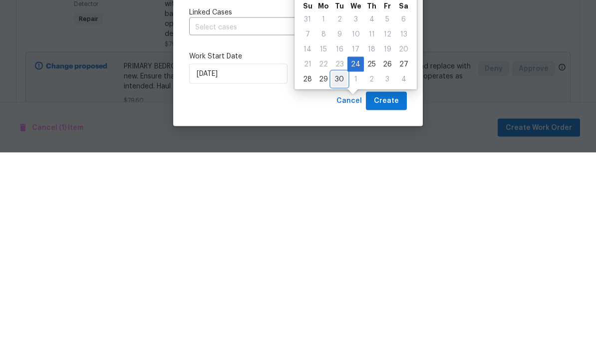
click at [340, 283] on div "30" at bounding box center [339, 290] width 16 height 14
type input "[DATE]"
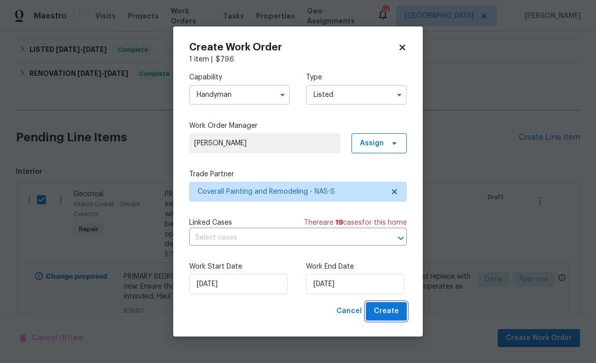
click at [388, 310] on span "Create" at bounding box center [386, 311] width 25 height 12
checkbox input "false"
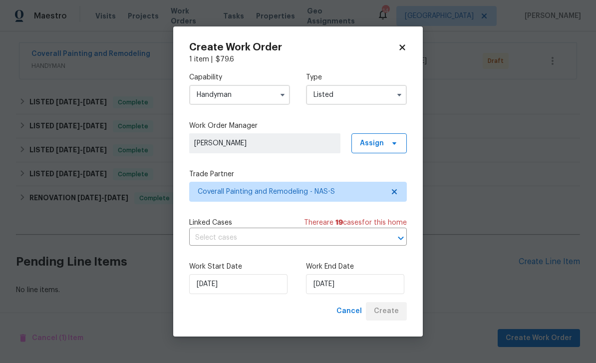
scroll to position [148, 0]
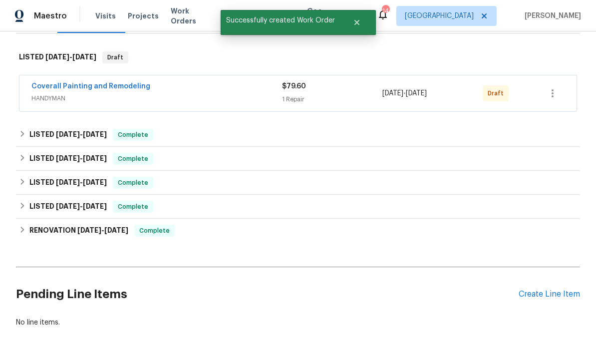
click at [198, 81] on div "Coverall Painting and Remodeling" at bounding box center [156, 87] width 251 height 12
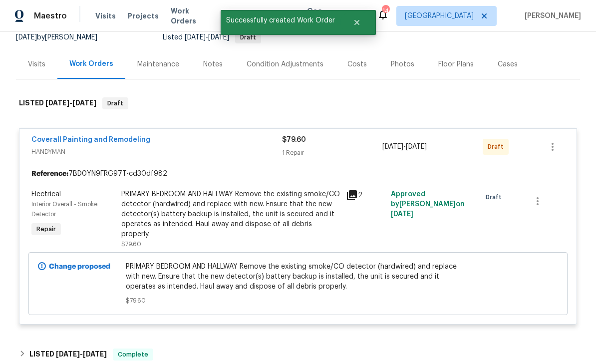
scroll to position [101, 0]
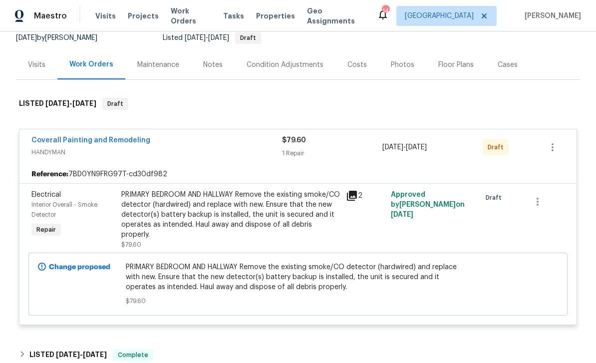
click at [127, 137] on link "Coverall Painting and Remodeling" at bounding box center [90, 140] width 119 height 7
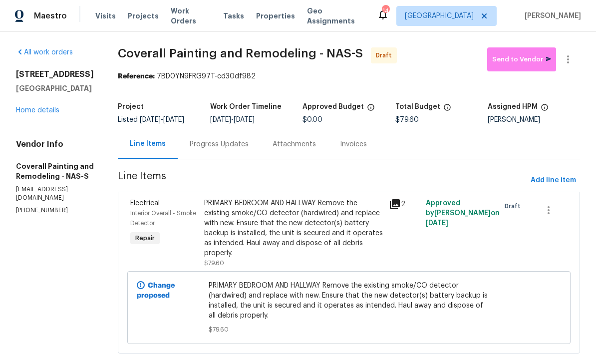
scroll to position [26, 0]
click at [560, 174] on span "Add line item" at bounding box center [553, 180] width 45 height 12
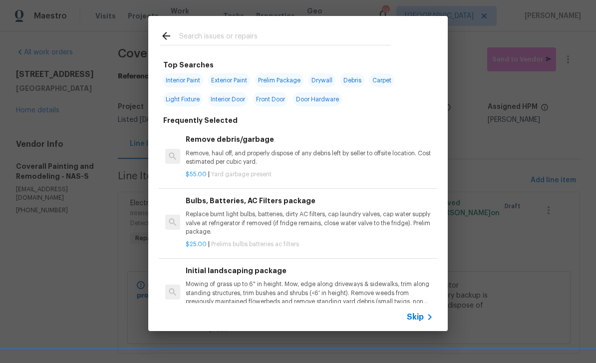
scroll to position [0, 0]
click at [329, 35] on input "text" at bounding box center [285, 37] width 212 height 15
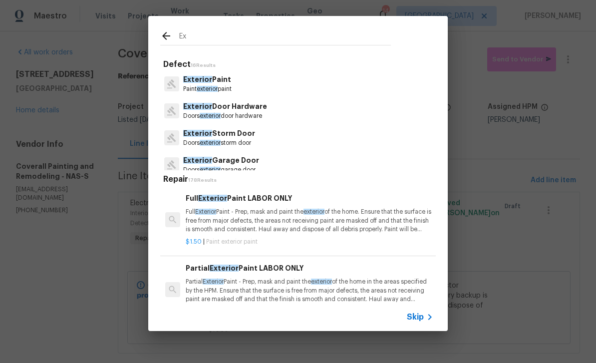
type input "E"
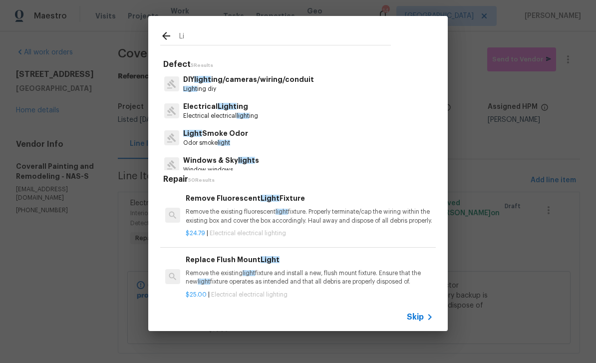
type input "L"
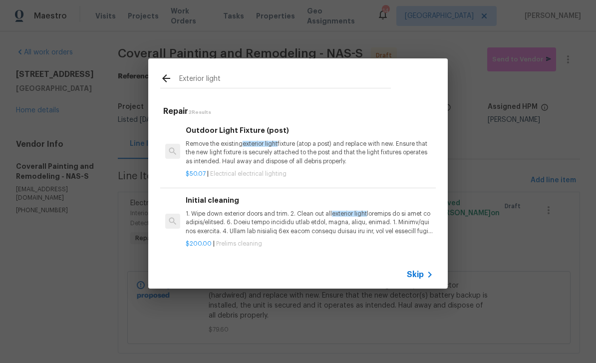
click at [276, 86] on input "Exterior light" at bounding box center [285, 79] width 212 height 15
type input "Exterior lighting"
click at [166, 74] on icon at bounding box center [166, 78] width 12 height 12
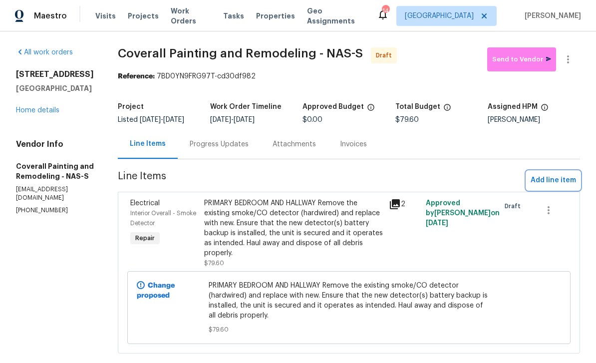
click at [564, 187] on span "Add line item" at bounding box center [553, 180] width 45 height 12
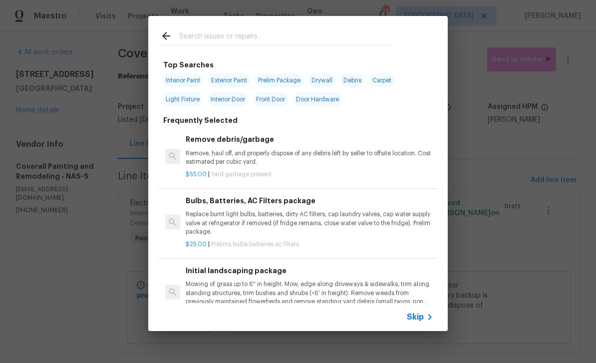
click at [304, 35] on input "text" at bounding box center [285, 37] width 212 height 15
type input "Lighting"
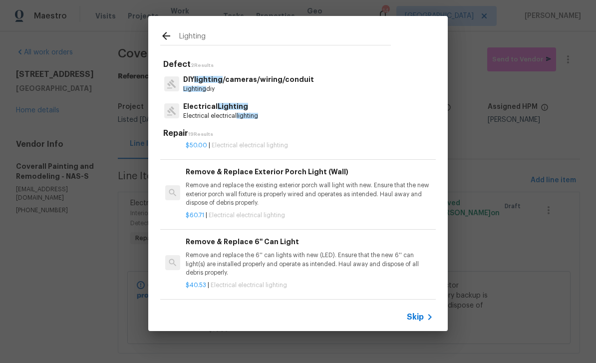
scroll to position [166, 0]
click at [373, 177] on div "Remove & Replace Exterior Porch Light (Wall) Remove and replace the existing ex…" at bounding box center [310, 185] width 248 height 41
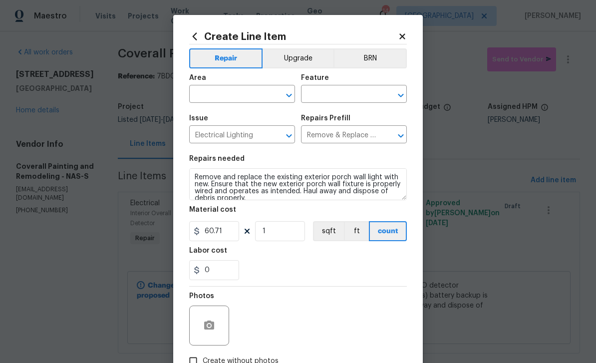
click at [404, 34] on icon at bounding box center [401, 35] width 5 height 5
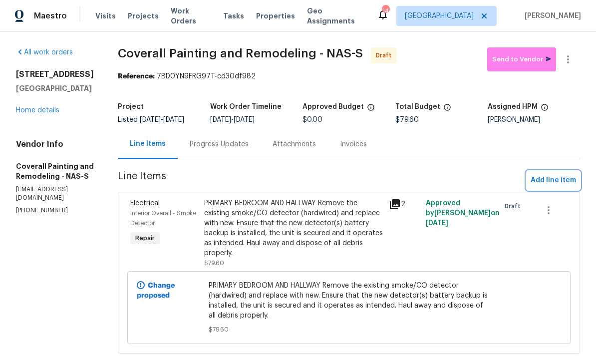
click at [562, 187] on span "Add line item" at bounding box center [553, 180] width 45 height 12
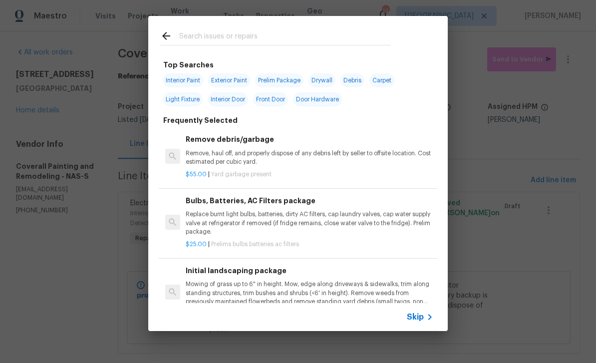
scroll to position [0, 0]
click at [261, 32] on input "text" at bounding box center [285, 37] width 212 height 15
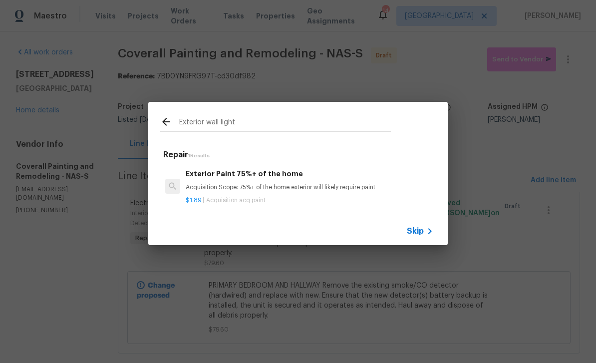
type input "Exterior wall light"
click at [171, 114] on div "Exterior wall light" at bounding box center [275, 121] width 255 height 39
click at [163, 123] on icon at bounding box center [166, 122] width 12 height 12
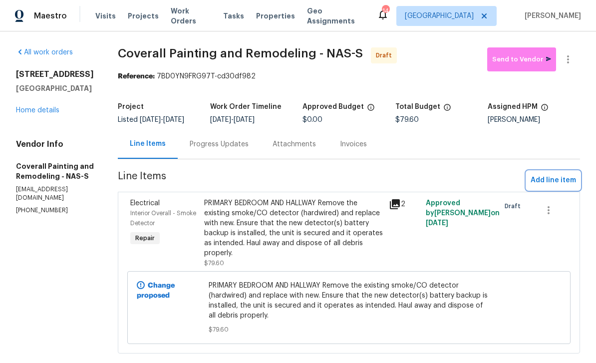
click at [557, 187] on span "Add line item" at bounding box center [553, 180] width 45 height 12
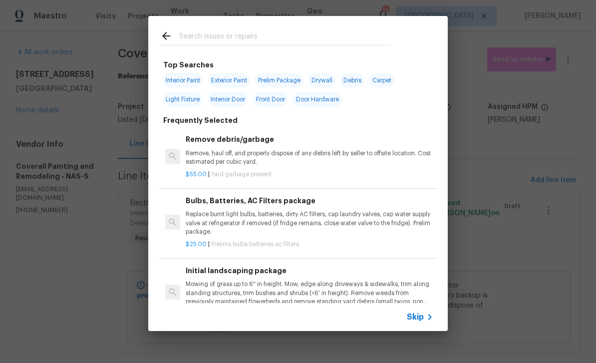
click at [341, 35] on input "text" at bounding box center [285, 37] width 212 height 15
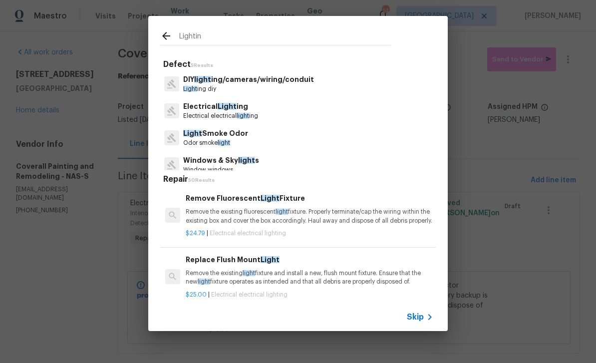
type input "Lighting"
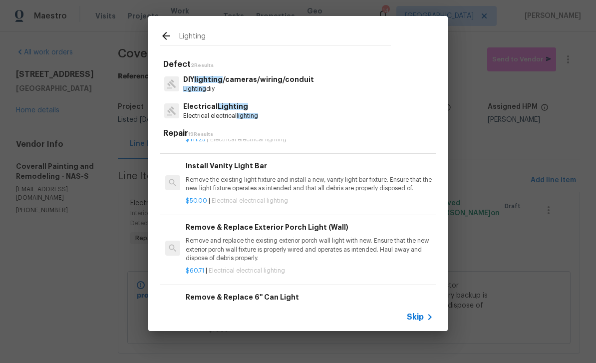
scroll to position [110, 0]
click at [337, 245] on p "Remove and replace the existing exterior porch wall light with new. Ensure that…" at bounding box center [310, 248] width 248 height 25
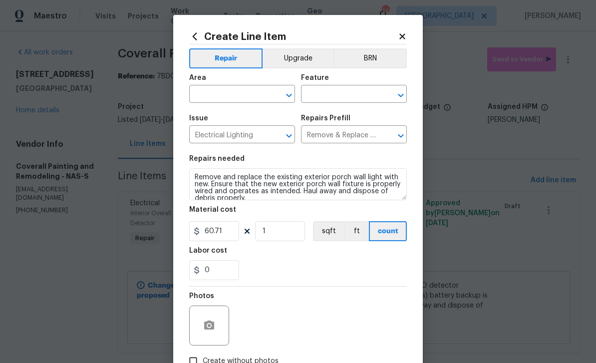
click at [338, 139] on input "Remove & Replace Exterior Porch Light (Wall) $60.71" at bounding box center [340, 135] width 78 height 15
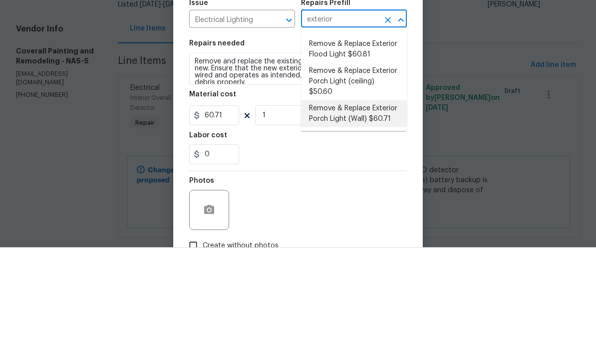
click at [384, 216] on li "Remove & Replace Exterior Porch Light (Wall) $60.71" at bounding box center [354, 229] width 106 height 27
type input "Remove & Replace Exterior Porch Light (Wall) $60.71"
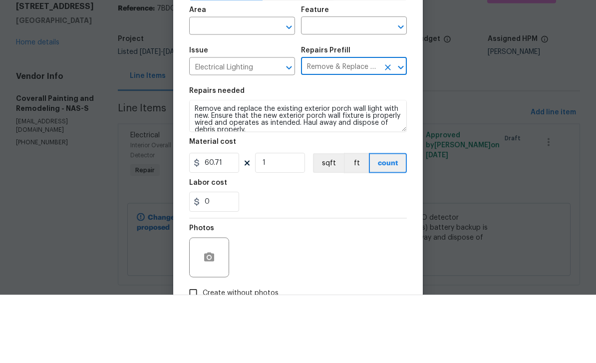
click at [363, 128] on input "Remove & Replace Exterior Porch Light (Wall) $60.71" at bounding box center [340, 135] width 78 height 15
click at [230, 87] on input "text" at bounding box center [228, 94] width 78 height 15
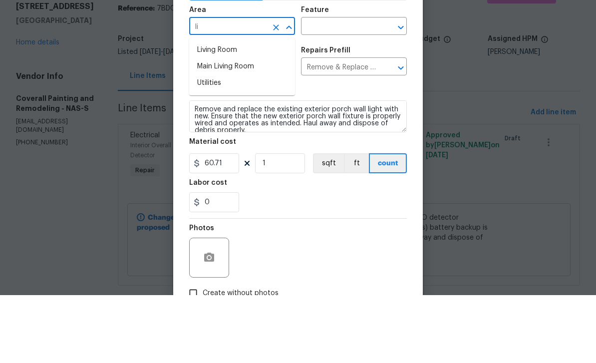
type input "l"
click at [207, 126] on li "Exterior Overall" at bounding box center [242, 134] width 106 height 16
type input "Exterior Overall"
click at [342, 87] on input "text" at bounding box center [340, 94] width 78 height 15
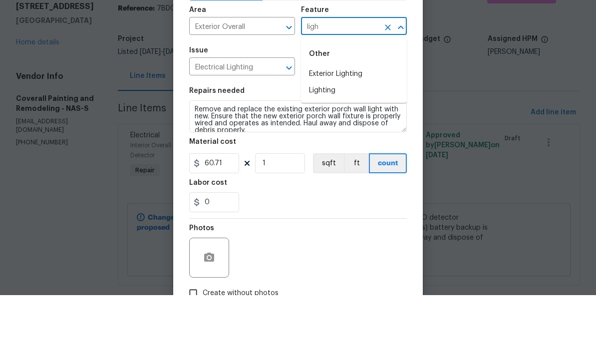
click at [367, 134] on li "Exterior Lighting" at bounding box center [354, 142] width 106 height 16
type input "Exterior Lighting"
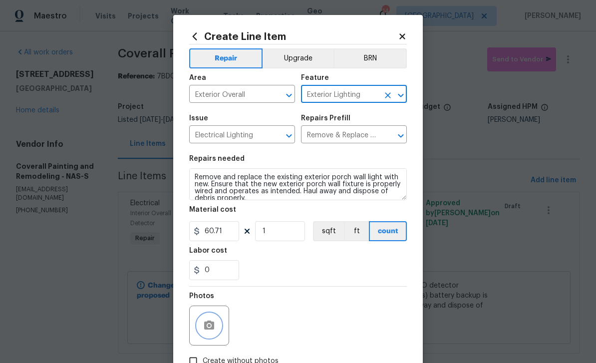
click at [211, 325] on icon "button" at bounding box center [209, 324] width 10 height 9
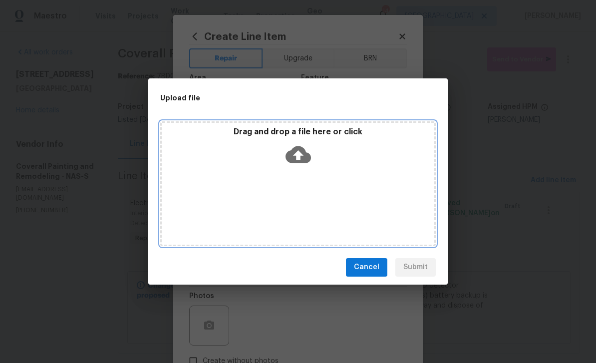
click at [307, 152] on icon at bounding box center [298, 154] width 25 height 25
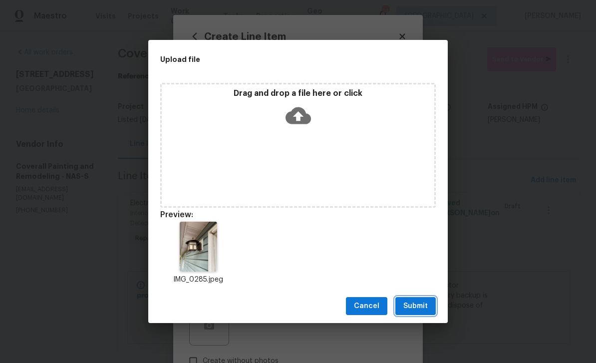
click at [421, 306] on span "Submit" at bounding box center [415, 306] width 24 height 12
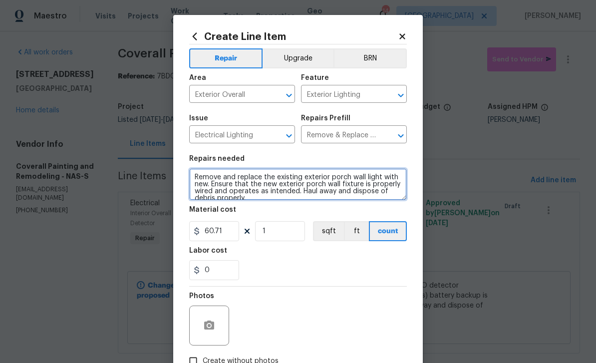
click at [193, 181] on textarea "Remove and replace the existing exterior porch wall light with new. Ensure that…" at bounding box center [298, 184] width 218 height 32
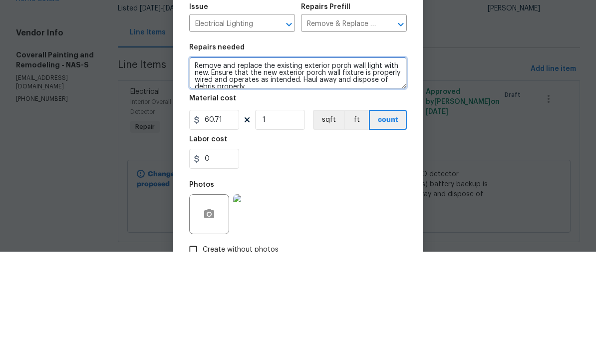
click at [211, 168] on textarea "Remove and replace the existing exterior porch wall light with new. Ensure that…" at bounding box center [298, 184] width 218 height 32
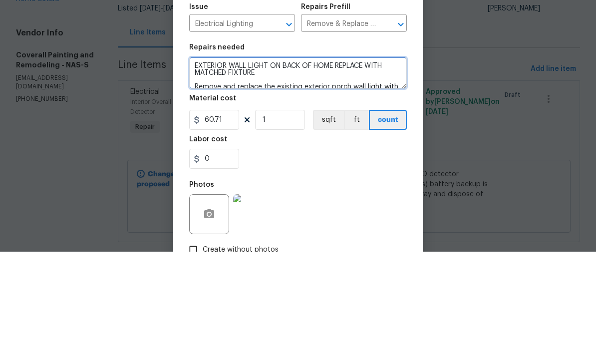
click at [213, 168] on textarea "EXTERIOR WALL LIGHT ON BACK OF HOME REPLACE WITH MATCHED FIXTURE Remove and rep…" at bounding box center [298, 184] width 218 height 32
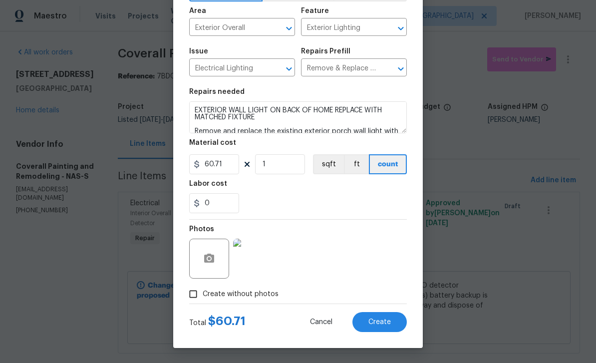
scroll to position [69, 0]
type textarea "EXTERIOR WALL LIGHT ON BACK OF HOME REPLACE WITH MATCHED FIXTURE Remove and rep…"
click at [389, 320] on span "Create" at bounding box center [379, 321] width 22 height 7
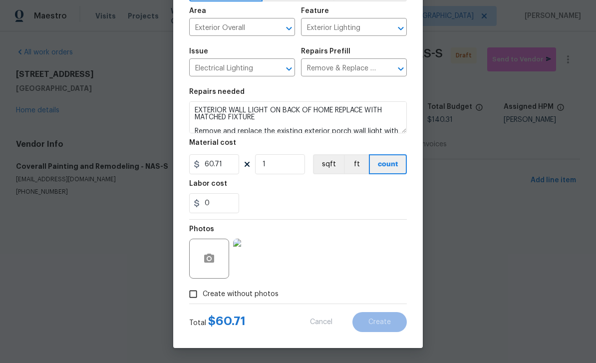
type input "0"
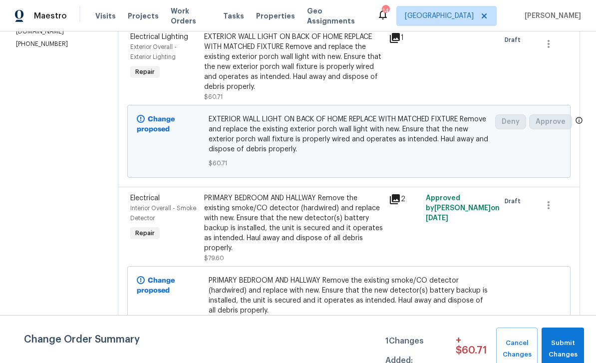
scroll to position [166, 0]
click at [571, 341] on span "Submit Changes" at bounding box center [563, 348] width 32 height 23
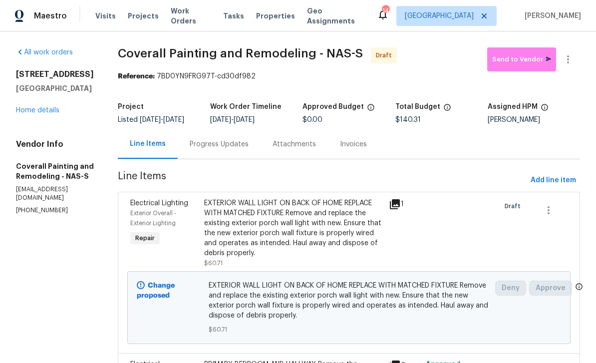
scroll to position [0, 0]
click at [520, 55] on span "Send to Vendor" at bounding box center [521, 59] width 59 height 11
click at [249, 149] on div "Progress Updates" at bounding box center [219, 144] width 59 height 10
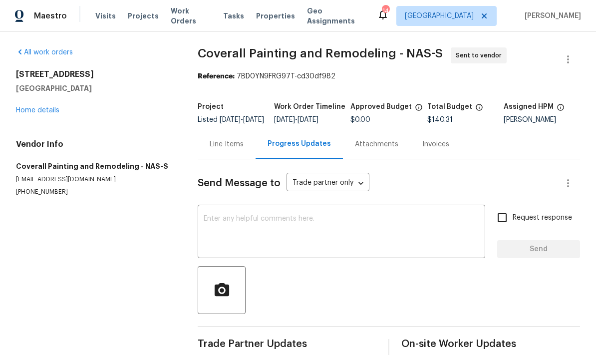
click at [370, 232] on textarea at bounding box center [342, 232] width 276 height 35
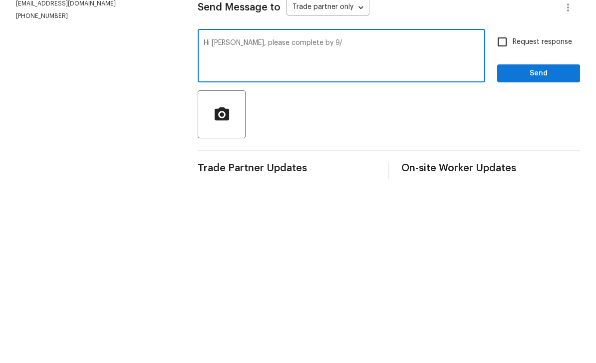
scroll to position [15, 0]
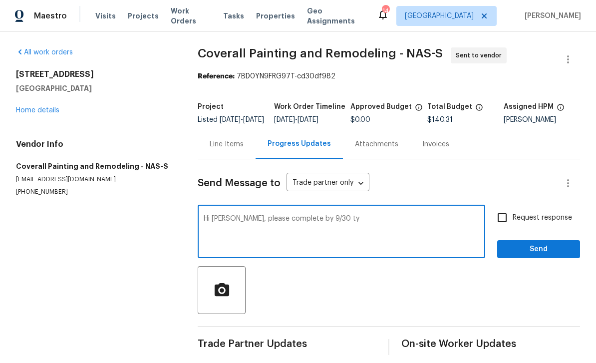
type textarea "Hi [PERSON_NAME], please complete by 9/30 ty"
click at [551, 243] on span "Send" at bounding box center [538, 249] width 67 height 12
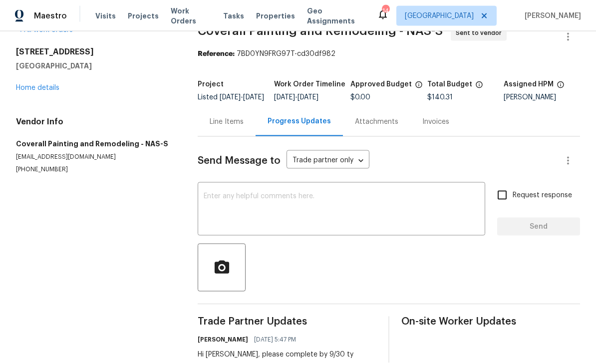
scroll to position [0, 0]
click at [35, 87] on link "Home details" at bounding box center [37, 87] width 43 height 7
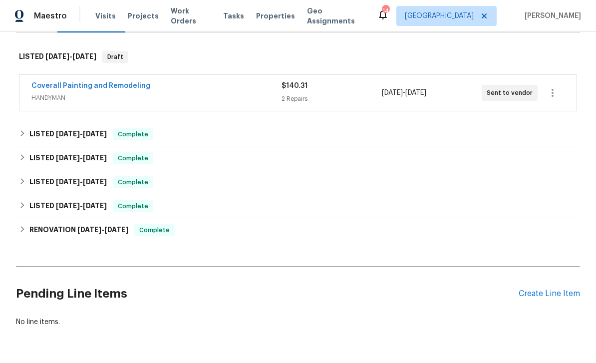
scroll to position [148, 0]
click at [548, 298] on div "Create Line Item" at bounding box center [549, 294] width 61 height 9
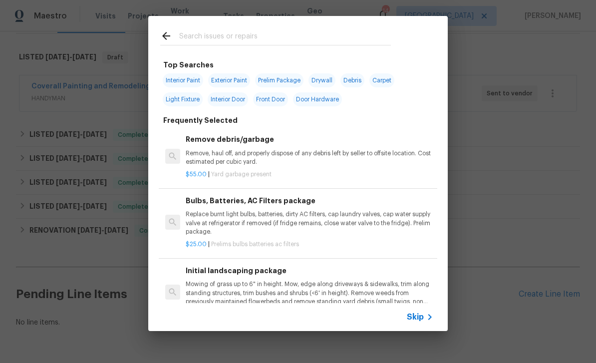
click at [329, 36] on input "text" at bounding box center [285, 37] width 212 height 15
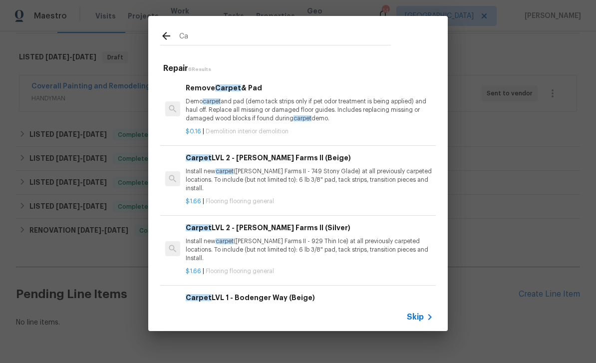
type input "C"
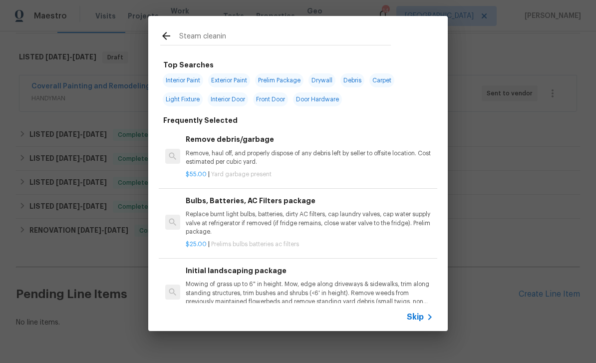
type input "Steam cleaning"
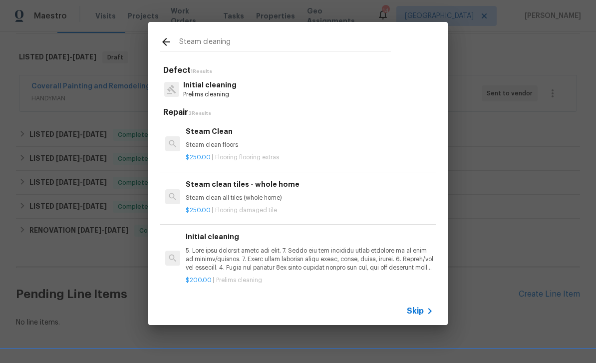
click at [220, 141] on p "Steam clean floors" at bounding box center [310, 145] width 248 height 8
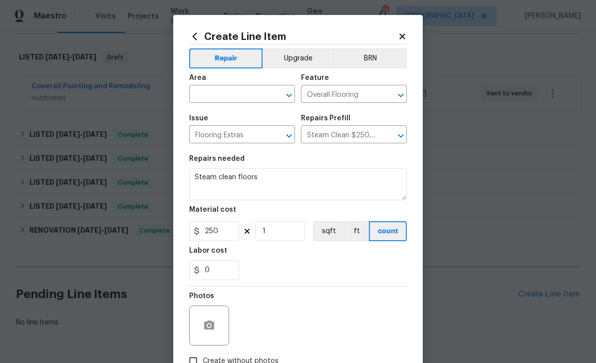
click at [237, 97] on input "text" at bounding box center [228, 94] width 78 height 15
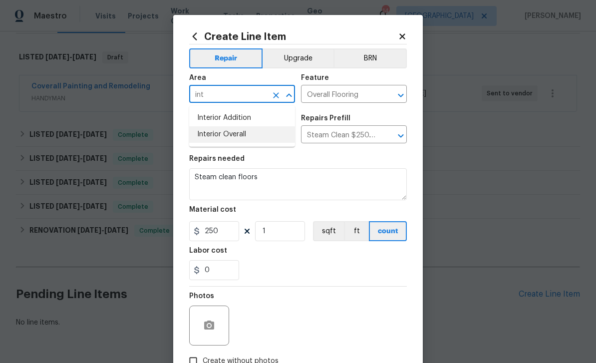
click at [261, 141] on li "Interior Overall" at bounding box center [242, 134] width 106 height 16
type input "Interior Overall"
click at [361, 94] on input "Overall Flooring" at bounding box center [340, 94] width 78 height 15
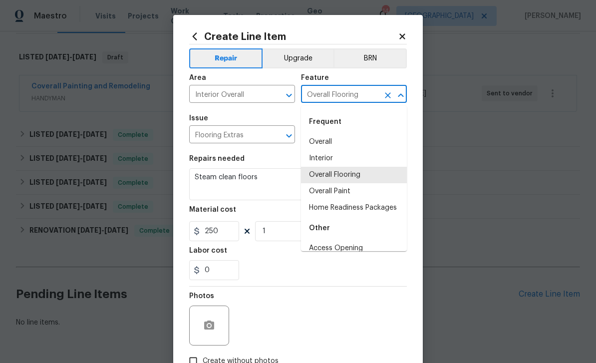
scroll to position [0, 0]
click at [381, 177] on li "Overall Flooring" at bounding box center [354, 175] width 106 height 16
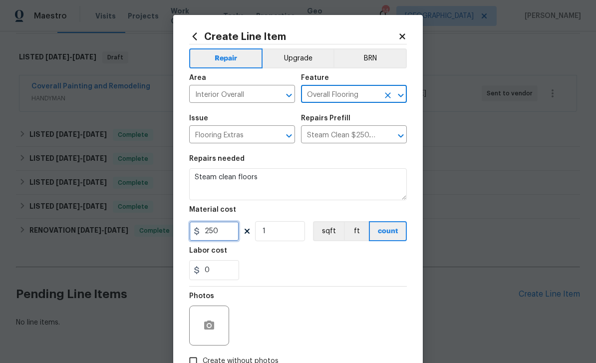
click at [229, 236] on input "250" at bounding box center [214, 231] width 50 height 20
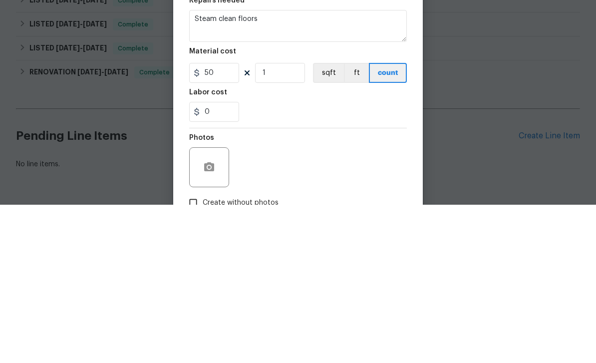
scroll to position [32, 0]
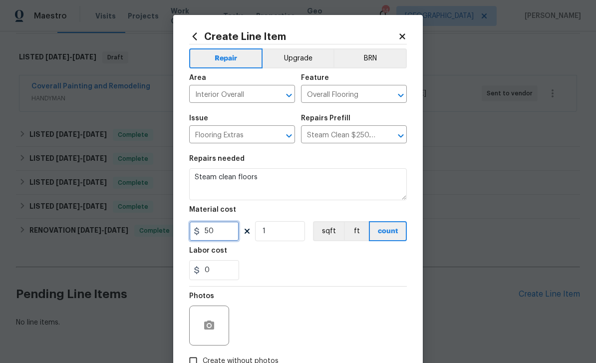
type input "50"
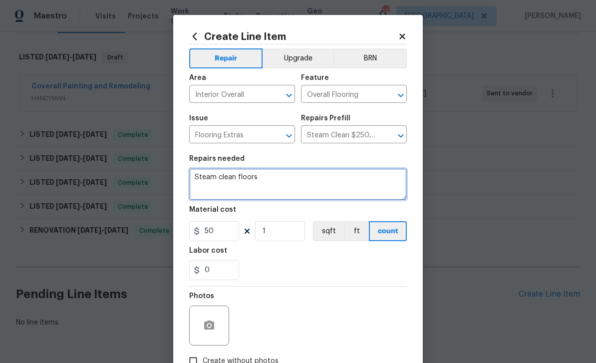
click at [275, 177] on textarea "Steam clean floors" at bounding box center [298, 184] width 218 height 32
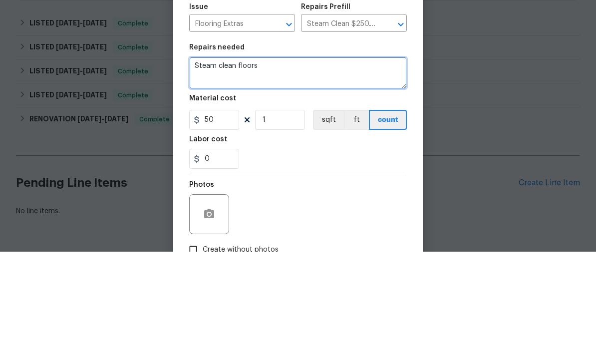
click at [210, 168] on textarea "Steam clean floors" at bounding box center [298, 184] width 218 height 32
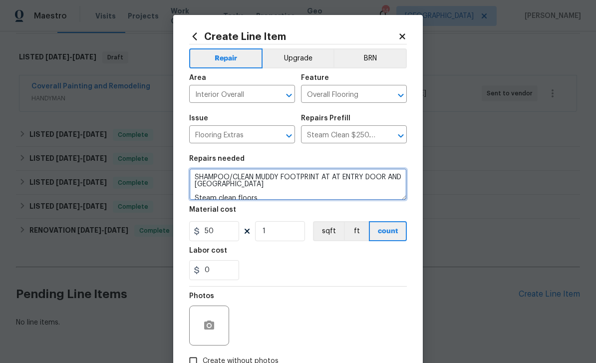
type textarea "SHAMPOO/CLEAN MUDDY FOOTPRINT AT AT ENTRY DOOR AND DOWN HALLWAY Steam clean flo…"
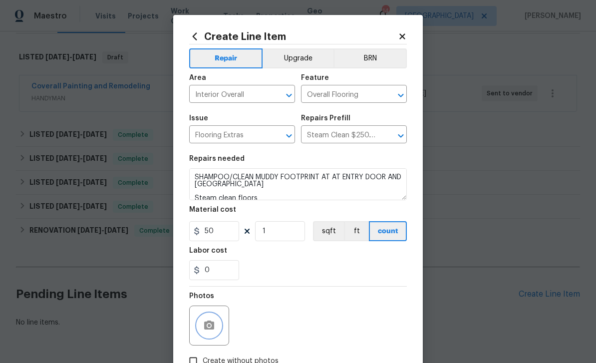
click at [218, 333] on button "button" at bounding box center [209, 325] width 24 height 24
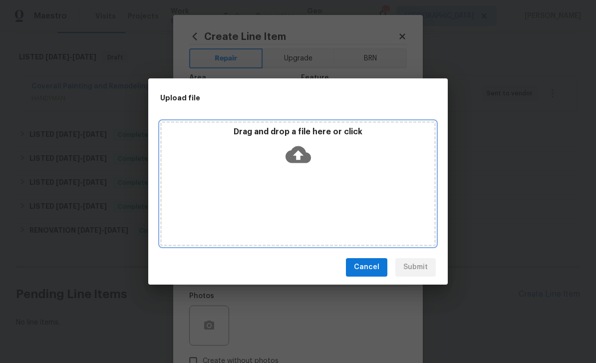
click at [322, 156] on div "Drag and drop a file here or click" at bounding box center [298, 148] width 273 height 43
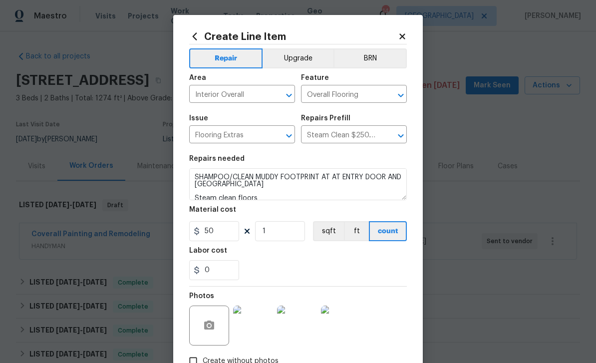
scroll to position [69, 0]
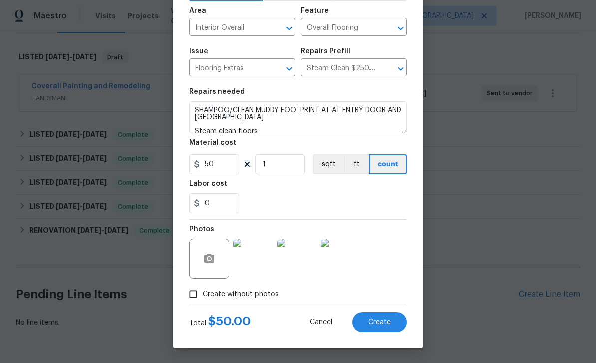
click at [376, 320] on span "Create" at bounding box center [379, 321] width 22 height 7
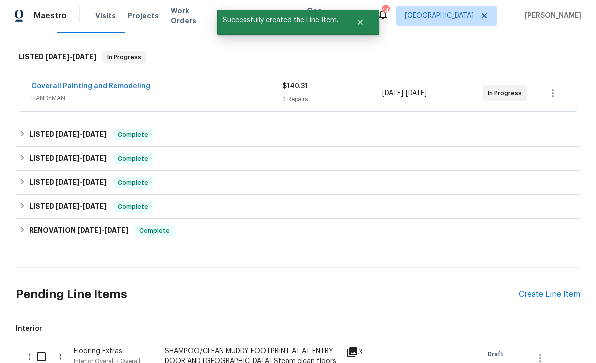
click at [43, 346] on input "checkbox" at bounding box center [45, 356] width 28 height 21
checkbox input "true"
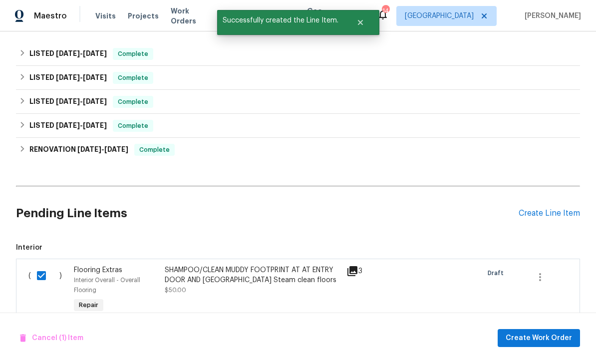
scroll to position [258, 0]
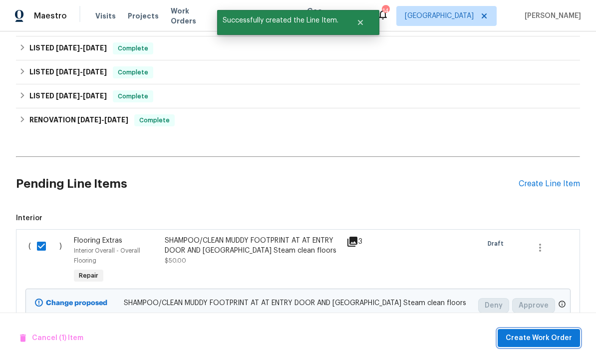
click at [547, 337] on span "Create Work Order" at bounding box center [539, 338] width 66 height 12
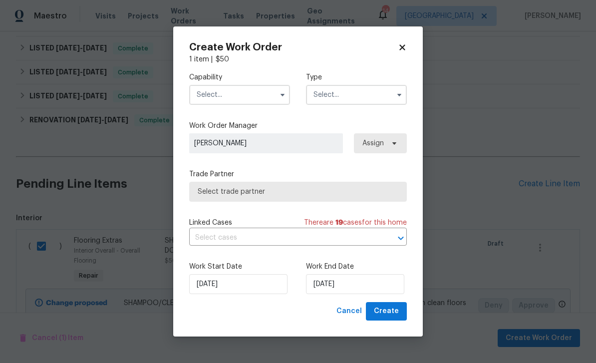
click at [254, 96] on input "text" at bounding box center [239, 95] width 101 height 20
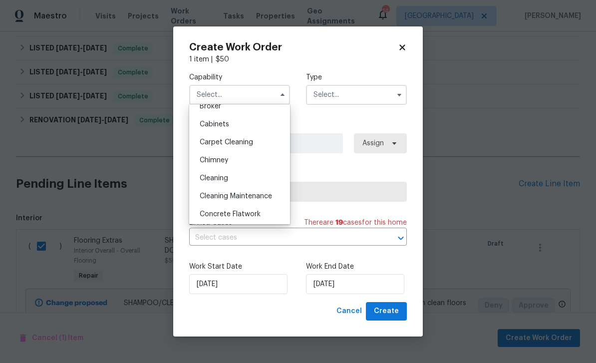
scroll to position [83, 0]
click at [259, 171] on div "Cleaning" at bounding box center [240, 176] width 96 height 18
type input "Cleaning"
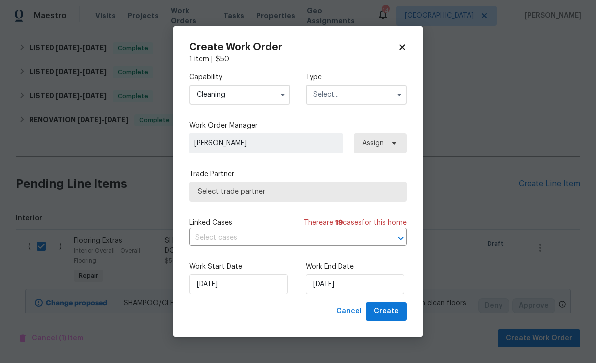
click at [361, 94] on input "text" at bounding box center [356, 95] width 101 height 20
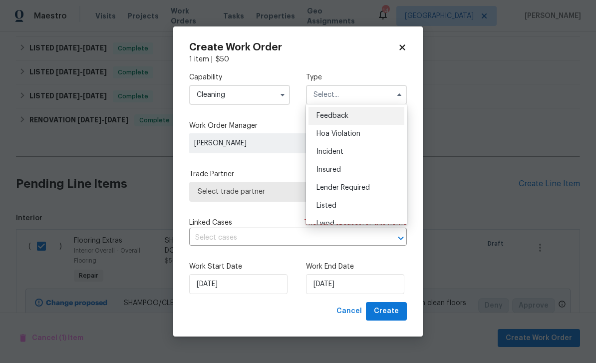
click at [359, 208] on div "Listed" at bounding box center [356, 206] width 96 height 18
type input "Listed"
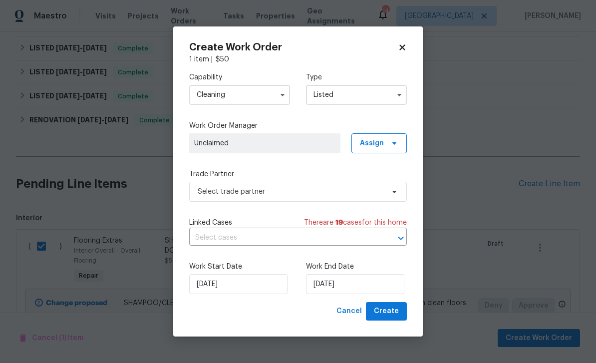
click at [306, 178] on label "Trade Partner" at bounding box center [298, 174] width 218 height 10
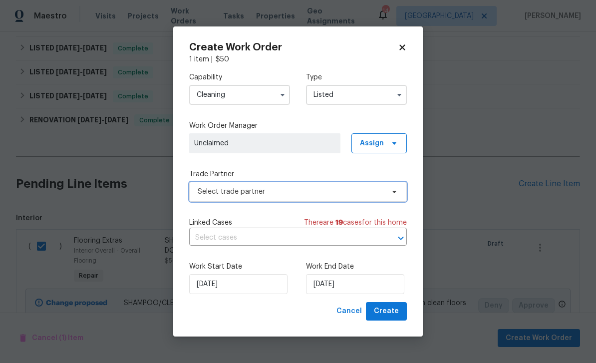
click at [290, 186] on span "Select trade partner" at bounding box center [298, 192] width 218 height 20
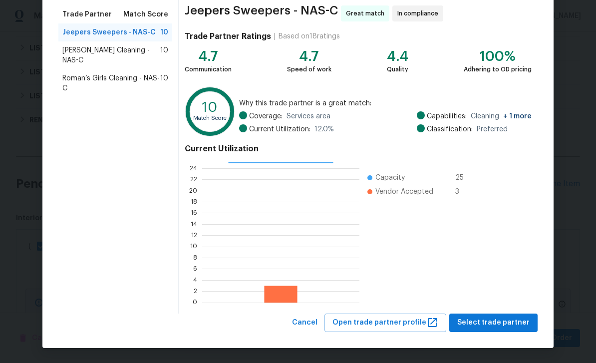
scroll to position [77, 0]
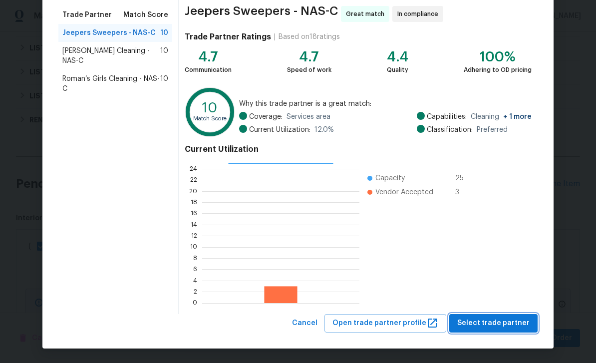
click at [500, 329] on button "Select trade partner" at bounding box center [493, 323] width 88 height 18
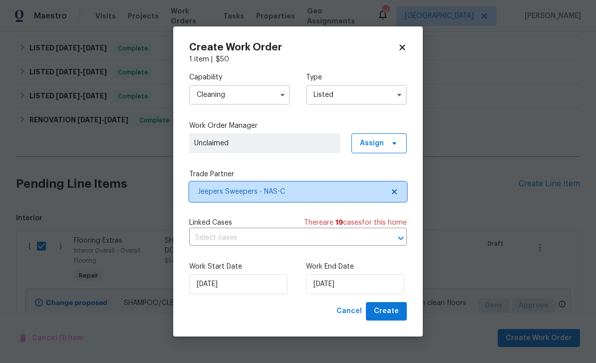
scroll to position [0, 0]
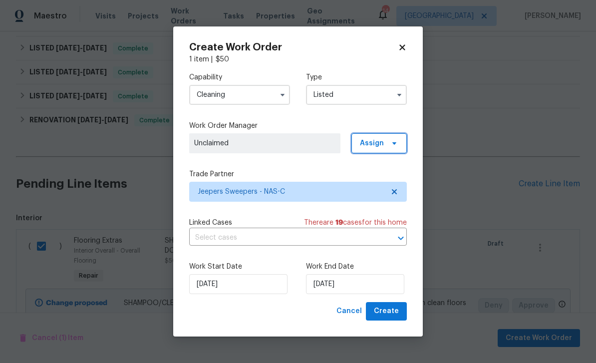
click at [380, 135] on span "Assign" at bounding box center [378, 143] width 55 height 20
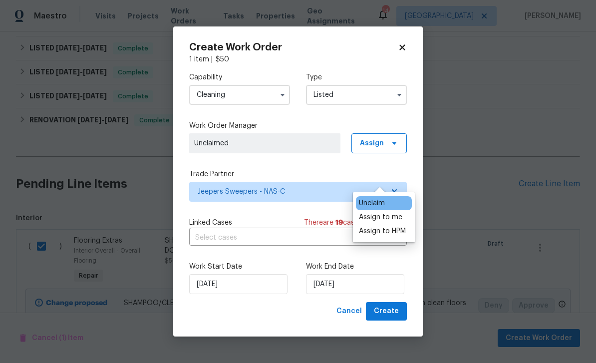
click at [390, 212] on div "Assign to me" at bounding box center [380, 217] width 43 height 10
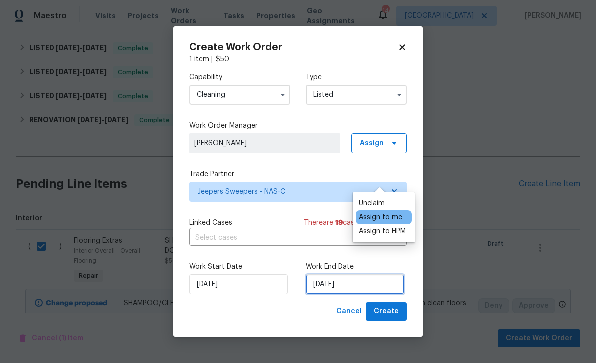
click at [340, 288] on input "[DATE]" at bounding box center [355, 284] width 98 height 20
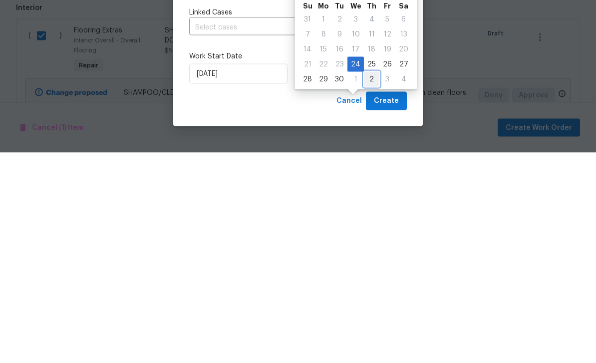
click at [364, 283] on div "2" at bounding box center [371, 290] width 15 height 14
type input "[DATE]"
select select "9"
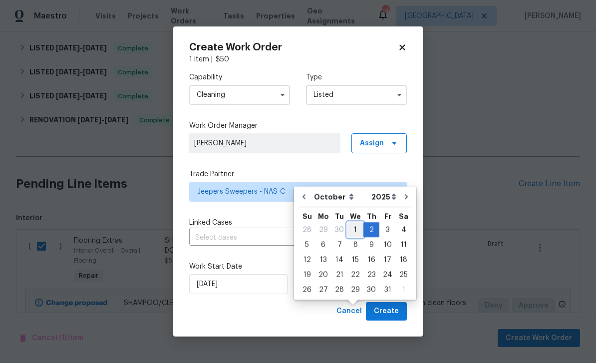
click at [353, 223] on div "1" at bounding box center [355, 230] width 16 height 14
type input "[DATE]"
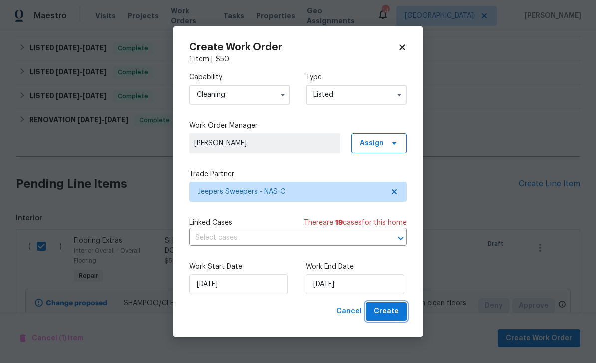
click at [397, 310] on span "Create" at bounding box center [386, 311] width 25 height 12
checkbox input "false"
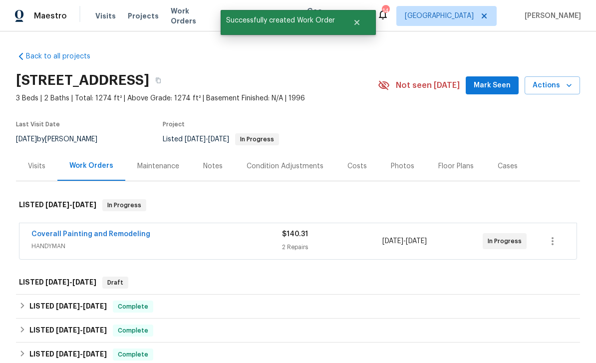
click at [121, 231] on link "Coverall Painting and Remodeling" at bounding box center [90, 234] width 119 height 7
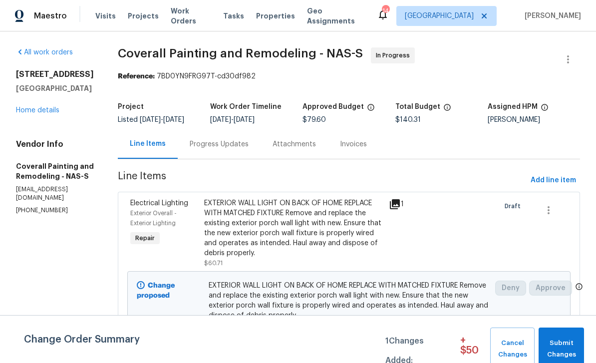
click at [249, 139] on div "Progress Updates" at bounding box center [219, 144] width 59 height 10
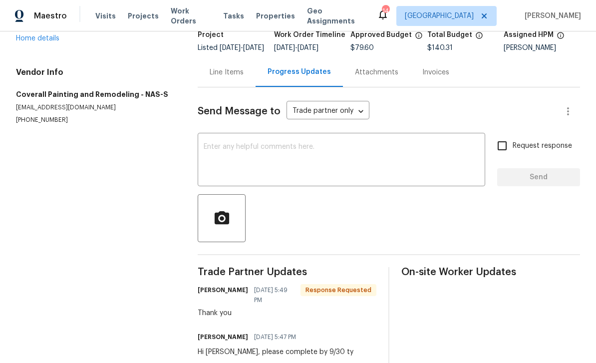
scroll to position [71, 0]
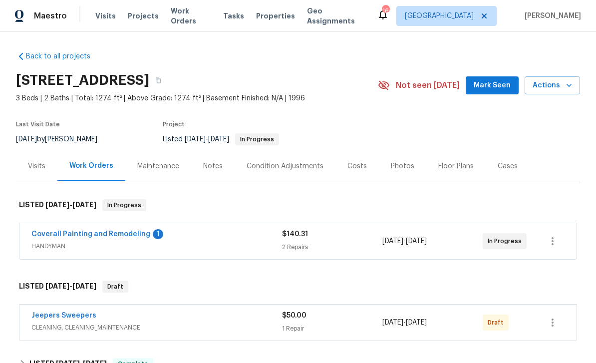
scroll to position [32, 0]
click at [224, 322] on span "CLEANING, CLEANING_MAINTENANCE" at bounding box center [156, 327] width 251 height 10
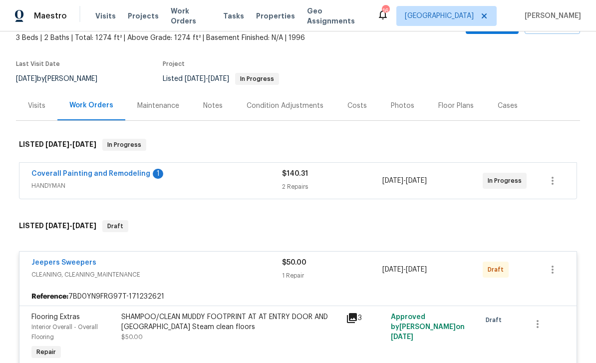
scroll to position [91, 0]
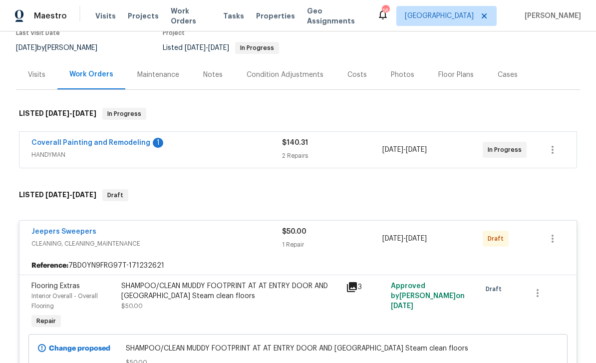
click at [68, 228] on link "Jeepers Sweepers" at bounding box center [63, 231] width 65 height 7
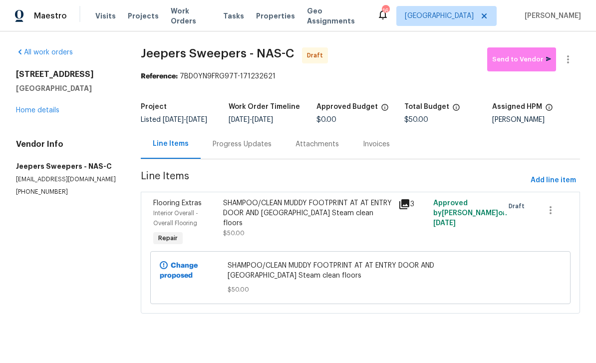
click at [255, 149] on div "Progress Updates" at bounding box center [242, 144] width 59 height 10
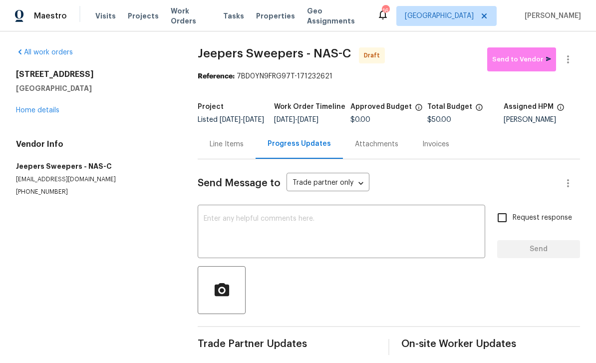
click at [283, 231] on textarea at bounding box center [342, 232] width 276 height 35
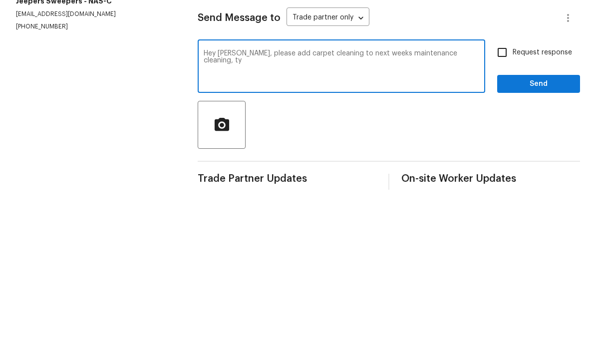
type textarea "Hey [PERSON_NAME], please add carpet cleaning to next weeks maintenance cleanin…"
click at [541, 243] on span "Send" at bounding box center [538, 249] width 67 height 12
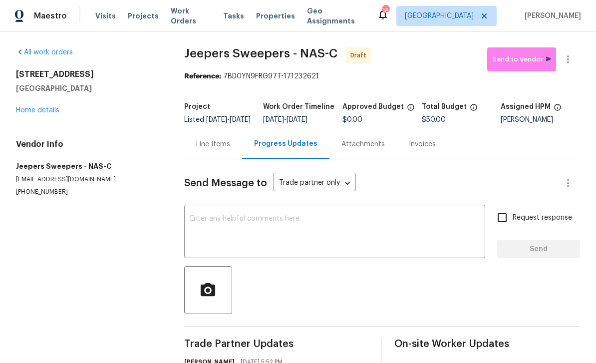
click at [44, 108] on link "Home details" at bounding box center [37, 110] width 43 height 7
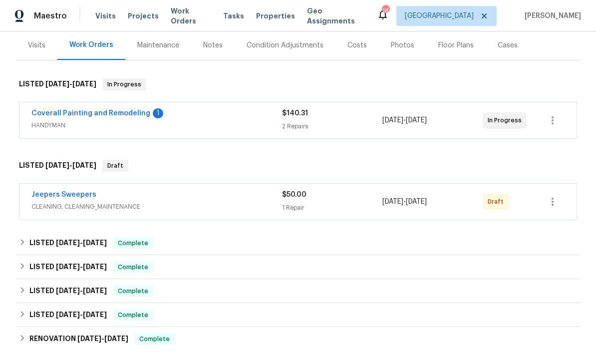
scroll to position [123, 0]
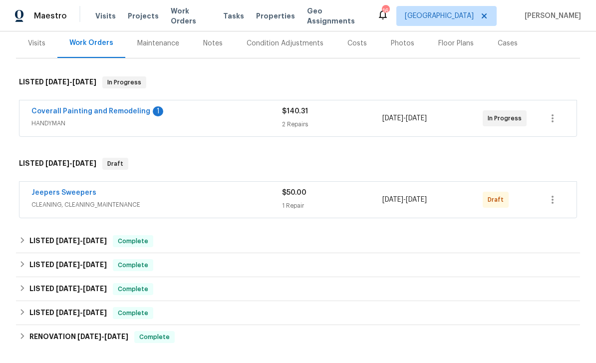
click at [231, 117] on div "Coverall Painting and Remodeling 1" at bounding box center [156, 112] width 251 height 12
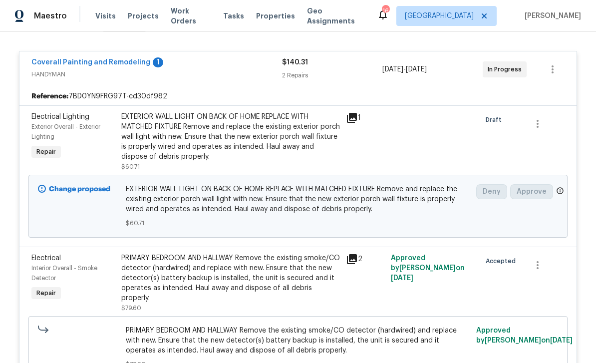
scroll to position [172, 0]
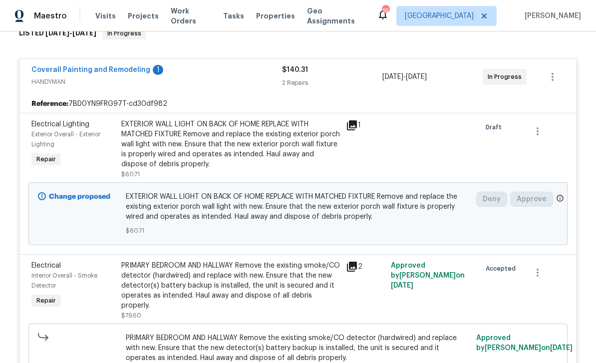
click at [107, 72] on link "Coverall Painting and Remodeling" at bounding box center [90, 69] width 119 height 7
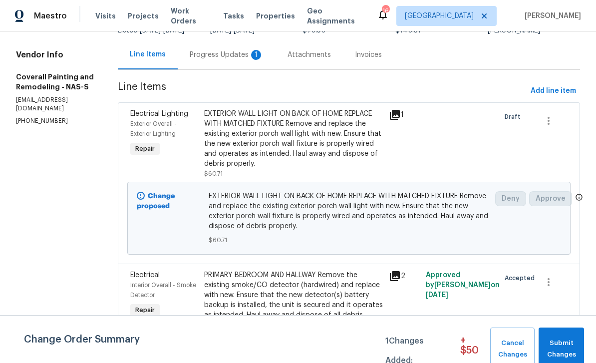
scroll to position [81, 0]
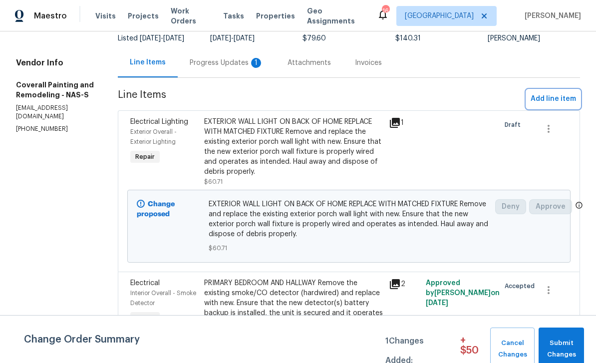
click at [561, 101] on span "Add line item" at bounding box center [553, 99] width 45 height 12
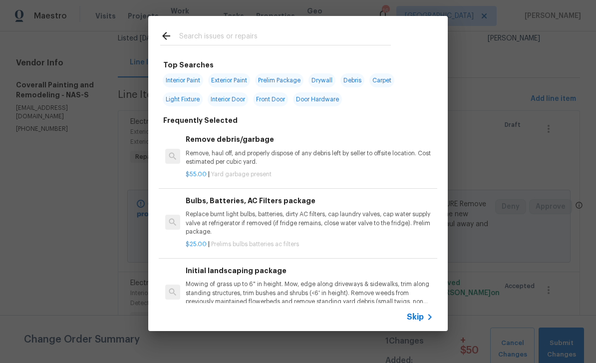
click at [327, 26] on div at bounding box center [275, 35] width 255 height 39
click at [261, 32] on input "text" at bounding box center [285, 37] width 212 height 15
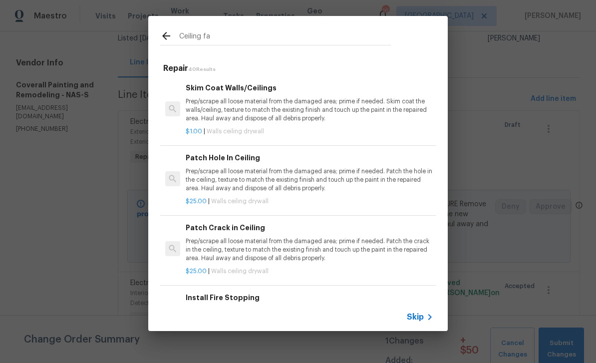
type input "Ceiling fan"
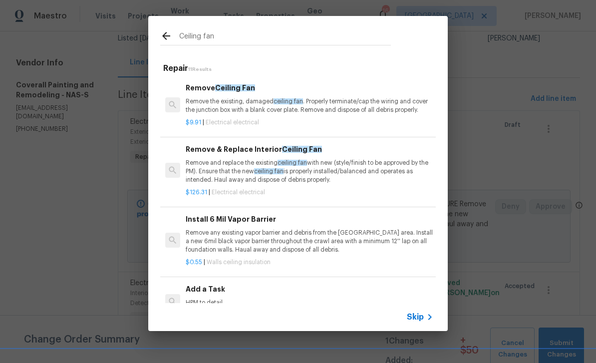
click at [325, 155] on div "Remove & Replace Interior Ceiling Fan Remove and replace the existing ceiling f…" at bounding box center [310, 164] width 248 height 41
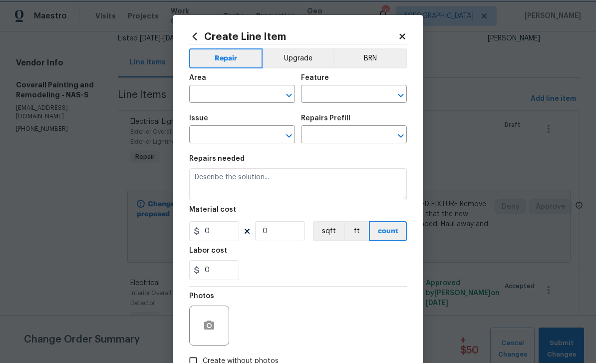
type input "Electrical"
type input "Remove & Replace Interior Ceiling Fan $126.31"
type textarea "Remove and replace the existing ceiling fan with new (style/finish to be approv…"
type input "126.31"
type input "1"
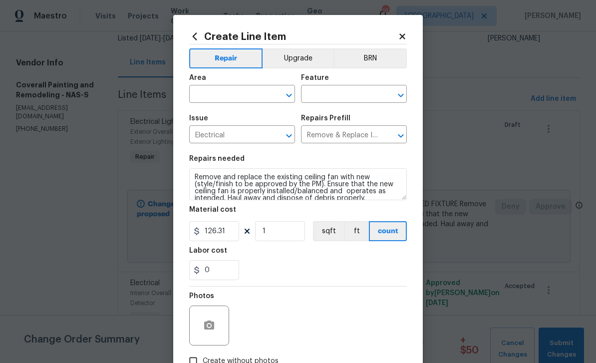
click at [239, 90] on input "text" at bounding box center [228, 94] width 78 height 15
click at [272, 138] on li "Interior Overall" at bounding box center [242, 134] width 106 height 16
type input "Interior Overall"
click at [341, 97] on input "text" at bounding box center [340, 94] width 78 height 15
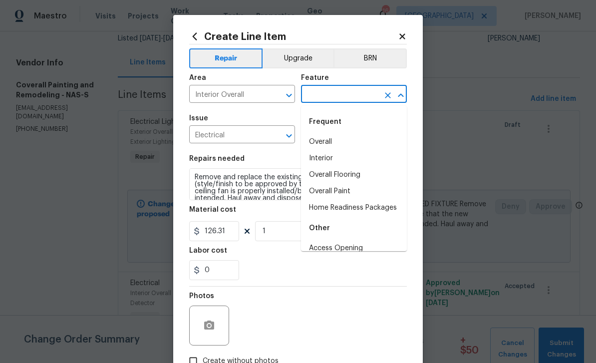
scroll to position [0, 0]
click at [351, 94] on input "text" at bounding box center [340, 94] width 78 height 15
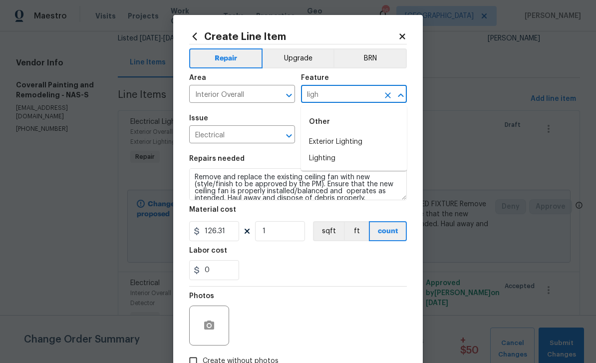
click at [352, 162] on li "Lighting" at bounding box center [354, 158] width 106 height 16
type input "Lighting"
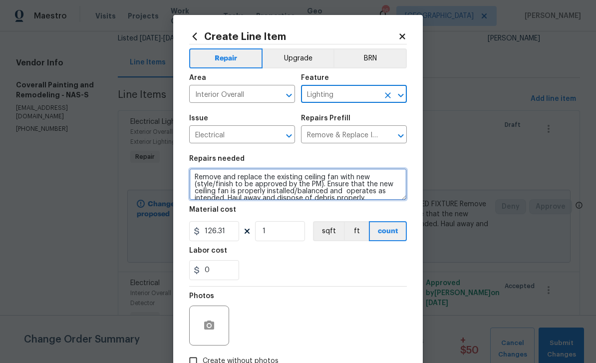
click at [196, 180] on textarea "Remove and replace the existing ceiling fan with new (style/finish to be approv…" at bounding box center [298, 184] width 218 height 32
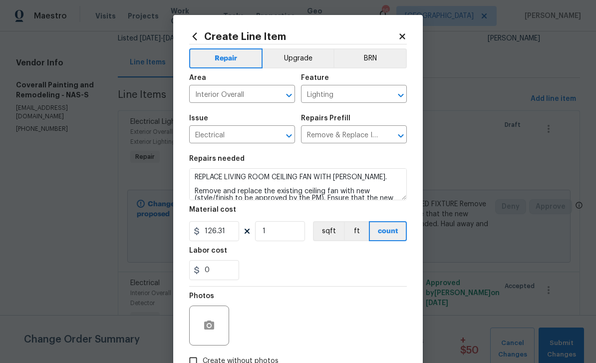
scroll to position [0, 0]
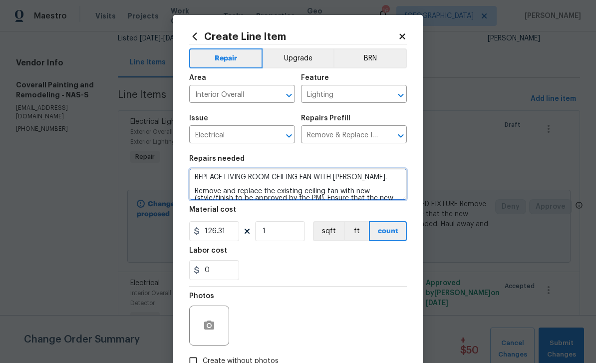
type textarea "REPLACE LIVING ROOM CEILING FAN WITH [PERSON_NAME]. Remove and replace the exis…"
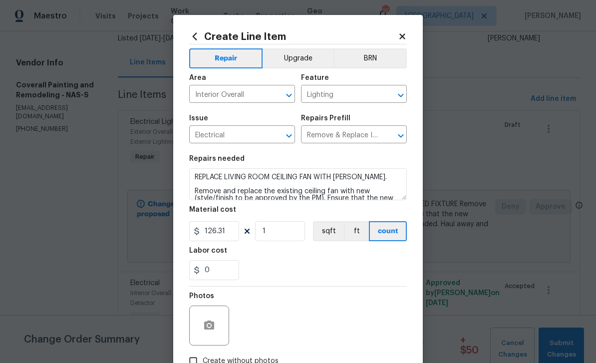
click at [244, 102] on input "Interior Overall" at bounding box center [228, 94] width 78 height 15
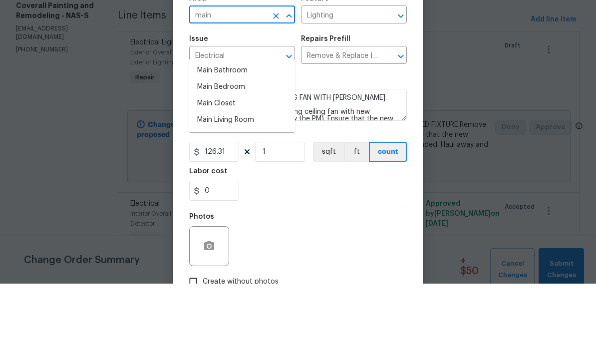
click at [245, 191] on li "Main Living Room" at bounding box center [242, 199] width 106 height 16
type input "Main Living Room"
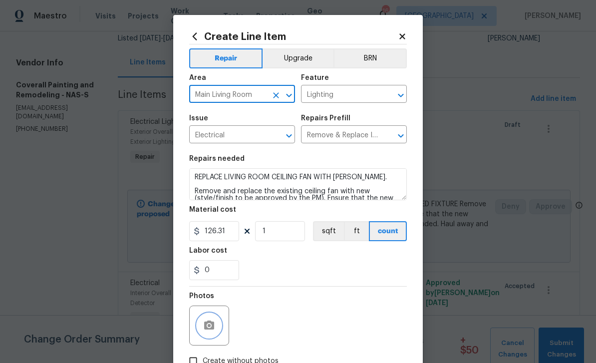
click at [214, 325] on icon "button" at bounding box center [209, 324] width 10 height 9
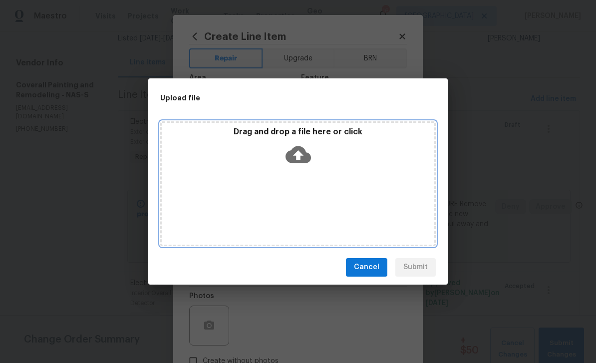
click at [298, 153] on icon at bounding box center [298, 154] width 25 height 25
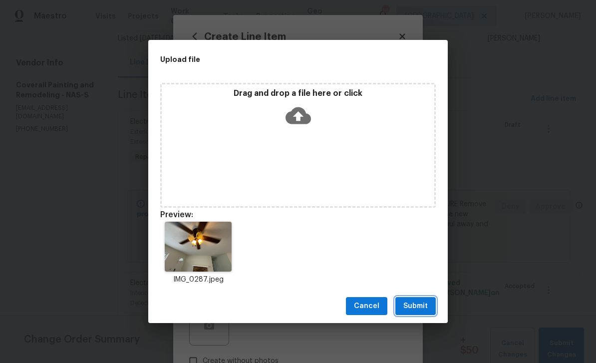
click at [419, 308] on span "Submit" at bounding box center [415, 306] width 24 height 12
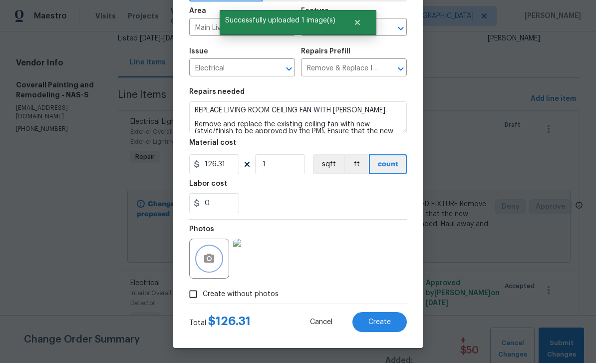
scroll to position [69, 0]
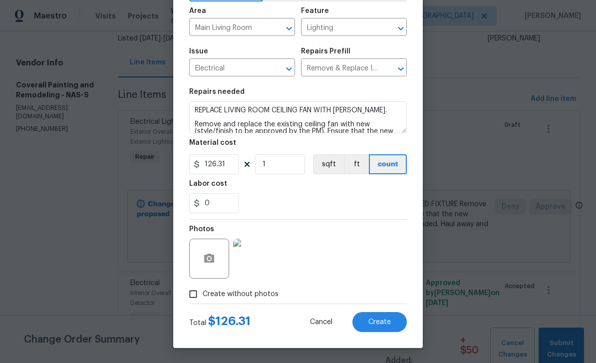
click at [383, 323] on span "Create" at bounding box center [379, 321] width 22 height 7
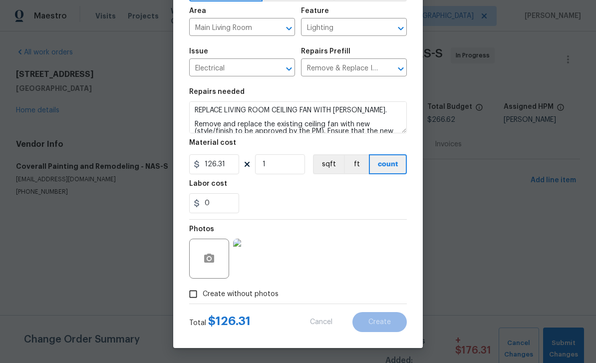
type input "0"
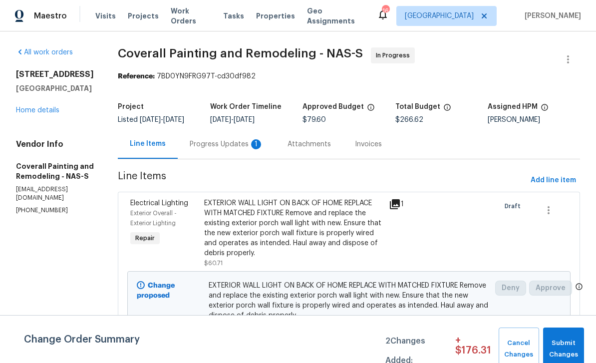
scroll to position [0, 0]
click at [553, 187] on span "Add line item" at bounding box center [553, 180] width 45 height 12
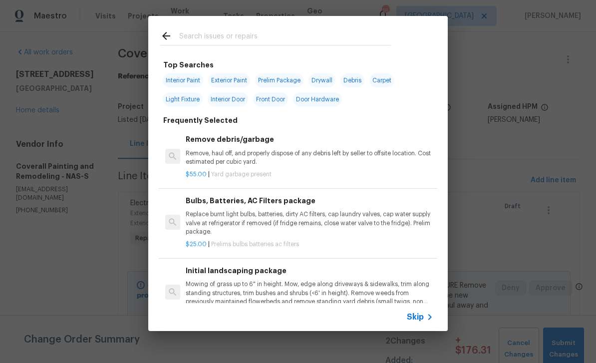
click at [278, 41] on input "text" at bounding box center [285, 37] width 212 height 15
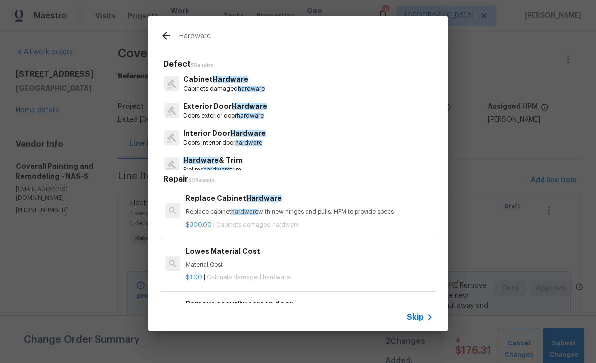
type input "Hardware"
click at [272, 136] on div "Interior Door Hardware Doors interior door hardware" at bounding box center [298, 137] width 276 height 27
click at [244, 146] on span "hardware" at bounding box center [248, 143] width 27 height 6
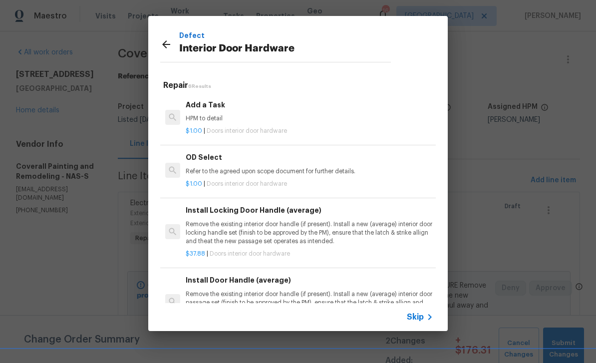
click at [210, 108] on h6 "Add a Task" at bounding box center [310, 104] width 248 height 11
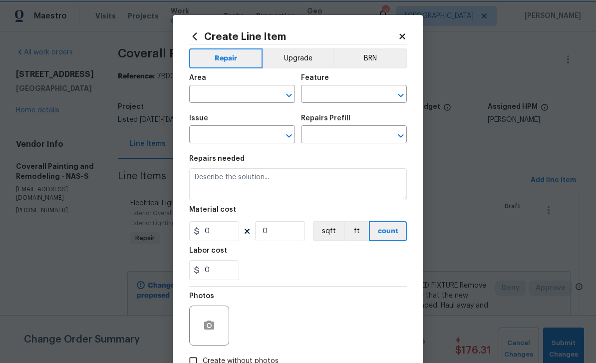
type input "Interior Door"
type input "Interior Door Hardware"
type input "Add a Task $1.00"
type textarea "HPM to detail"
type input "1"
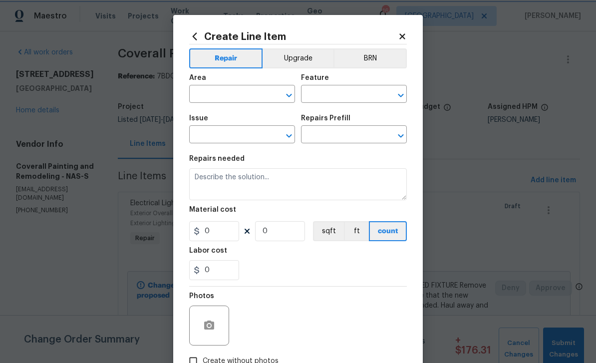
type input "1"
click at [233, 91] on input "text" at bounding box center [228, 94] width 78 height 15
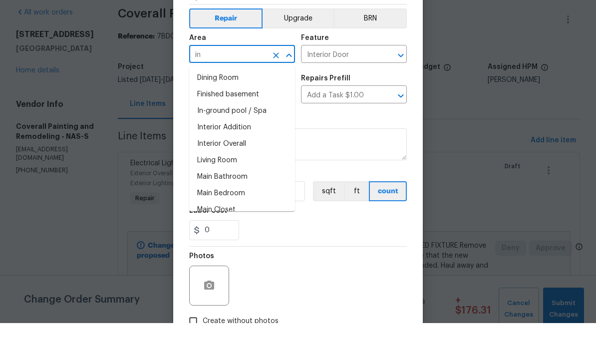
type input "i"
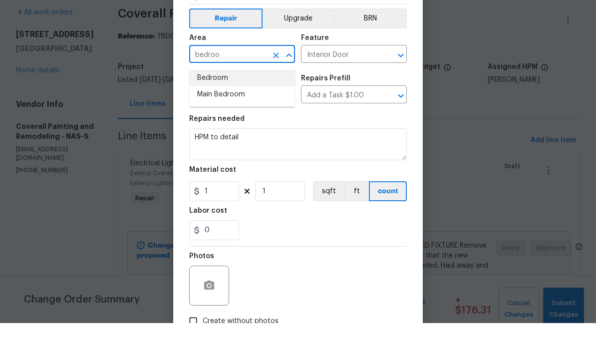
click at [249, 110] on li "Bedroom" at bounding box center [242, 118] width 106 height 16
type input "Bedroom"
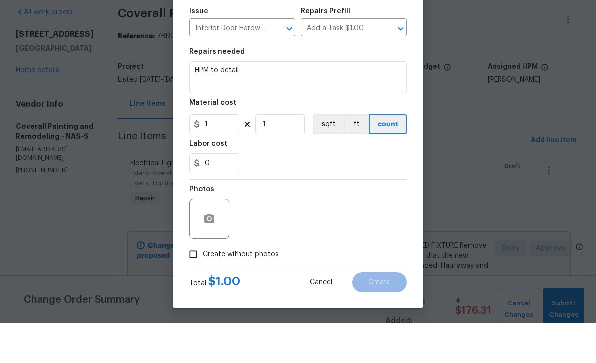
scroll to position [69, 0]
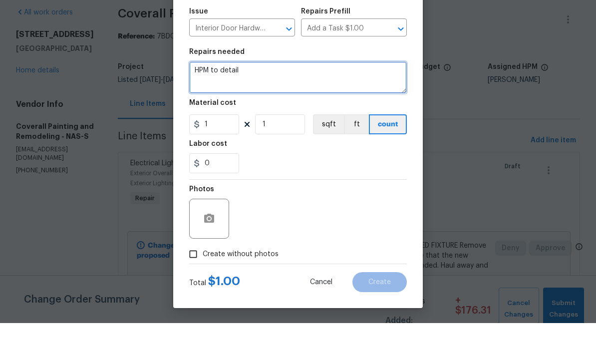
click at [250, 101] on textarea "HPM to detail" at bounding box center [298, 117] width 218 height 32
type textarea "H"
type textarea "R"
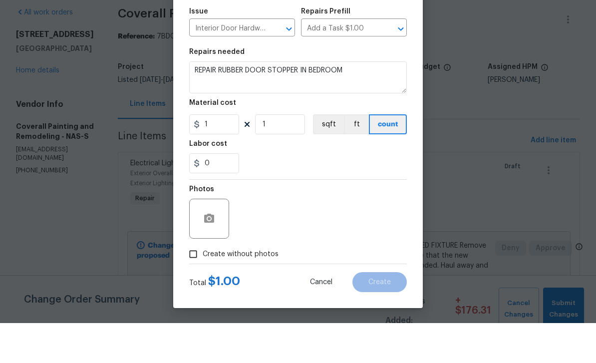
scroll to position [32, 0]
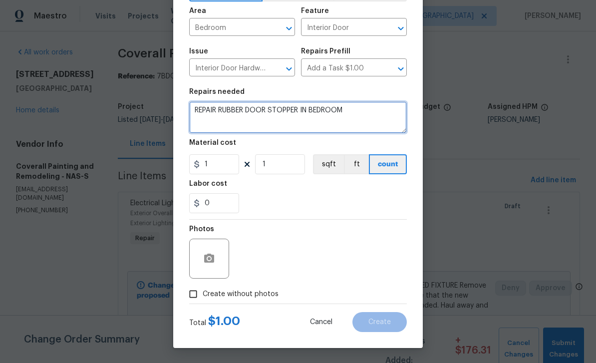
type textarea "REPAIR RUBBER DOOR STOPPER IN BEDROOM"
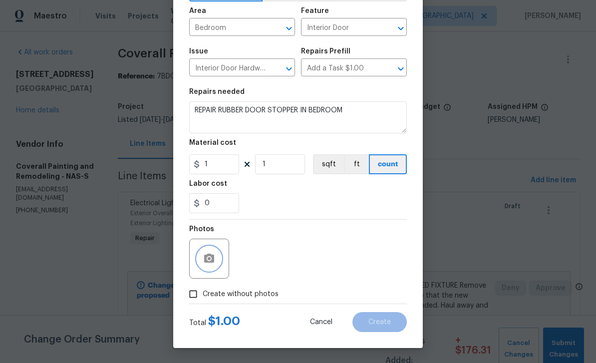
click at [214, 262] on icon "button" at bounding box center [209, 258] width 10 height 9
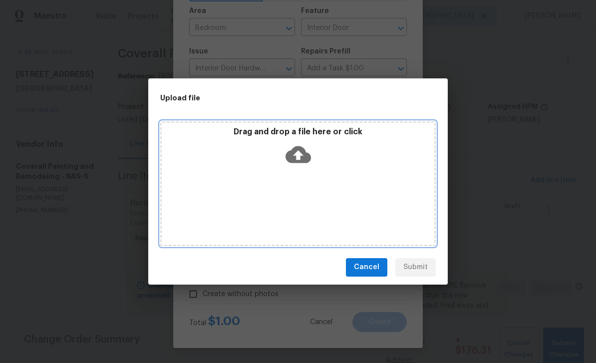
click at [355, 152] on div "Drag and drop a file here or click" at bounding box center [298, 148] width 273 height 43
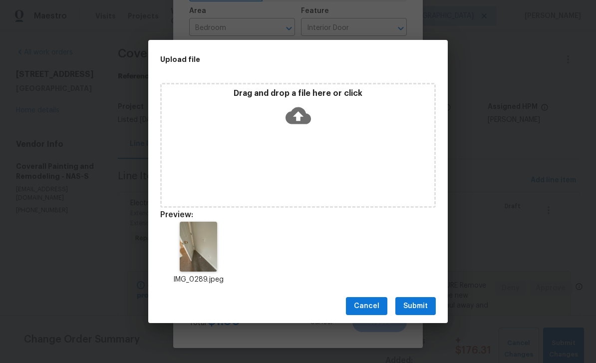
click at [424, 295] on div "Cancel Submit" at bounding box center [297, 306] width 299 height 34
click at [418, 306] on span "Submit" at bounding box center [415, 306] width 24 height 12
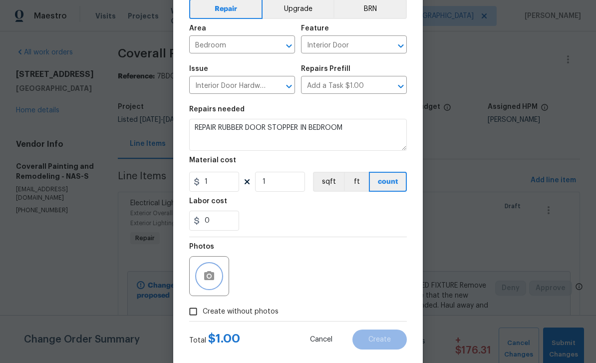
scroll to position [41, 0]
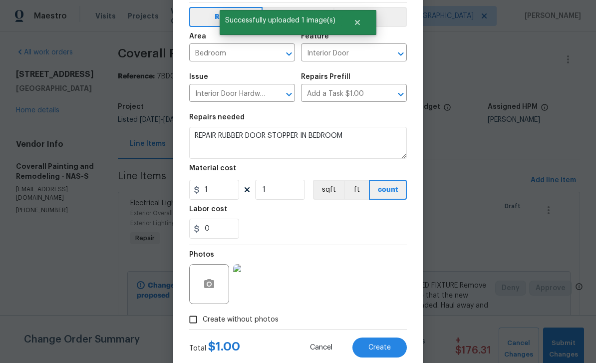
click at [232, 176] on div "Material cost" at bounding box center [298, 171] width 218 height 13
click at [225, 196] on input "1" at bounding box center [214, 190] width 50 height 20
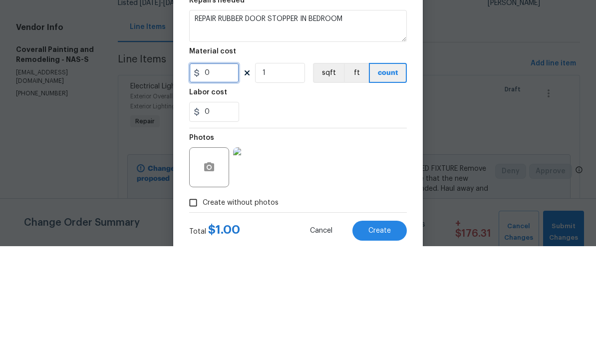
type input "5"
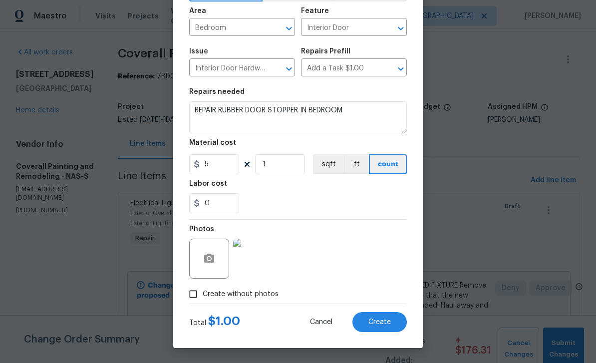
scroll to position [69, 0]
click at [387, 326] on button "Create" at bounding box center [379, 322] width 54 height 20
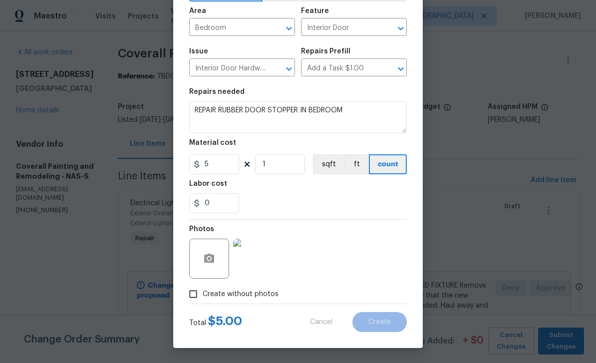
type input "0"
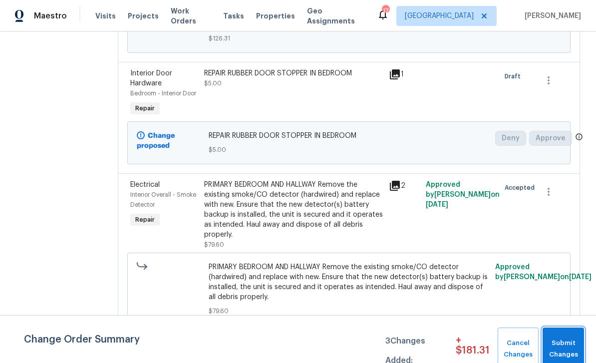
click at [573, 337] on button "Submit Changes" at bounding box center [563, 348] width 41 height 43
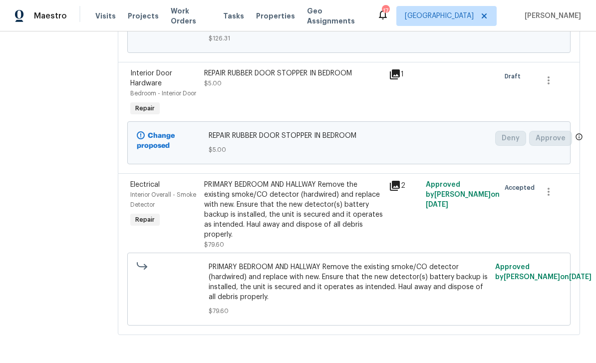
scroll to position [460, 0]
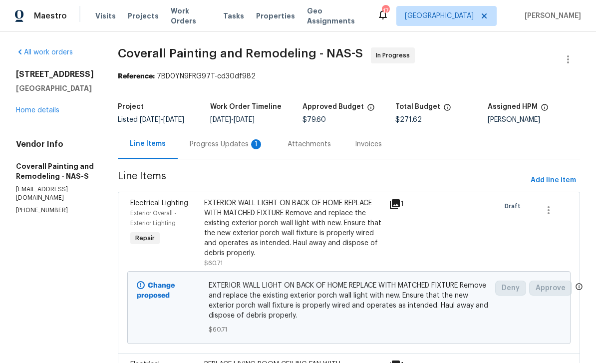
scroll to position [0, 0]
click at [264, 149] on div "Progress Updates 1" at bounding box center [227, 144] width 74 height 10
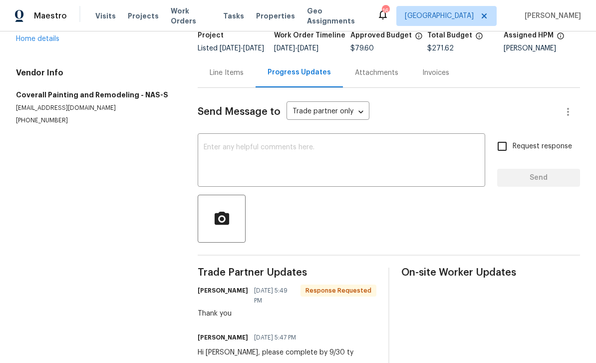
scroll to position [71, 0]
click at [38, 41] on link "Home details" at bounding box center [37, 38] width 43 height 7
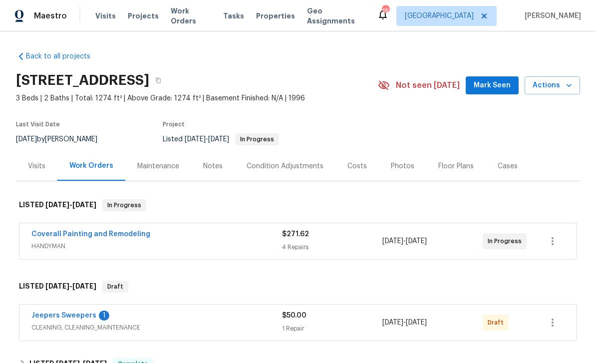
click at [215, 168] on div "Notes" at bounding box center [212, 166] width 19 height 10
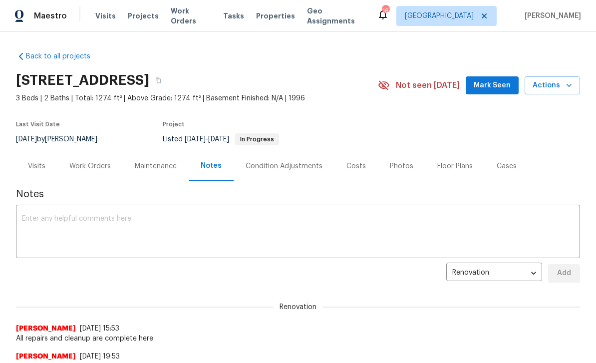
click at [327, 235] on textarea at bounding box center [298, 232] width 552 height 35
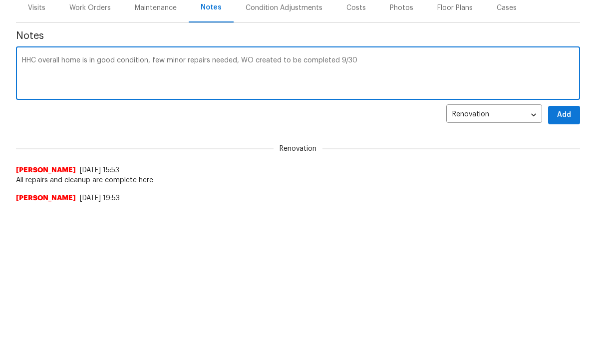
scroll to position [158, 0]
type textarea "HHC overall home is in good condition, few minor repairs needed, WO created to …"
click at [570, 115] on span "Add" at bounding box center [564, 115] width 16 height 12
